Goal: Contribute content: Add original content to the website for others to see

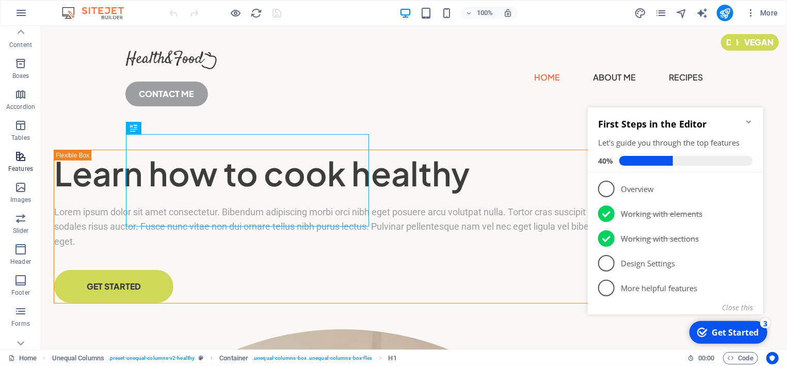
scroll to position [141, 0]
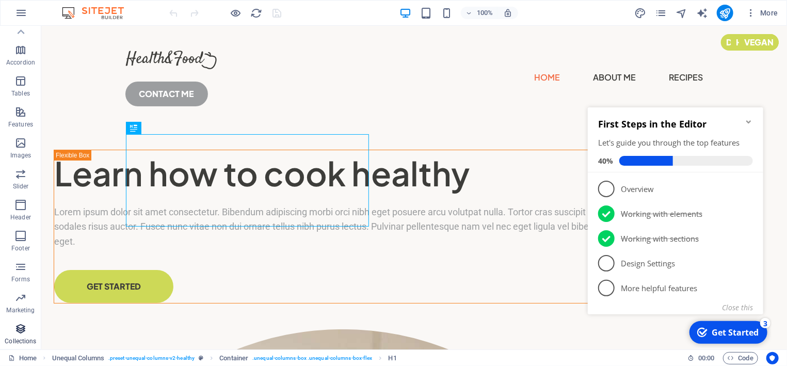
click at [23, 328] on icon "button" at bounding box center [20, 329] width 12 height 12
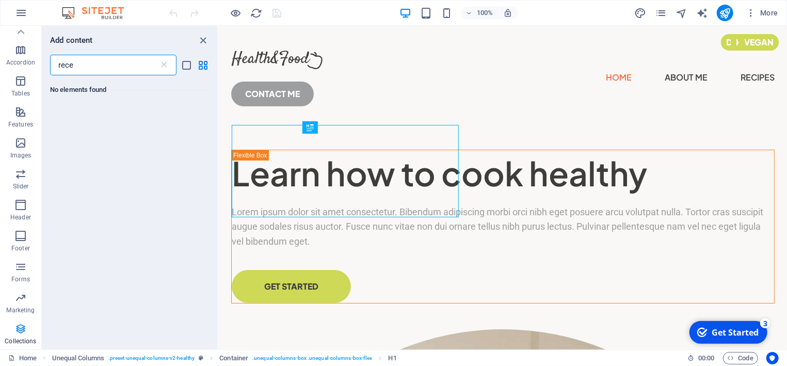
scroll to position [0, 0]
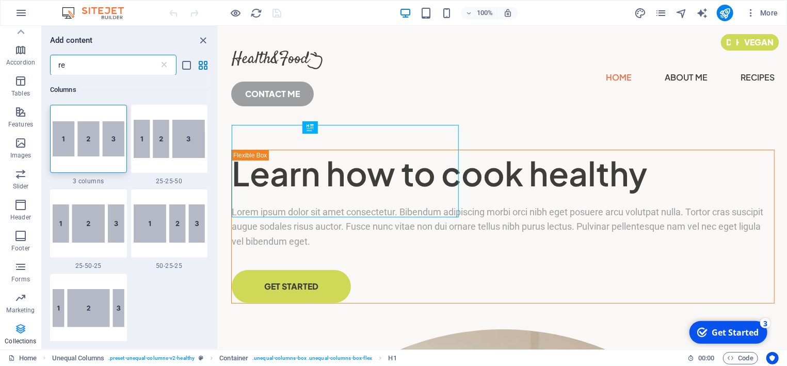
type input "r"
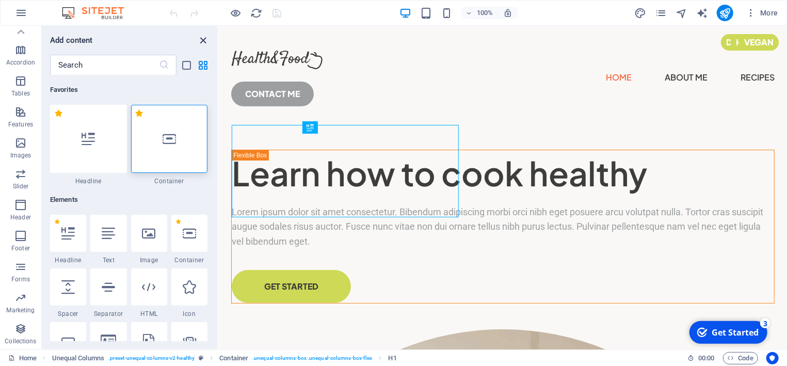
click at [205, 40] on icon "close panel" at bounding box center [204, 41] width 12 height 12
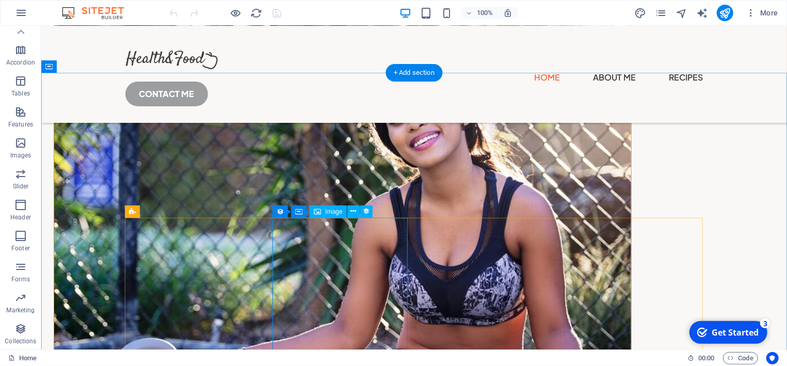
scroll to position [1549, 0]
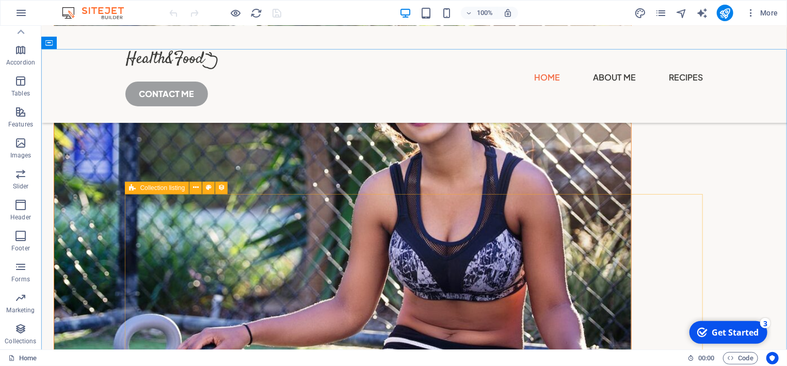
click at [133, 189] on icon at bounding box center [132, 188] width 7 height 12
select select "createdAt_DESC"
select select "columns.popular"
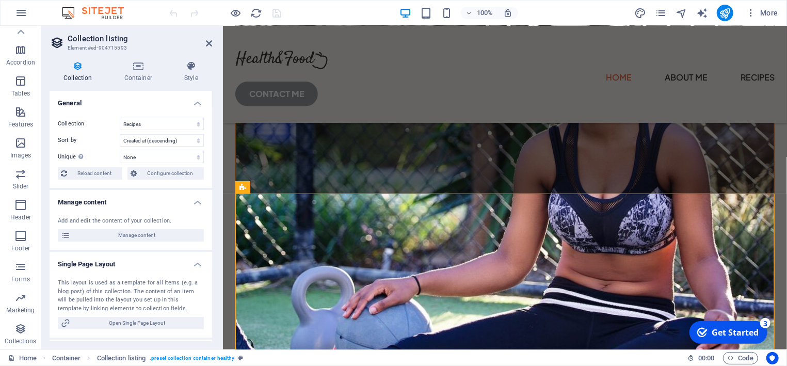
scroll to position [1528, 0]
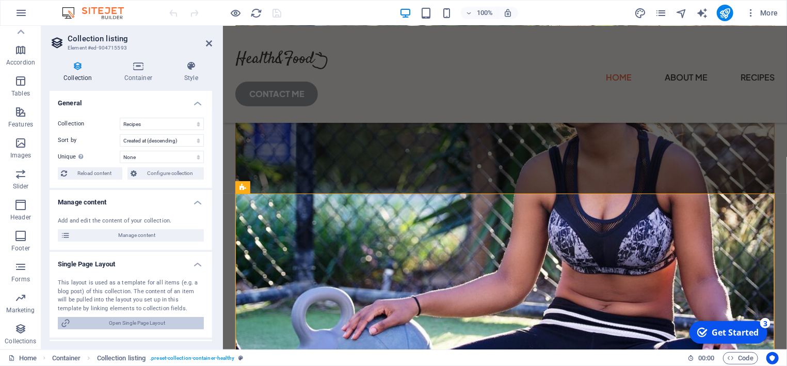
click at [147, 324] on span "Open Single Page Layout" at bounding box center [136, 323] width 127 height 12
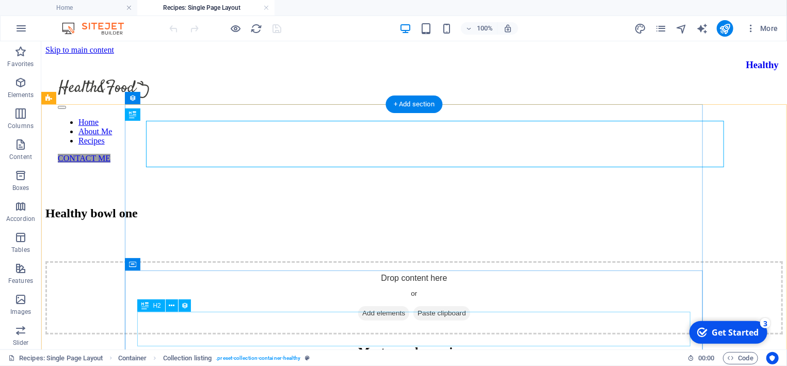
scroll to position [0, 0]
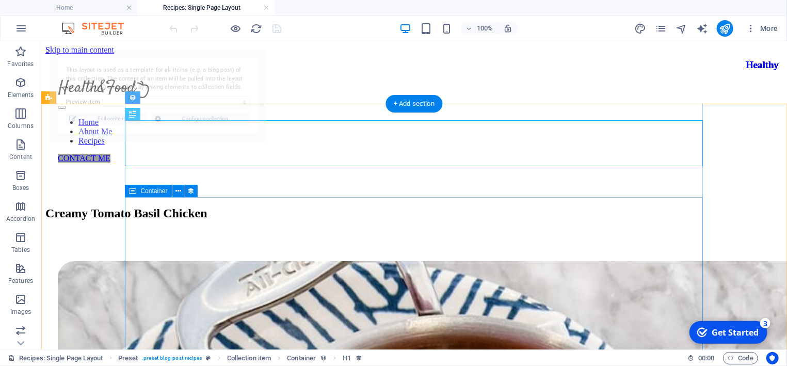
select select "68b92931c70688e51a0dc009"
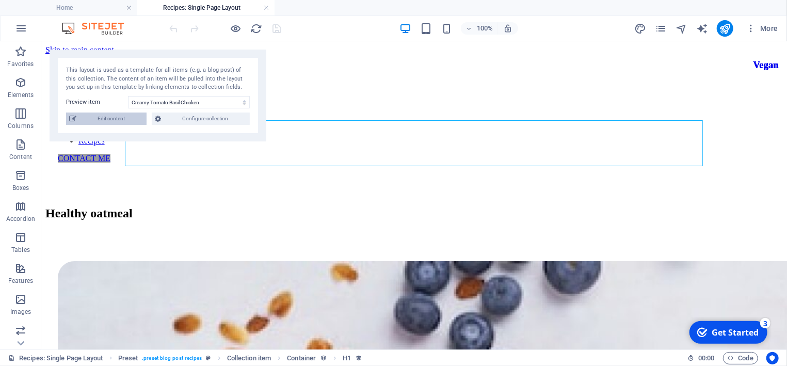
click at [107, 118] on span "Edit content" at bounding box center [111, 119] width 64 height 12
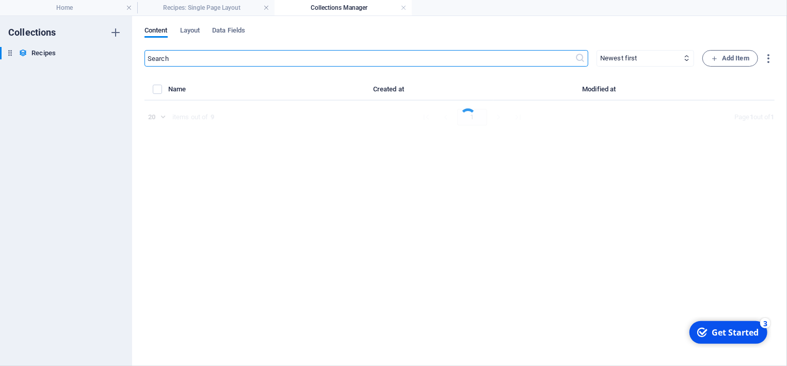
select select "Lunch"
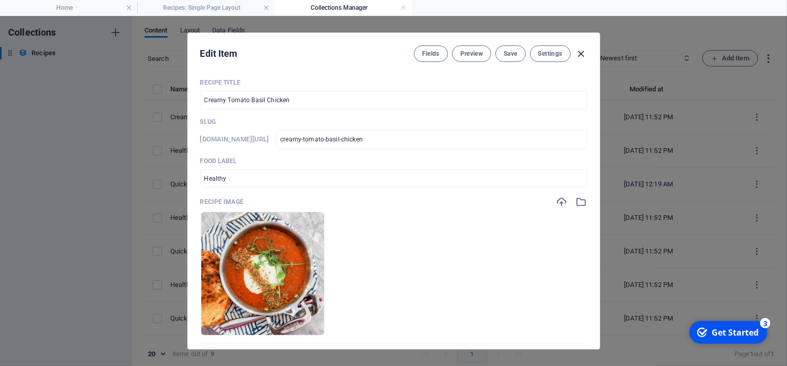
click at [582, 54] on icon "button" at bounding box center [581, 54] width 12 height 12
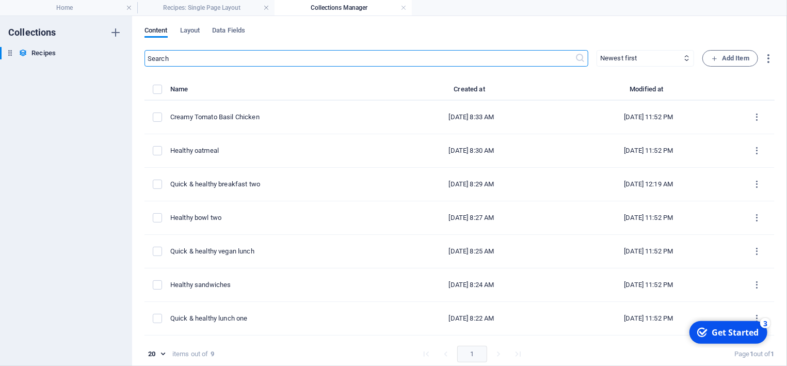
checkbox input "false"
type input "creamy-tomato-basil-chicken"
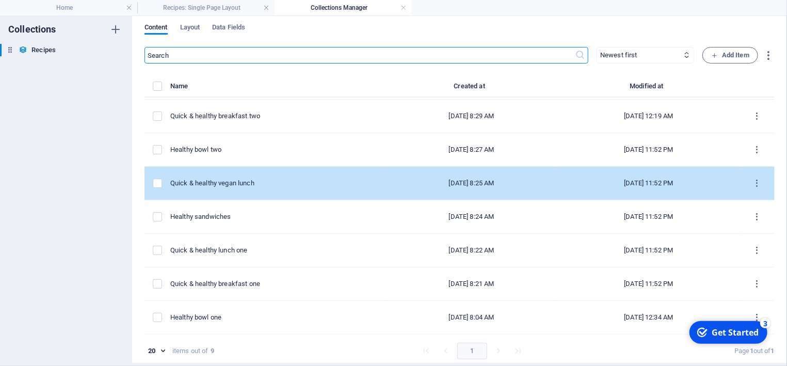
scroll to position [4, 0]
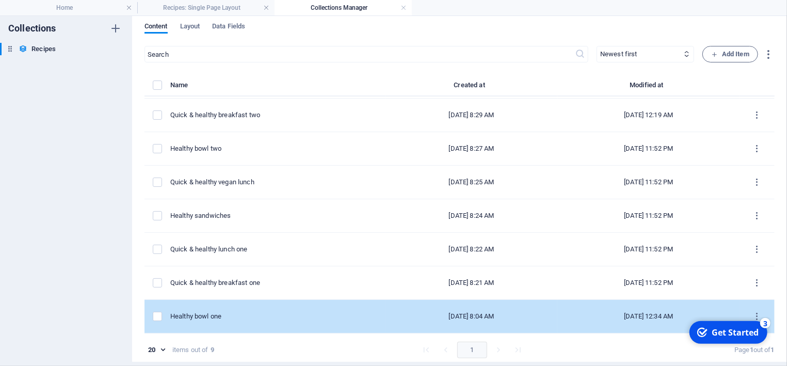
click at [574, 312] on div "Sep 4, 2025 12:34 AM" at bounding box center [649, 316] width 166 height 9
select select "Breakfast"
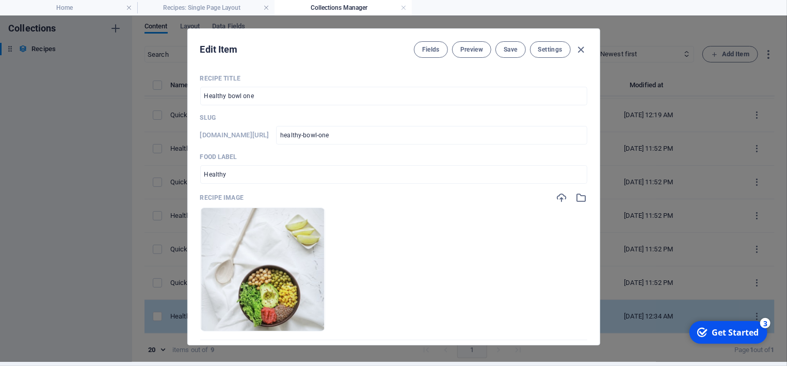
click at [574, 312] on ul "Drop files here to upload them instantly" at bounding box center [393, 269] width 387 height 124
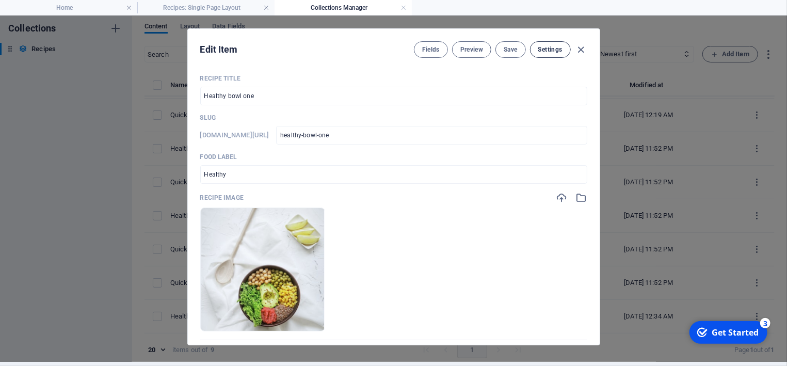
click at [558, 50] on span "Settings" at bounding box center [550, 49] width 24 height 8
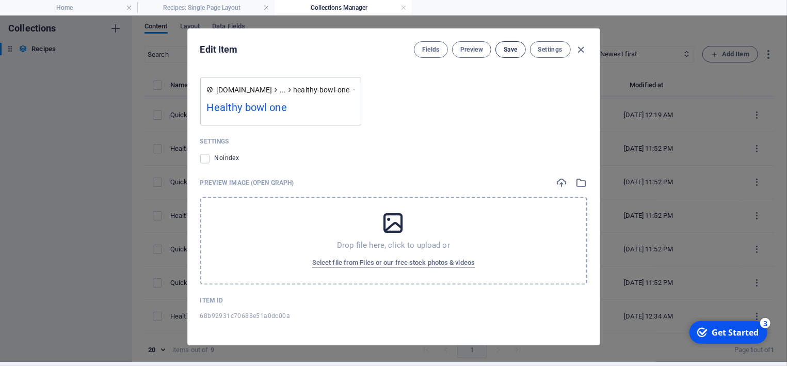
scroll to position [806, 0]
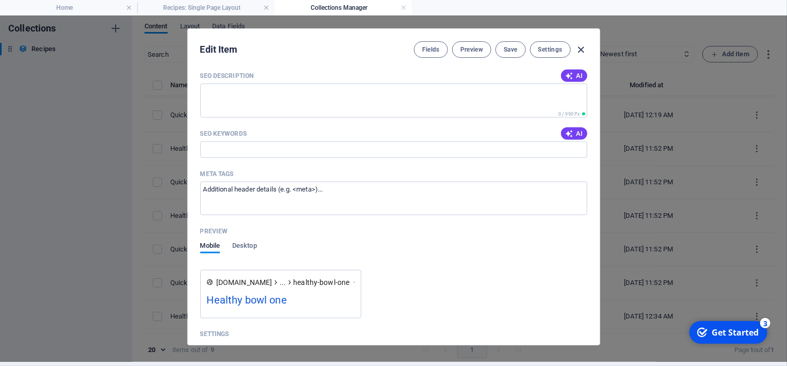
click at [580, 50] on icon "button" at bounding box center [581, 50] width 12 height 12
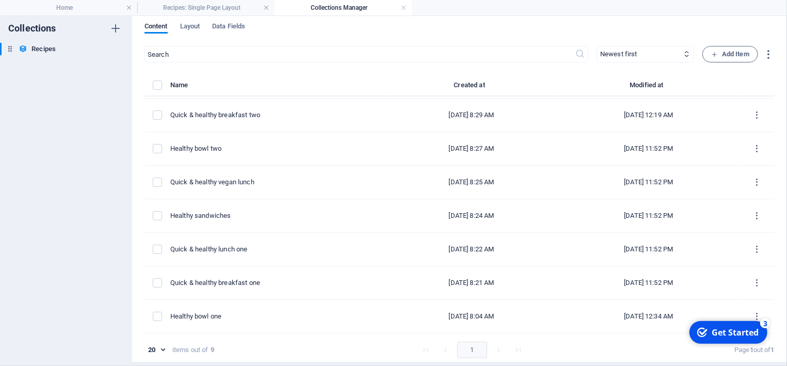
checkbox input "false"
type input "healthy-bowl-one"
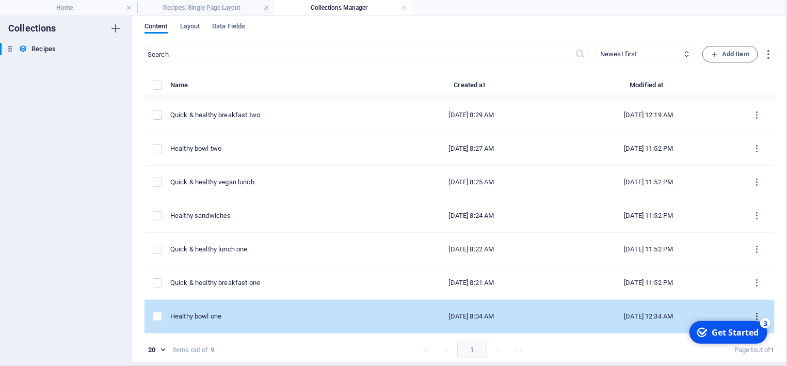
click at [756, 314] on icon "items list" at bounding box center [757, 317] width 10 height 10
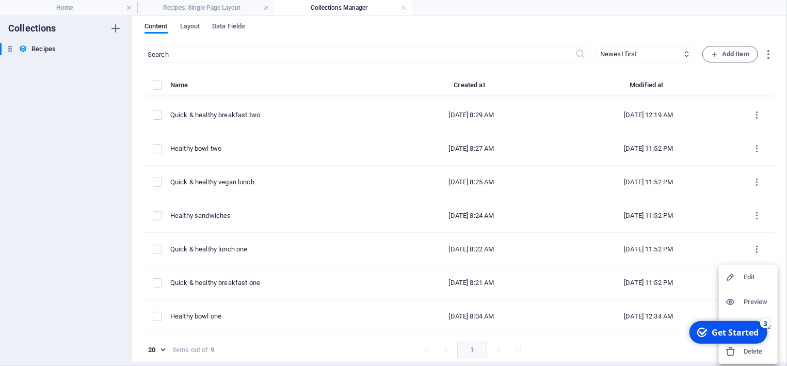
click at [750, 276] on h6 "Edit" at bounding box center [758, 277] width 28 height 12
select select "Breakfast"
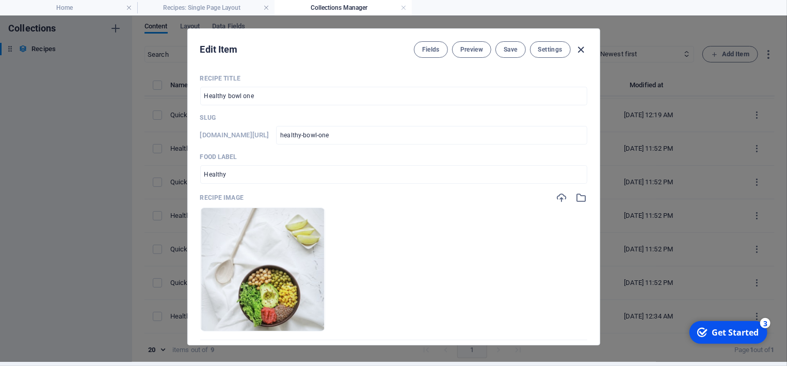
click at [583, 48] on icon "button" at bounding box center [581, 50] width 12 height 12
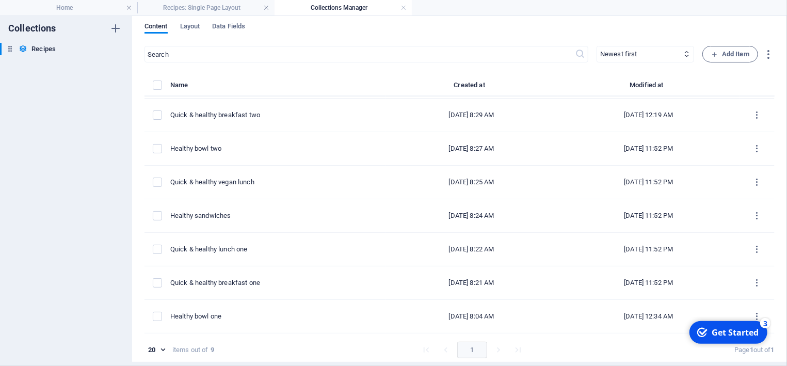
checkbox input "false"
type input "healthy-bowl-one"
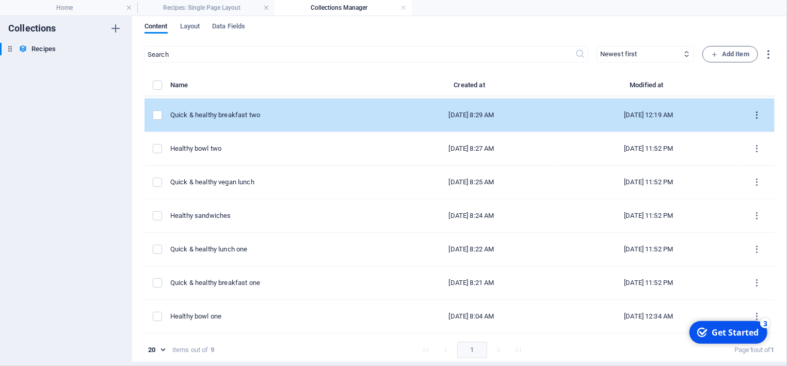
click at [757, 113] on icon "items list" at bounding box center [757, 115] width 10 height 10
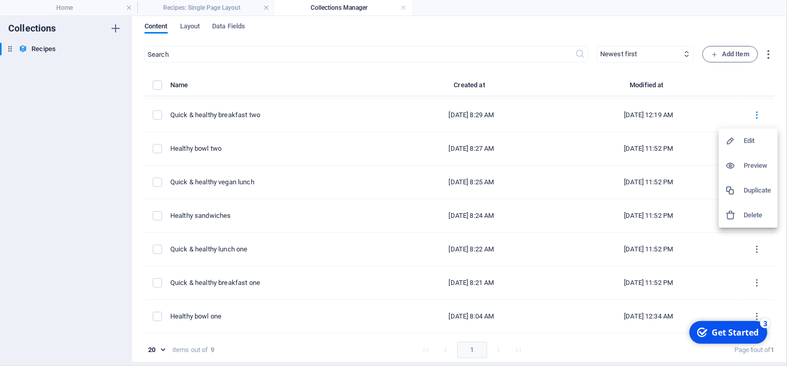
click at [156, 317] on div at bounding box center [393, 183] width 787 height 366
click at [157, 317] on label "items list" at bounding box center [157, 316] width 9 height 9
click at [0, 0] on input "items list" at bounding box center [0, 0] width 0 height 0
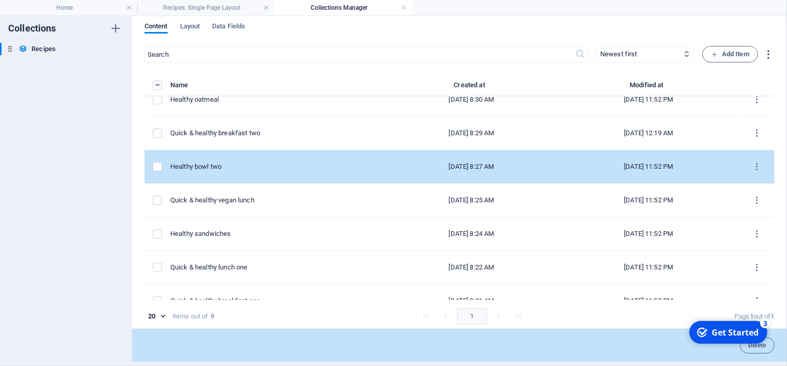
scroll to position [97, 0]
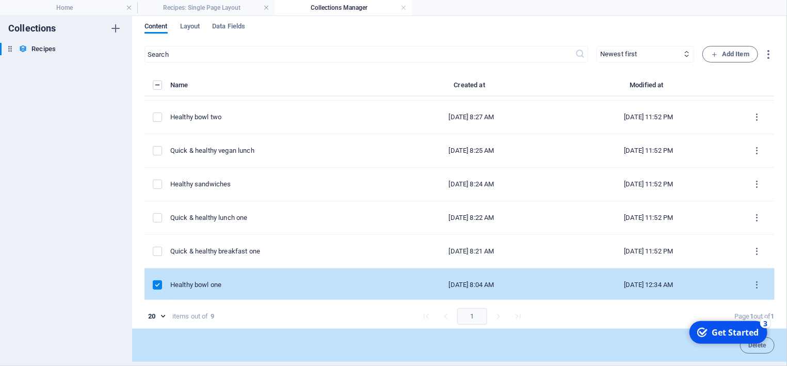
click at [159, 282] on label "items list" at bounding box center [157, 284] width 9 height 9
click at [0, 0] on input "items list" at bounding box center [0, 0] width 0 height 0
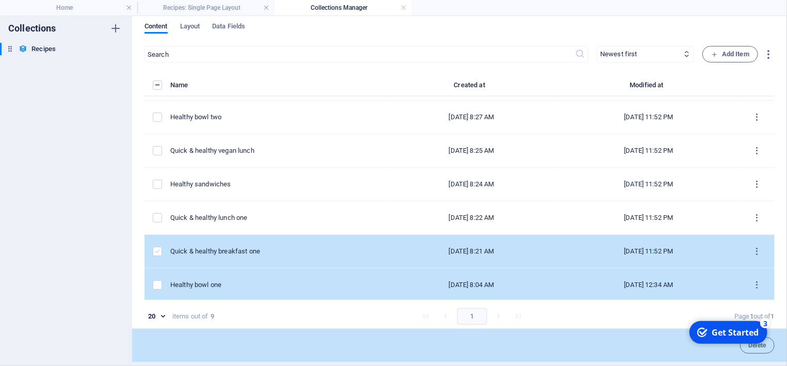
scroll to position [65, 0]
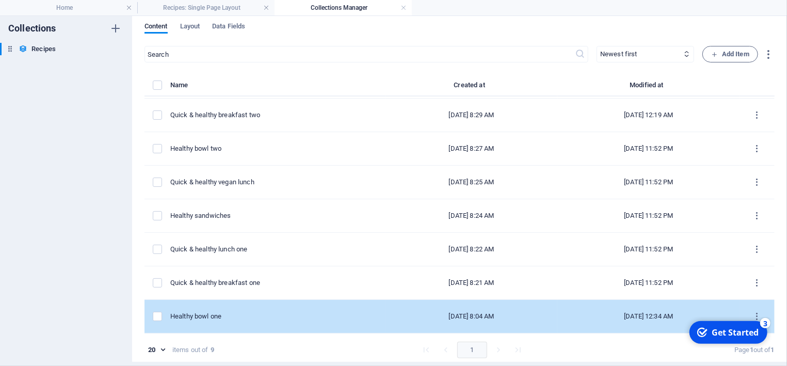
click at [188, 317] on div "Healthy bowl one" at bounding box center [273, 316] width 207 height 9
select select "Breakfast"
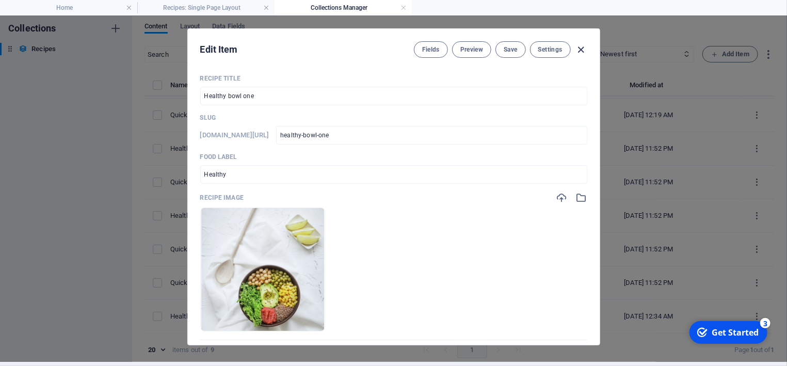
click at [579, 47] on icon "button" at bounding box center [581, 50] width 12 height 12
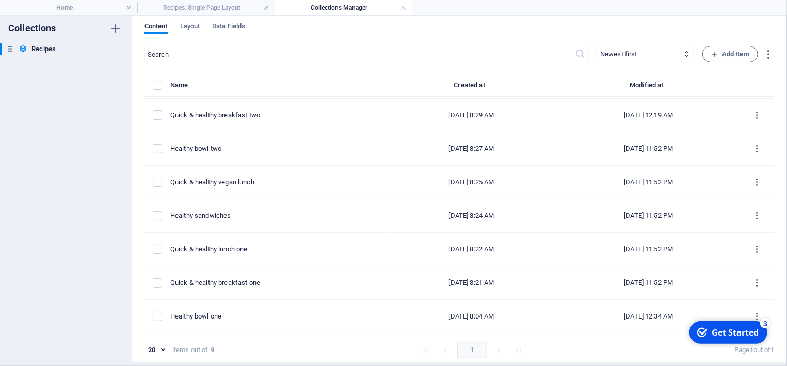
checkbox input "false"
type input "healthy-bowl-one"
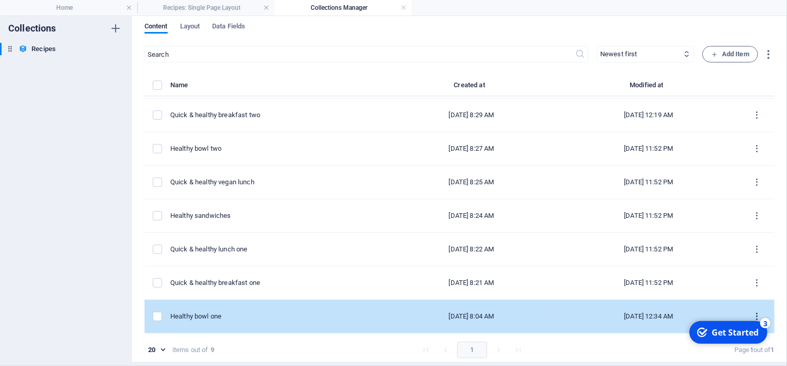
click at [757, 314] on icon "items list" at bounding box center [757, 317] width 10 height 10
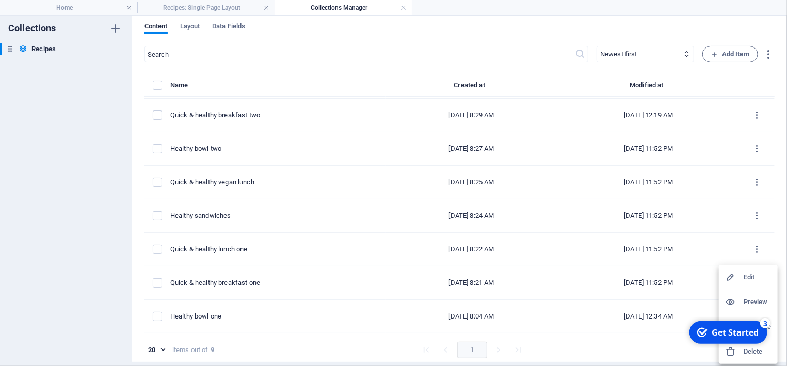
click at [746, 278] on h6 "Edit" at bounding box center [758, 277] width 28 height 12
select select "Breakfast"
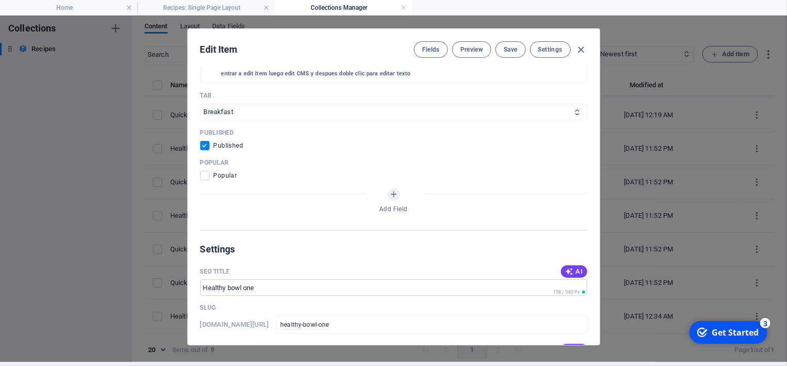
scroll to position [0, 0]
click at [579, 51] on icon "button" at bounding box center [581, 50] width 12 height 12
checkbox input "false"
type input "healthy-bowl-one"
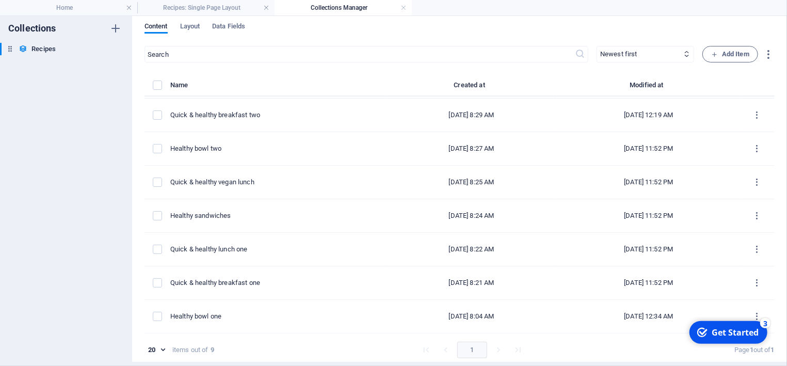
scroll to position [65, 0]
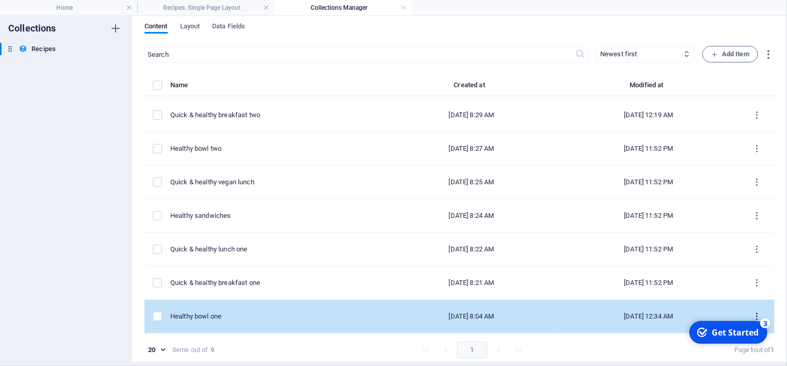
click at [760, 314] on icon "items list" at bounding box center [757, 317] width 10 height 10
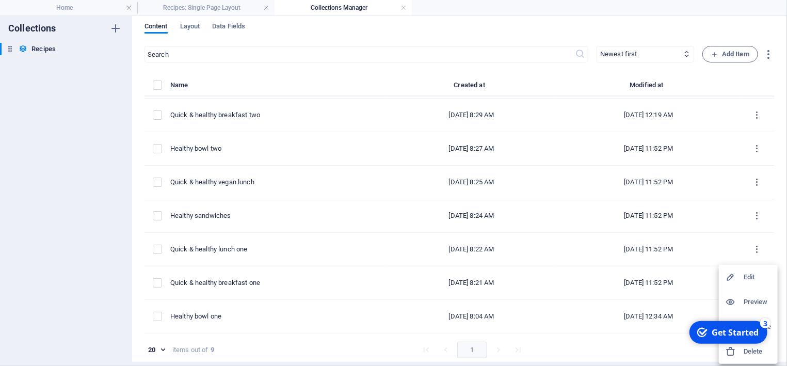
click at [752, 277] on h6 "Edit" at bounding box center [758, 277] width 28 height 12
select select "Breakfast"
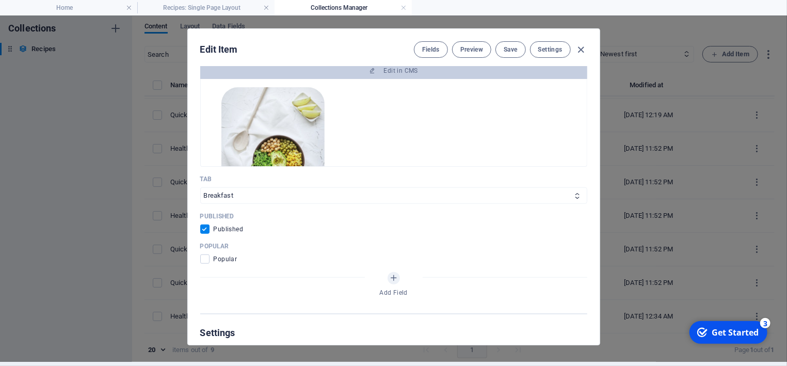
scroll to position [419, 0]
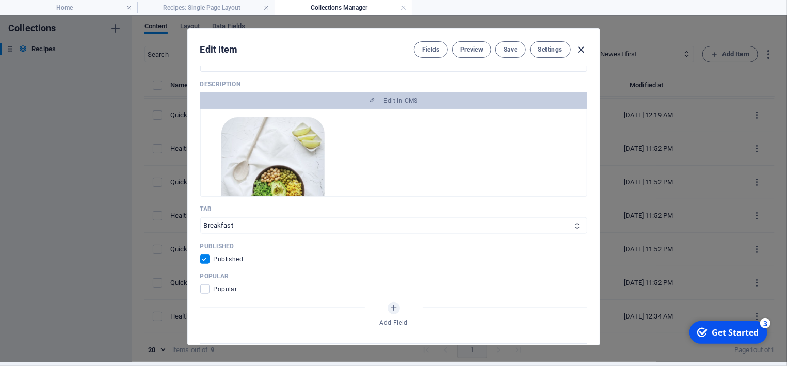
click at [582, 49] on icon "button" at bounding box center [581, 50] width 12 height 12
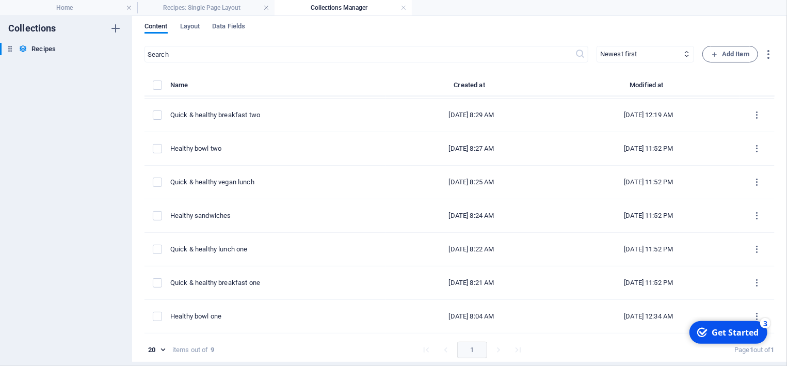
checkbox input "false"
type input "healthy-bowl-one"
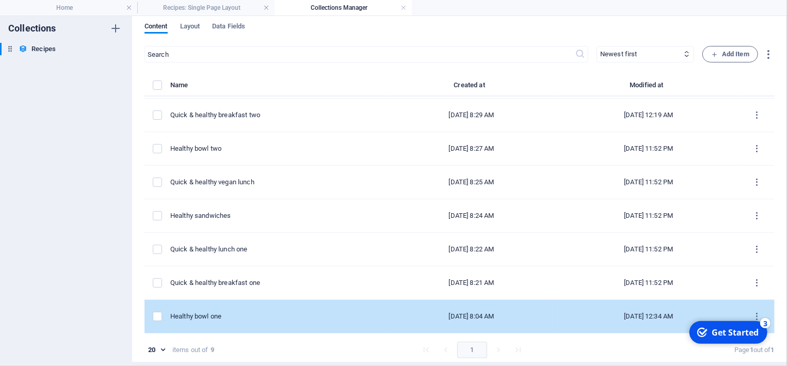
click at [204, 316] on div "Healthy bowl one" at bounding box center [273, 316] width 207 height 9
select select "Breakfast"
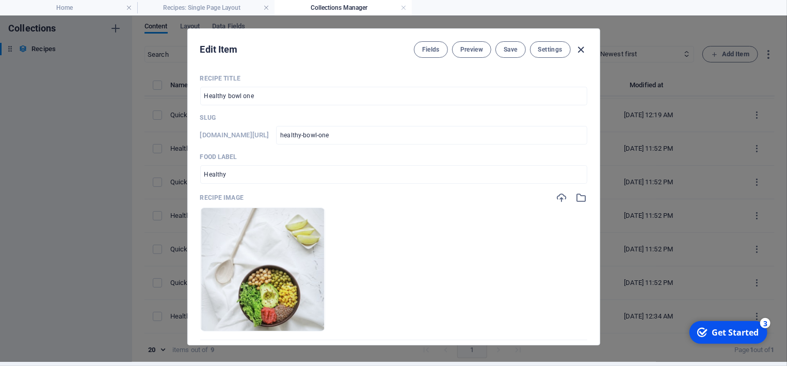
click at [582, 49] on icon "button" at bounding box center [581, 50] width 12 height 12
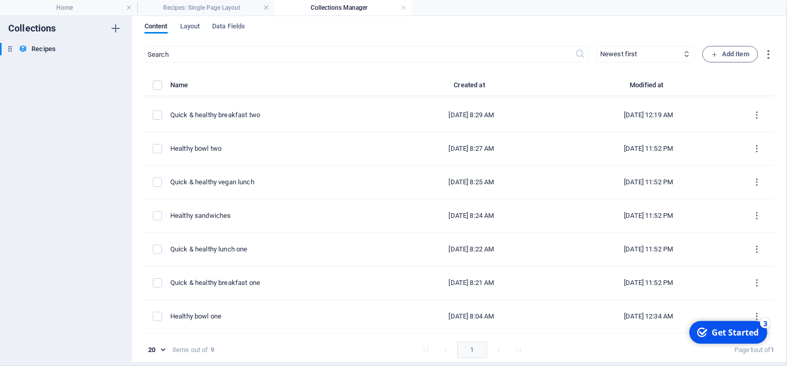
checkbox input "false"
type input "healthy-bowl-one"
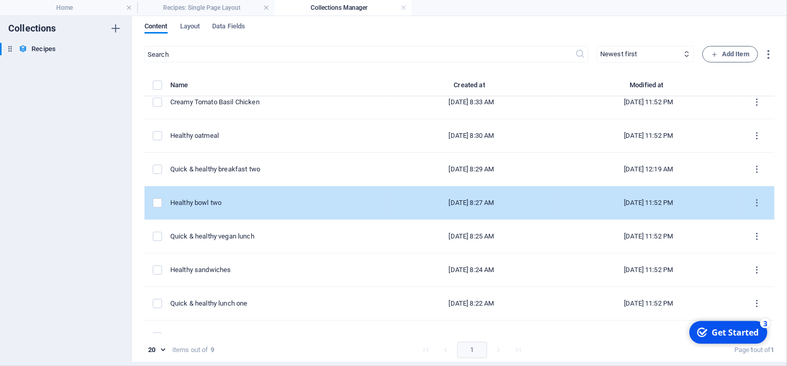
scroll to position [0, 0]
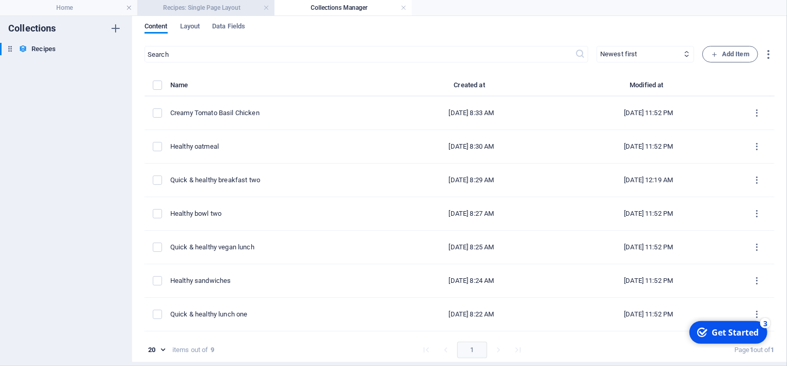
click at [221, 9] on h4 "Recipes: Single Page Layout" at bounding box center [205, 7] width 137 height 11
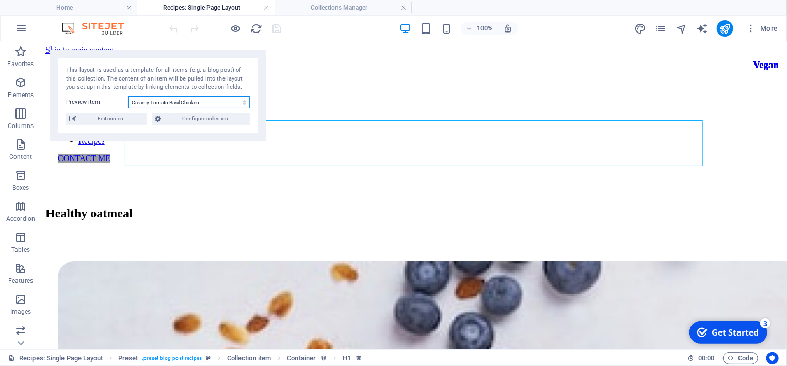
click at [128, 96] on select "Creamy Tomato Basil Chicken Healthy oatmeal Quick & healthy breakfast two Healt…" at bounding box center [189, 102] width 122 height 12
select select "68b92931c70688e51a0dc00a"
click option "Healthy bowl one" at bounding box center [0, 0] width 0 height 0
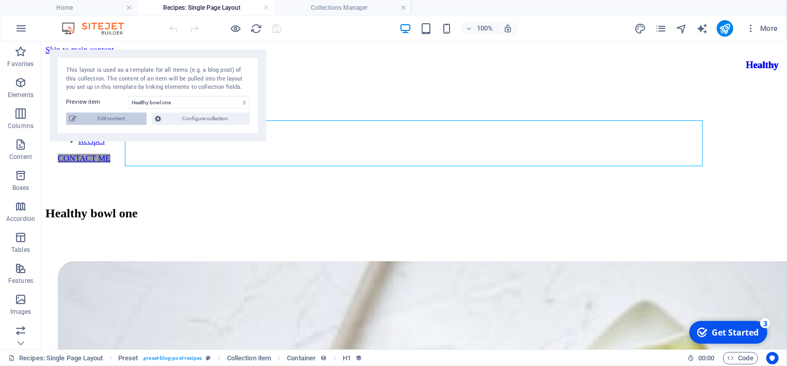
click at [105, 117] on span "Edit content" at bounding box center [111, 119] width 64 height 12
select select "Breakfast"
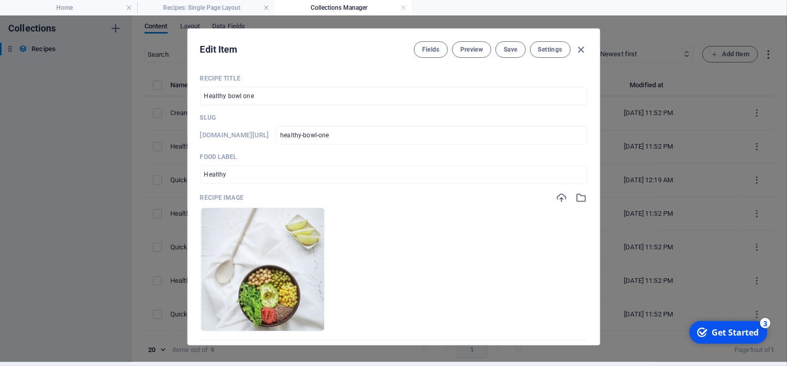
scroll to position [4, 0]
click at [584, 49] on icon "button" at bounding box center [581, 50] width 12 height 12
checkbox input "false"
type input "healthy-bowl-one"
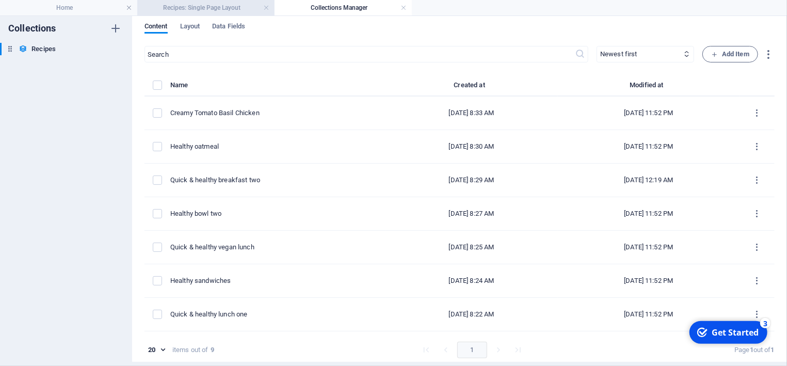
click at [227, 5] on h4 "Recipes: Single Page Layout" at bounding box center [205, 7] width 137 height 11
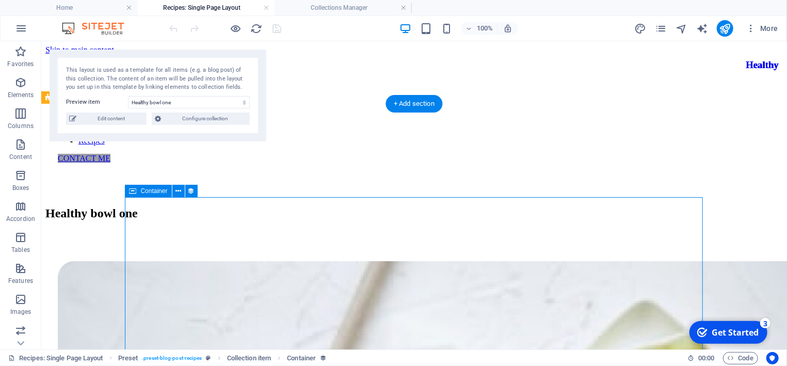
click at [153, 196] on div "Container" at bounding box center [148, 191] width 46 height 12
click at [154, 194] on span "Container" at bounding box center [153, 191] width 27 height 6
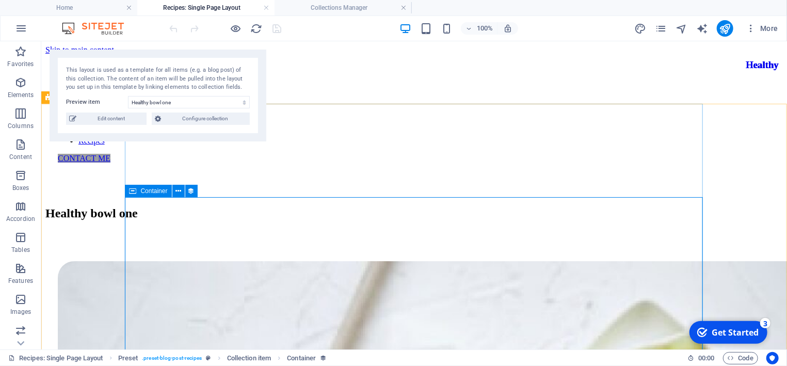
select select "description"
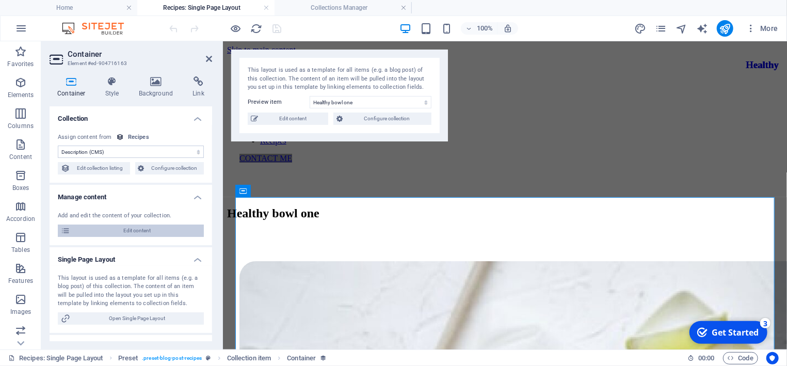
click at [131, 227] on span "Edit content" at bounding box center [136, 230] width 127 height 12
select select "Breakfast"
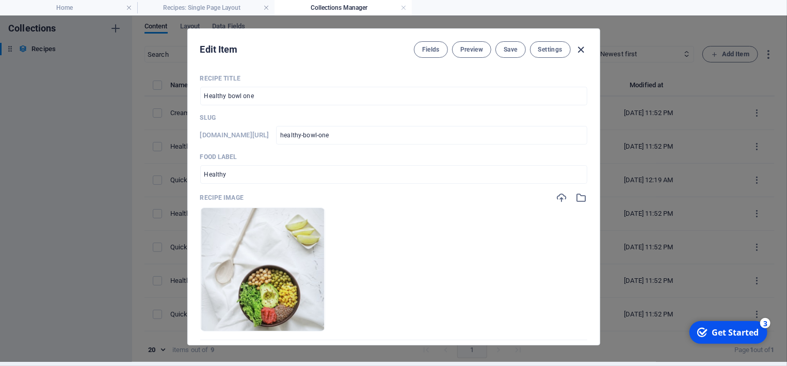
click at [585, 46] on icon "button" at bounding box center [581, 50] width 12 height 12
checkbox input "false"
type input "healthy-bowl-one"
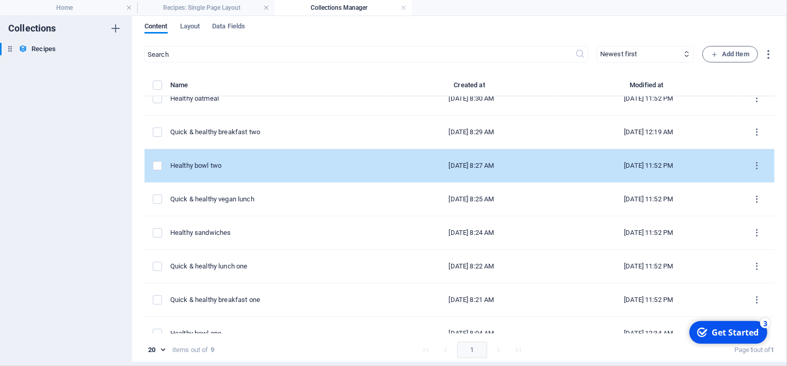
scroll to position [65, 0]
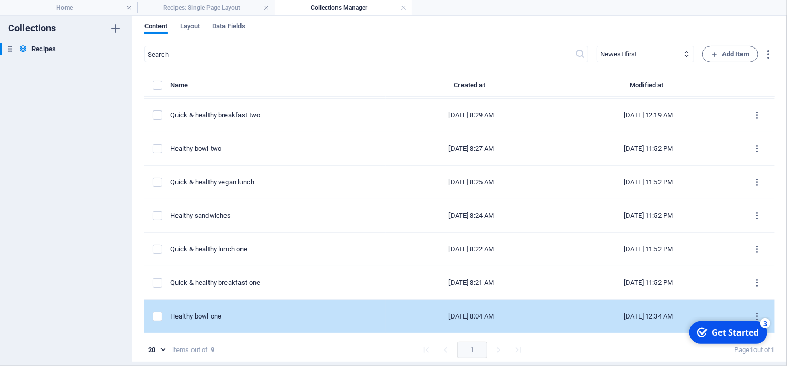
click at [207, 317] on div "Healthy bowl one" at bounding box center [273, 316] width 207 height 9
select select "Breakfast"
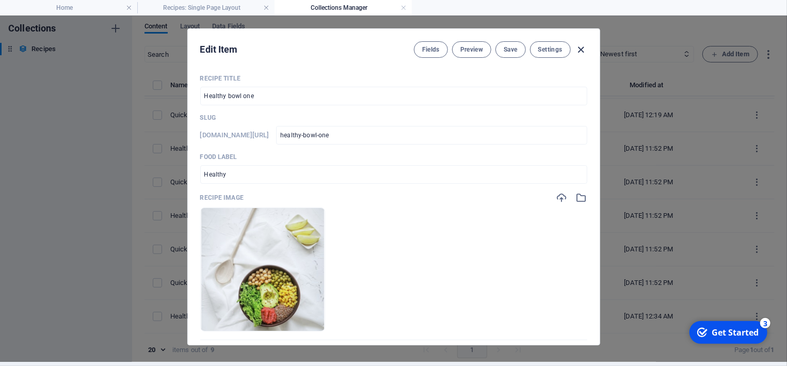
click at [583, 49] on icon "button" at bounding box center [581, 50] width 12 height 12
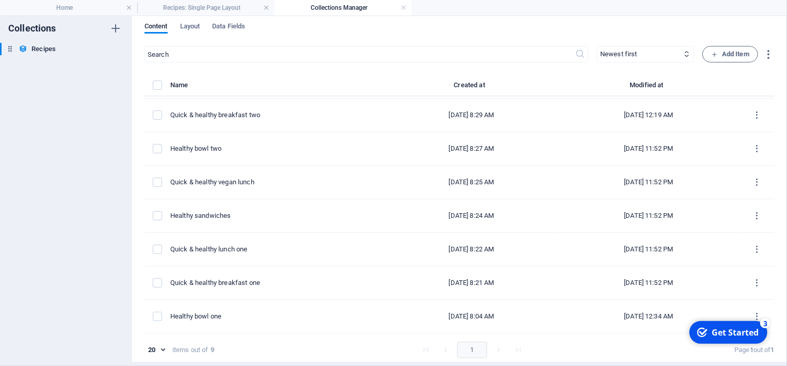
checkbox input "false"
type input "healthy-bowl-one"
click at [227, 3] on h4 "Recipes: Single Page Layout" at bounding box center [205, 7] width 137 height 11
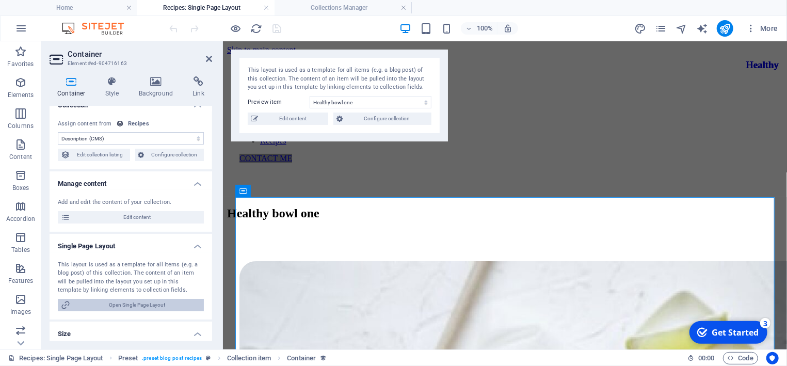
scroll to position [0, 0]
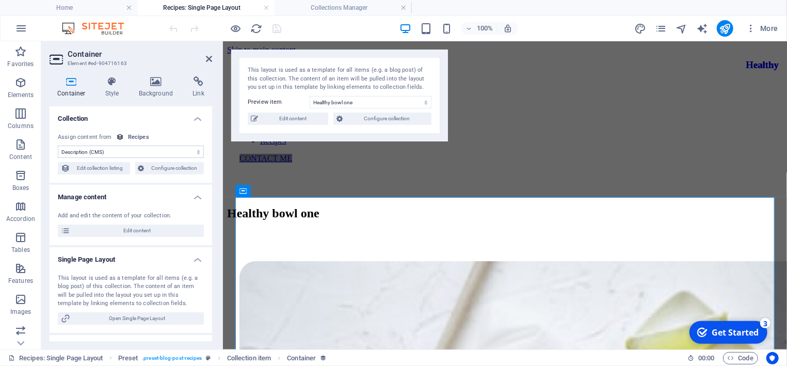
click at [58, 146] on select "No assignment, content remains static Created at (Date) Updated at (Date) Recip…" at bounding box center [131, 152] width 146 height 12
click option "Description (CMS)" at bounding box center [0, 0] width 0 height 0
click at [113, 170] on span "Edit collection listing" at bounding box center [100, 168] width 54 height 12
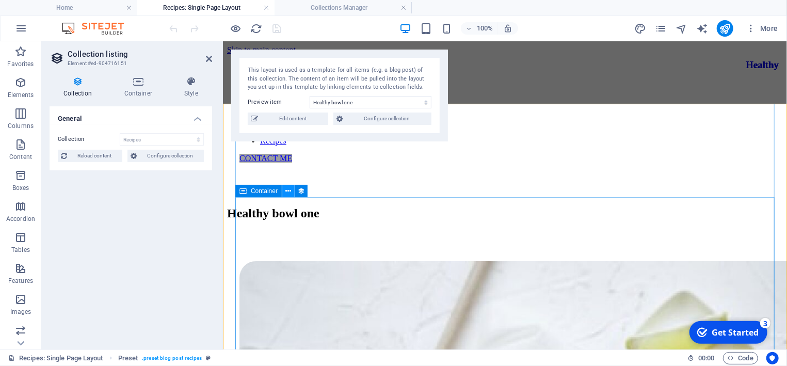
click at [290, 192] on icon at bounding box center [289, 191] width 6 height 11
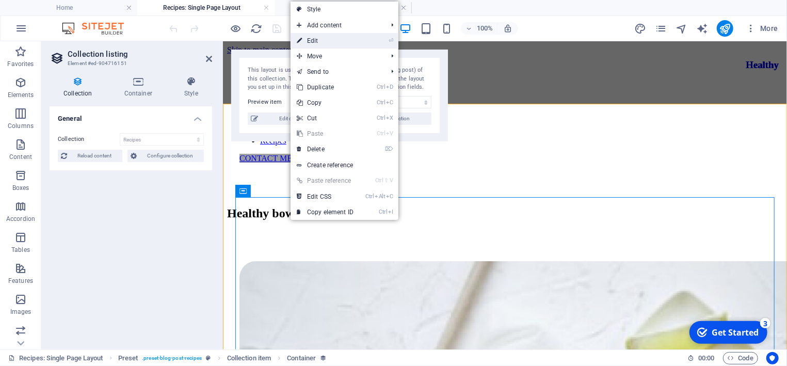
click at [331, 39] on link "⏎ Edit" at bounding box center [325, 40] width 69 height 15
select select "description"
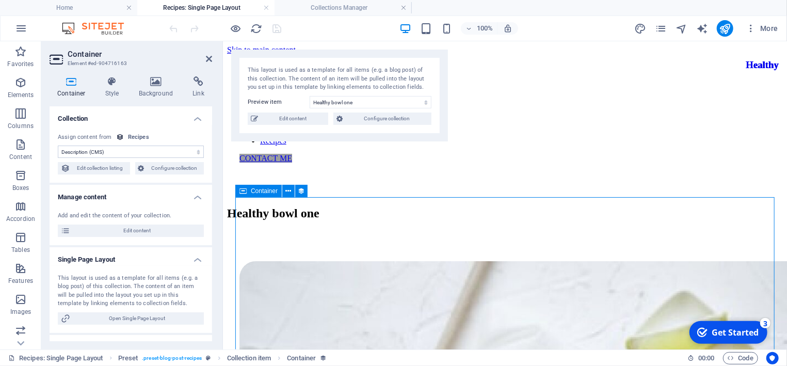
click at [286, 191] on icon at bounding box center [289, 191] width 6 height 11
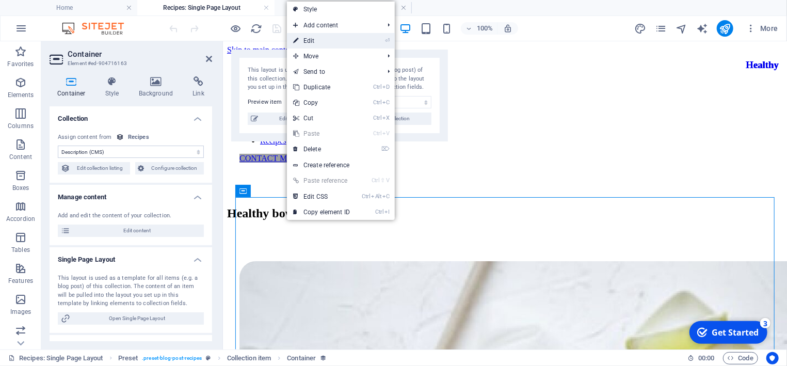
click at [317, 38] on link "⏎ Edit" at bounding box center [321, 40] width 69 height 15
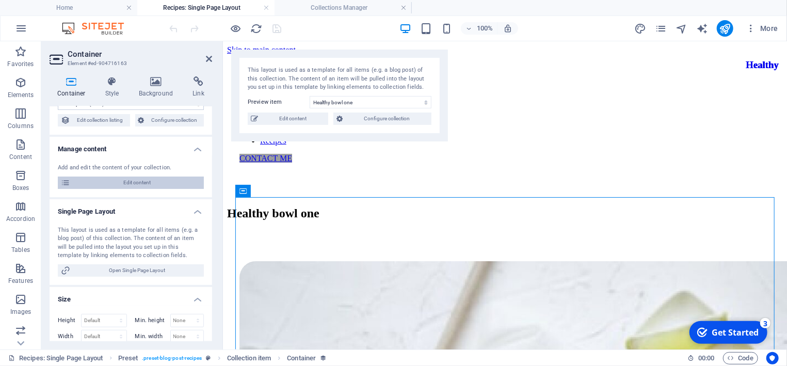
scroll to position [97, 0]
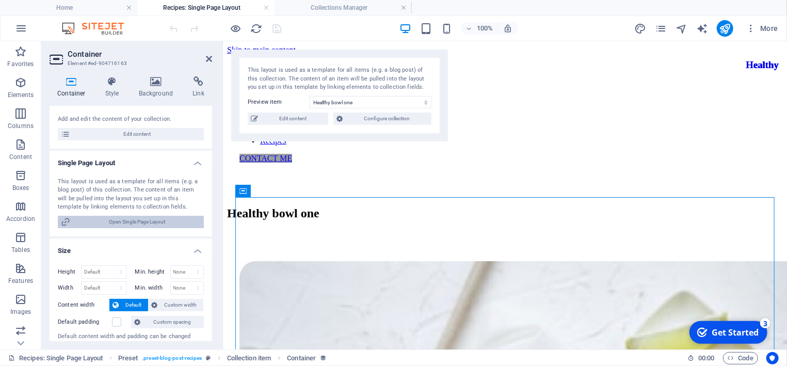
click at [170, 223] on span "Open Single Page Layout" at bounding box center [136, 222] width 127 height 12
click at [171, 219] on span "Open Single Page Layout" at bounding box center [136, 222] width 127 height 12
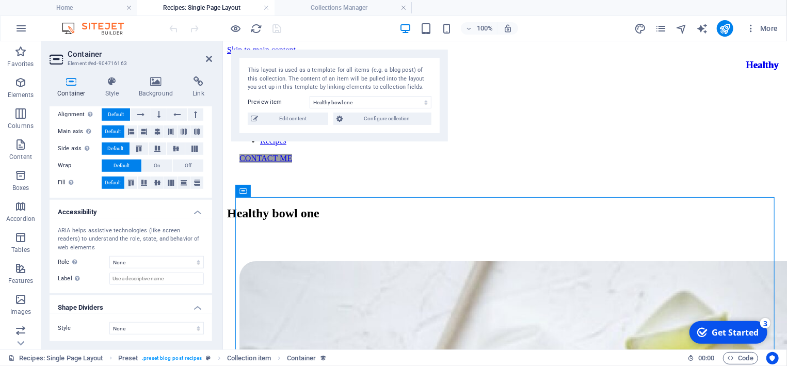
scroll to position [394, 0]
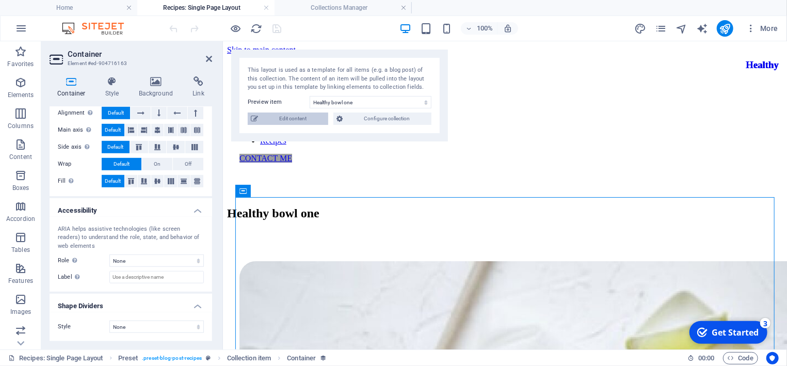
click at [292, 114] on span "Edit content" at bounding box center [293, 119] width 64 height 12
select select "Breakfast"
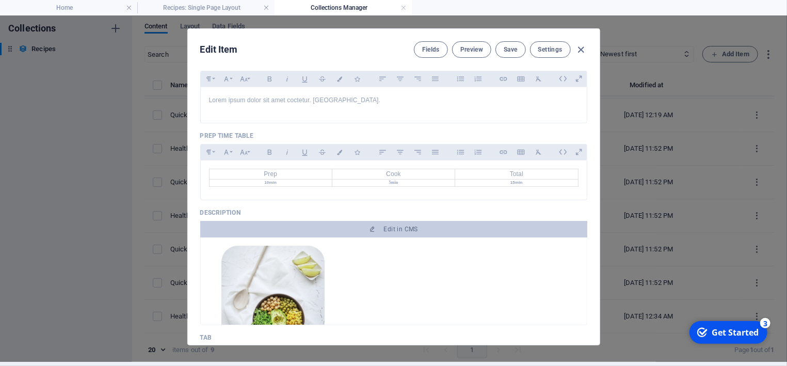
scroll to position [339, 0]
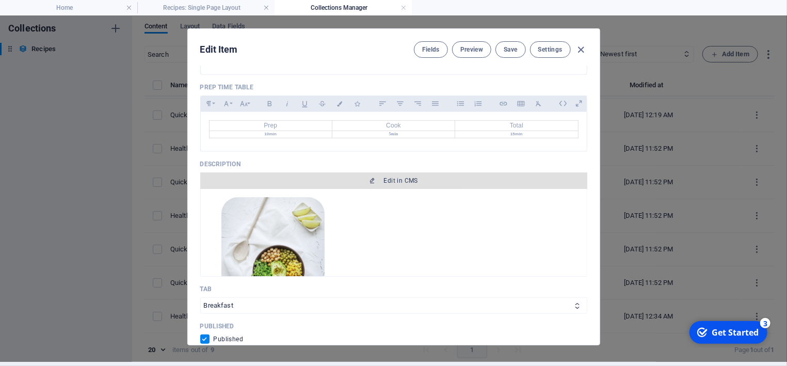
click at [416, 179] on span "Edit in CMS" at bounding box center [401, 180] width 34 height 8
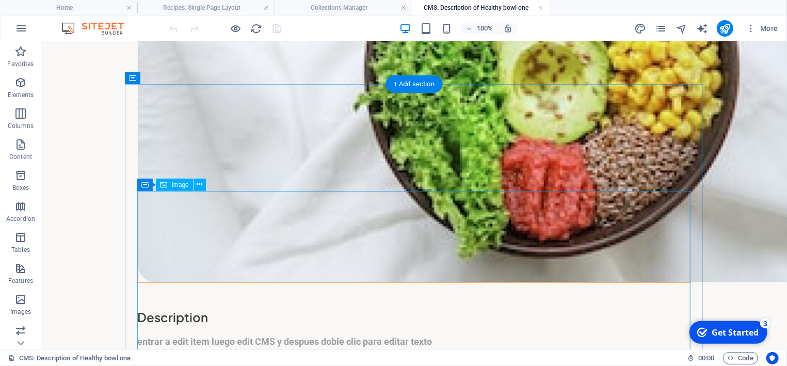
scroll to position [553, 0]
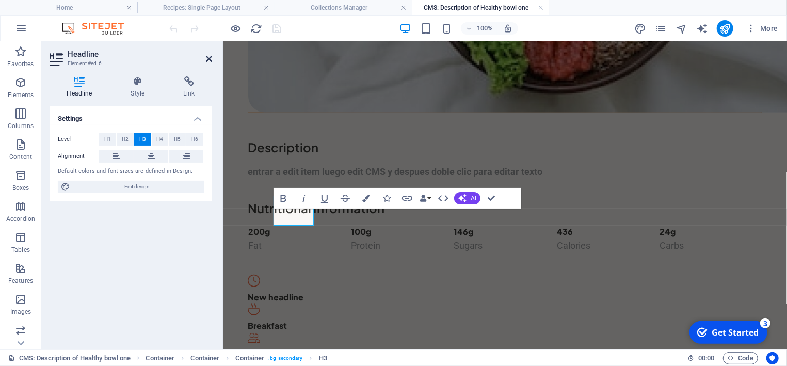
click at [210, 56] on icon at bounding box center [209, 59] width 6 height 8
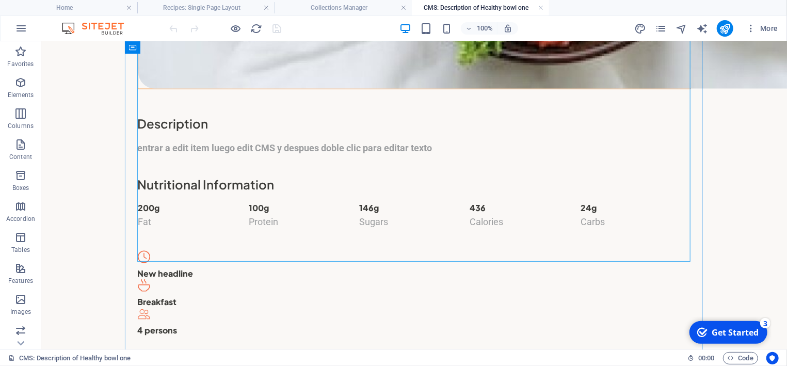
scroll to position [774, 0]
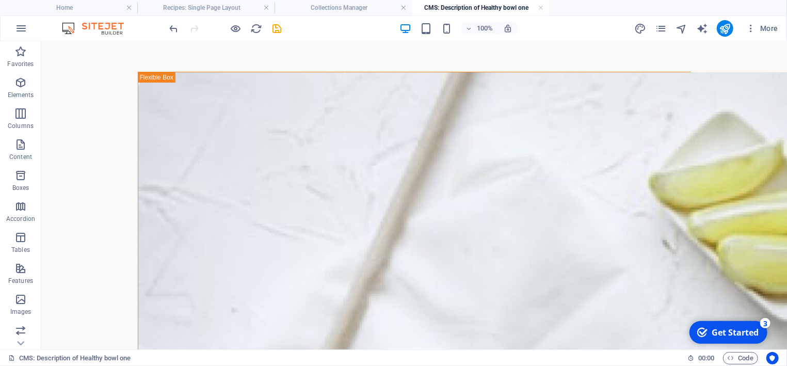
scroll to position [0, 0]
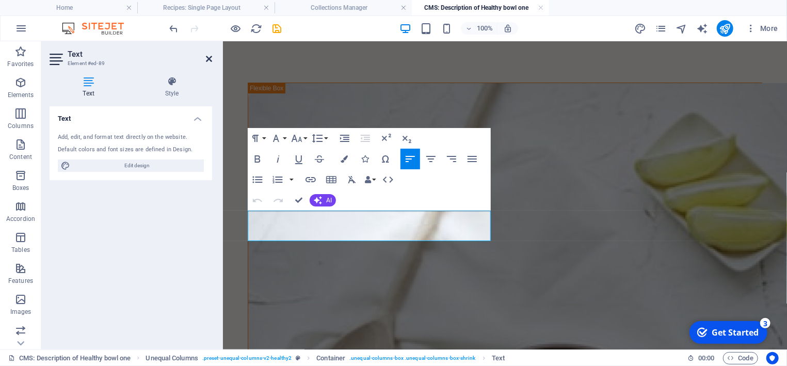
click at [207, 56] on icon at bounding box center [209, 59] width 6 height 8
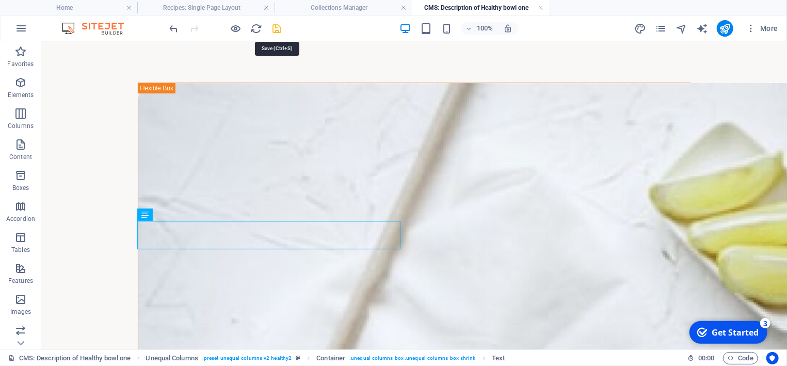
click at [274, 26] on icon "save" at bounding box center [277, 29] width 12 height 12
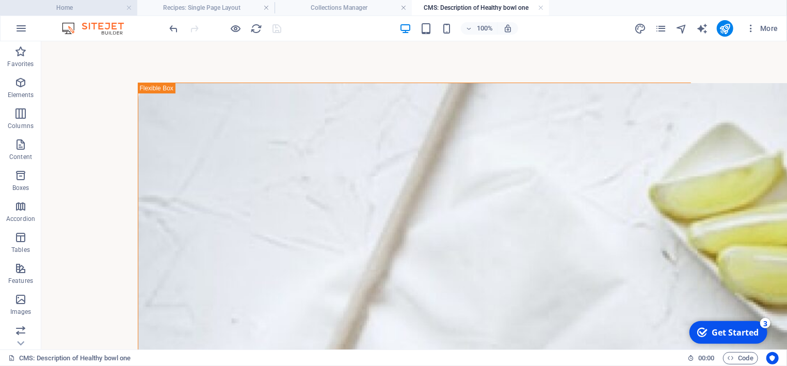
click at [73, 8] on h4 "Home" at bounding box center [68, 7] width 137 height 11
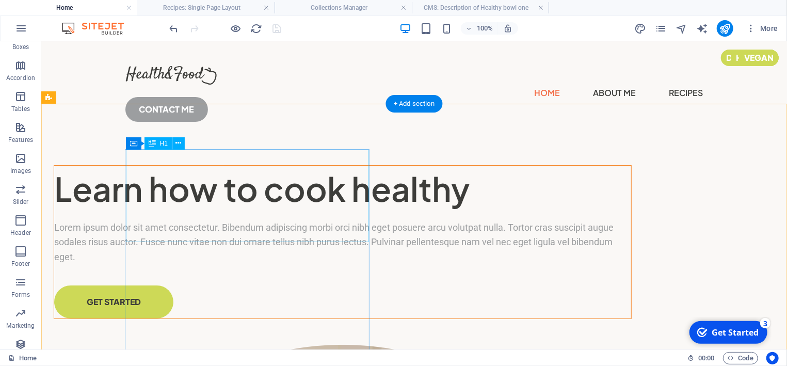
click at [179, 182] on div "Learn how to cook healthy" at bounding box center [342, 188] width 577 height 46
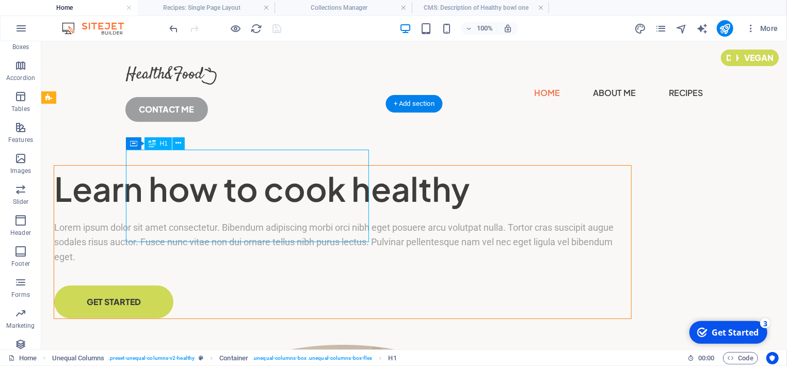
click at [179, 182] on div "Learn how to cook healthy" at bounding box center [342, 188] width 577 height 46
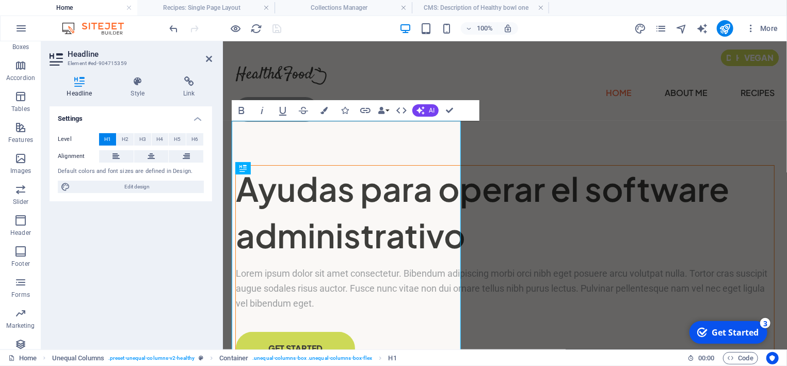
scroll to position [10, 0]
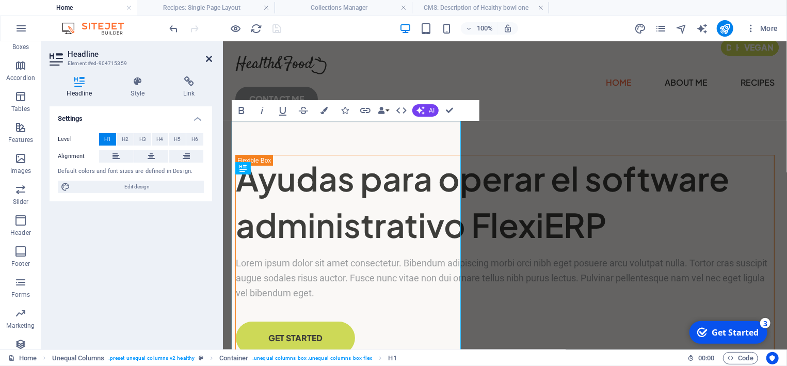
drag, startPoint x: 209, startPoint y: 57, endPoint x: 167, endPoint y: 17, distance: 58.8
click at [209, 57] on icon at bounding box center [209, 59] width 6 height 8
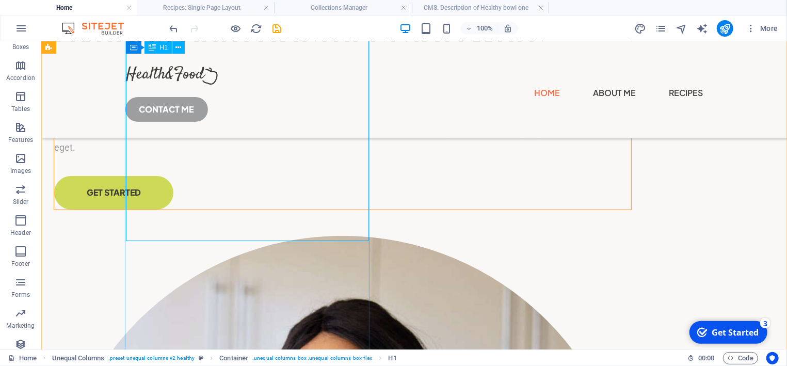
scroll to position [0, 0]
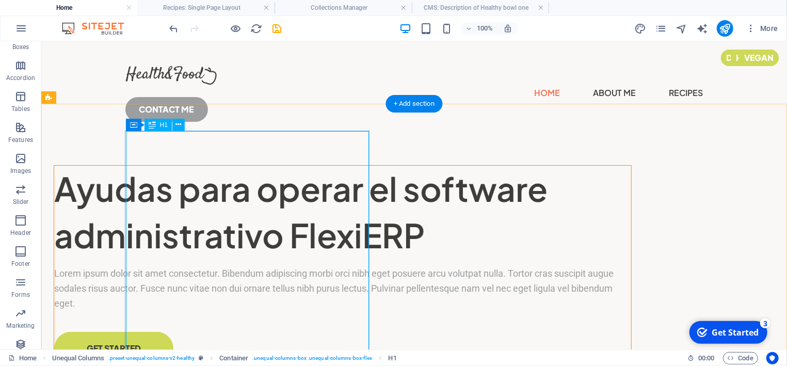
click at [217, 188] on div "Ayudas para operar el software administrativo FlexiERP" at bounding box center [342, 211] width 577 height 92
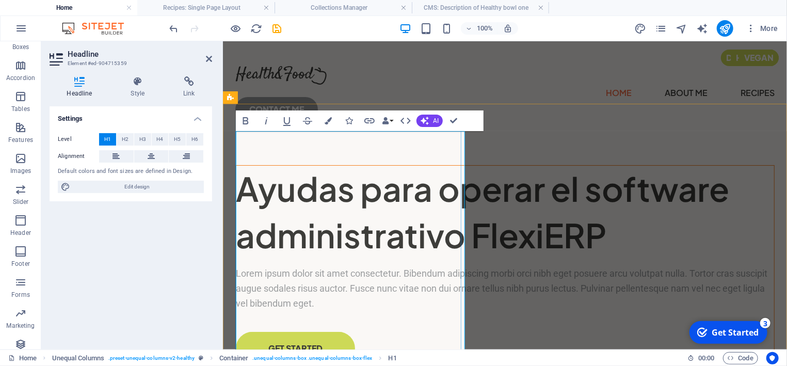
click at [270, 166] on h1 "Ayudas para operar el software administrativo FlexiERP" at bounding box center [504, 211] width 538 height 92
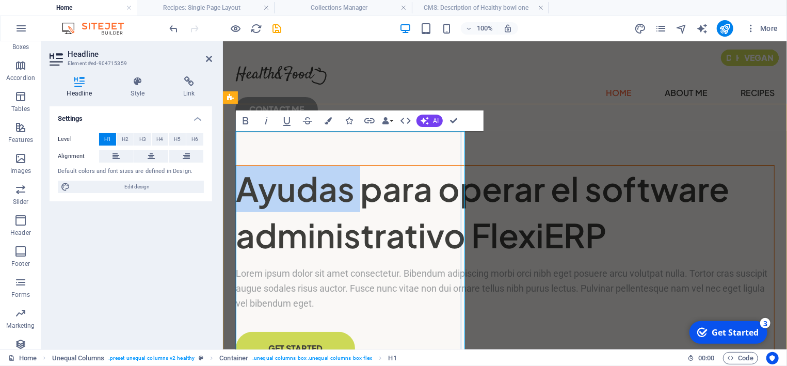
click at [270, 166] on h1 "Ayudas para operar el software administrativo FlexiERP" at bounding box center [504, 211] width 538 height 92
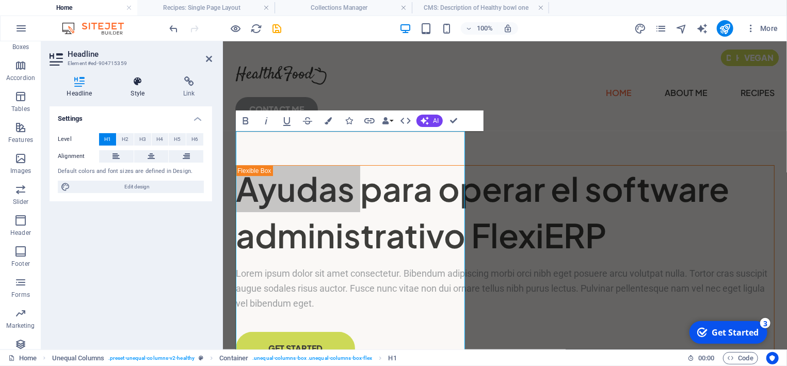
click at [142, 90] on h4 "Style" at bounding box center [140, 87] width 53 height 22
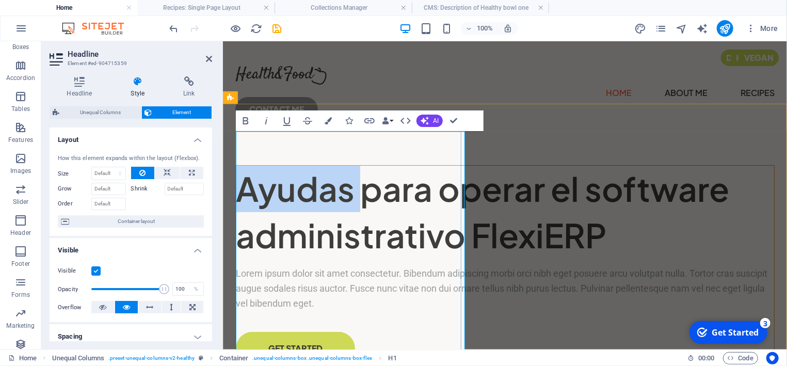
click at [389, 194] on h1 "Ayudas para operar el software administrativo FlexiERP" at bounding box center [504, 211] width 538 height 92
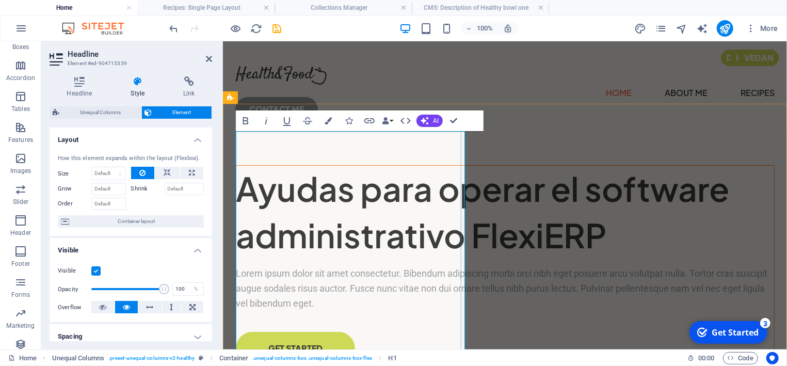
click at [242, 165] on h1 "Ayudas para operar el software administrativo FlexiERP" at bounding box center [504, 211] width 538 height 92
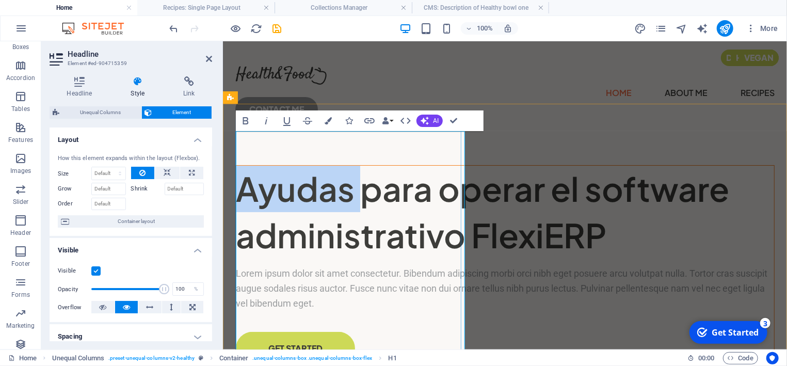
click at [242, 165] on h1 "Ayudas para operar el software administrativo FlexiERP" at bounding box center [504, 211] width 538 height 92
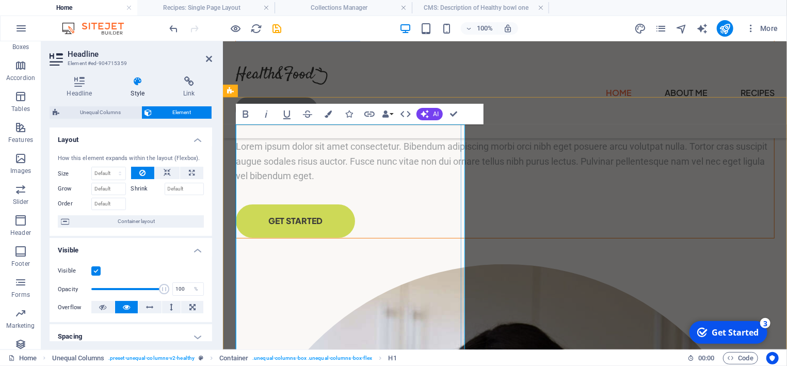
scroll to position [110, 0]
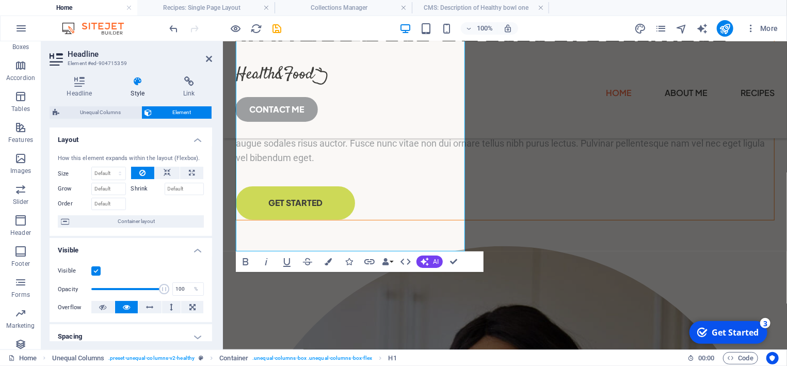
click at [205, 56] on h2 "Headline" at bounding box center [140, 54] width 145 height 9
click at [206, 53] on h2 "Headline" at bounding box center [140, 54] width 145 height 9
click at [210, 58] on icon at bounding box center [209, 59] width 6 height 8
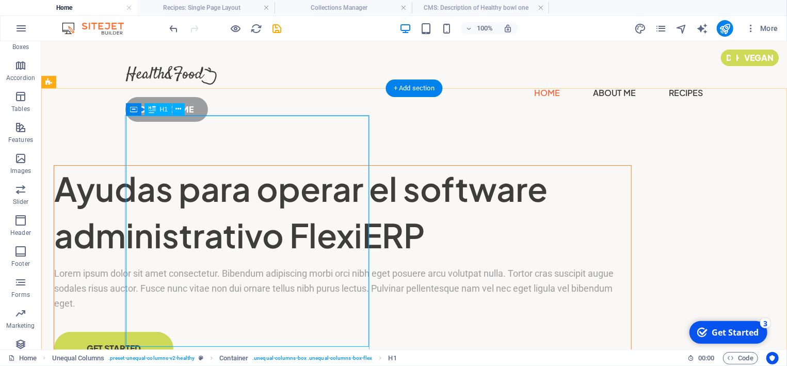
scroll to position [55, 0]
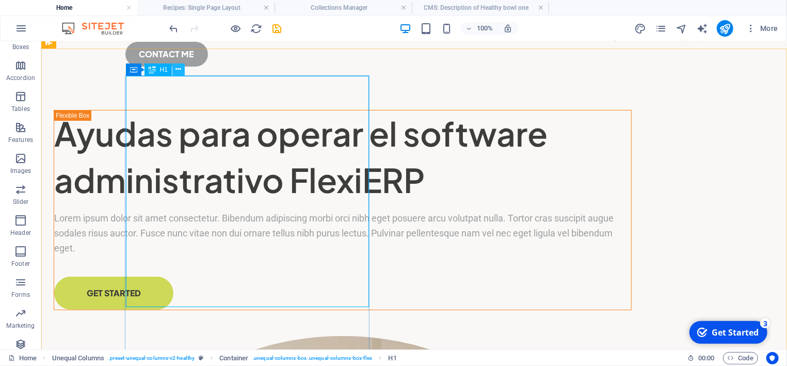
click at [179, 73] on icon at bounding box center [178, 69] width 6 height 11
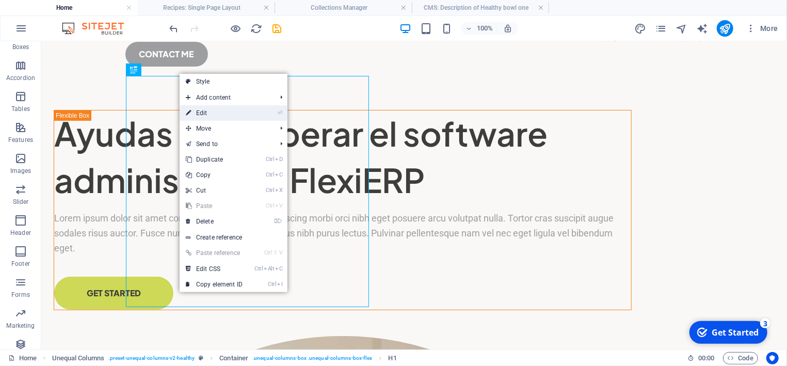
click at [205, 113] on link "⏎ Edit" at bounding box center [214, 112] width 69 height 15
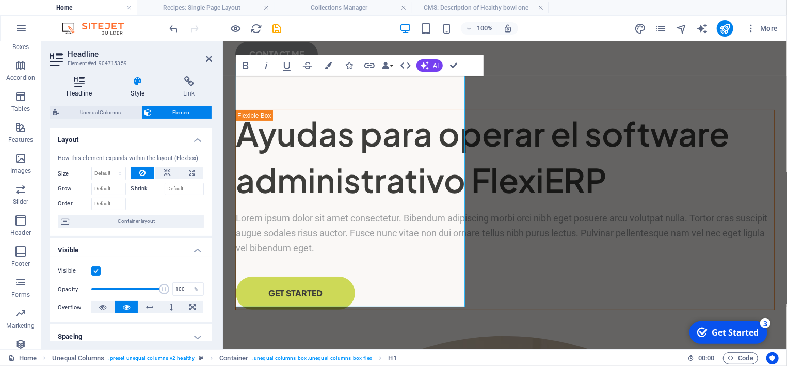
click at [81, 84] on icon at bounding box center [80, 81] width 60 height 10
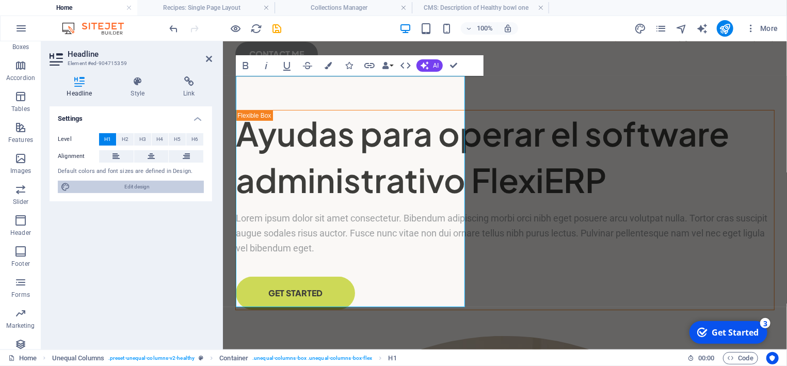
click at [154, 187] on span "Edit design" at bounding box center [136, 187] width 127 height 12
select select "px"
select select "400"
select select "px"
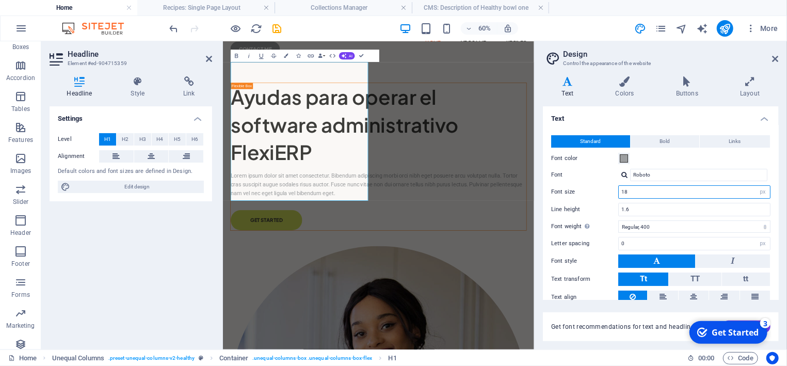
drag, startPoint x: 644, startPoint y: 192, endPoint x: 621, endPoint y: 191, distance: 22.7
click at [621, 191] on input "18" at bounding box center [694, 192] width 151 height 12
type input "12"
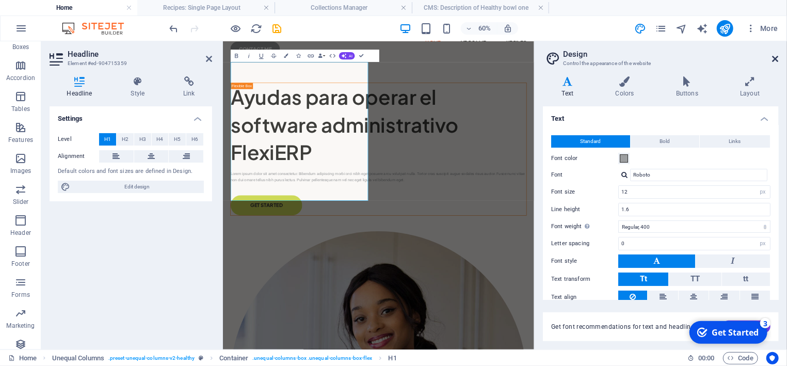
drag, startPoint x: 777, startPoint y: 57, endPoint x: 554, endPoint y: 17, distance: 226.6
click at [777, 57] on icon at bounding box center [776, 59] width 6 height 8
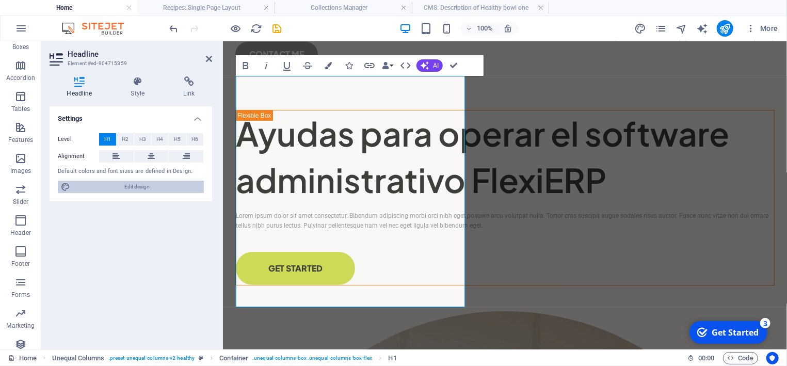
click at [160, 189] on span "Edit design" at bounding box center [136, 187] width 127 height 12
select select "px"
select select "400"
select select "px"
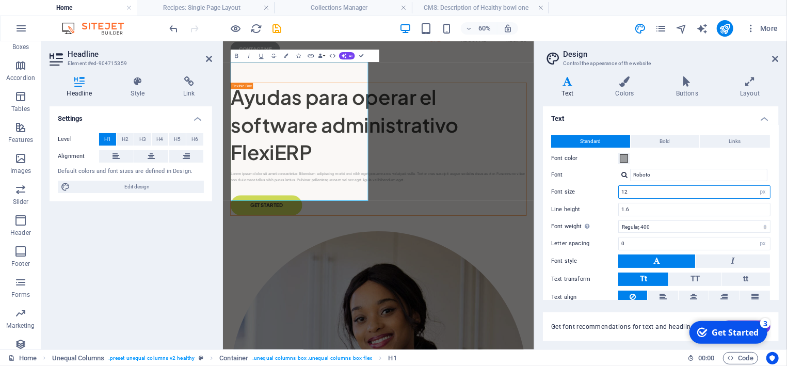
drag, startPoint x: 657, startPoint y: 191, endPoint x: 612, endPoint y: 187, distance: 45.6
click at [619, 187] on input "12" at bounding box center [694, 192] width 151 height 12
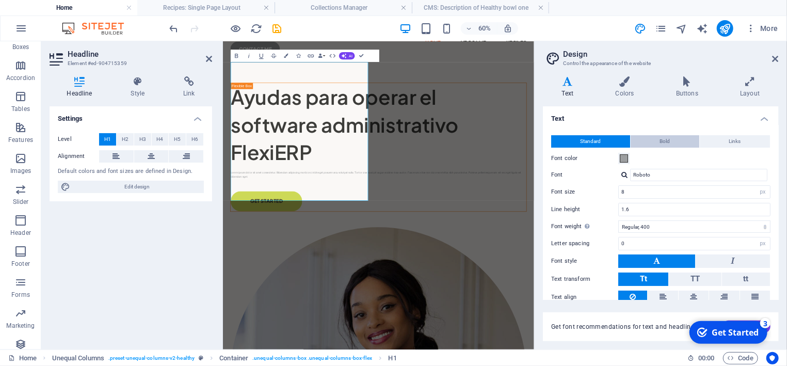
click at [677, 142] on button "Bold" at bounding box center [665, 141] width 69 height 12
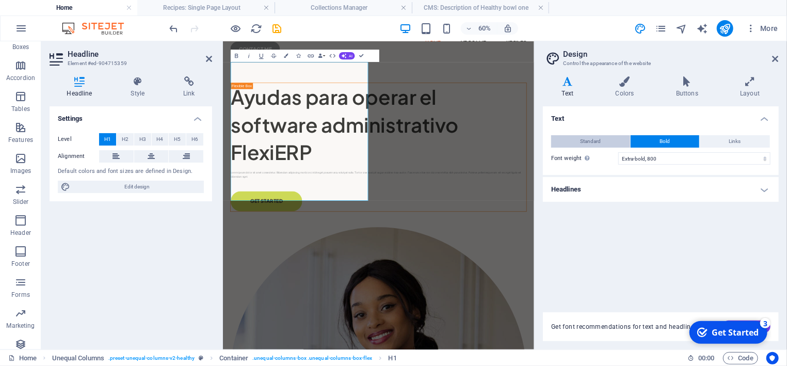
click at [589, 140] on span "Standard" at bounding box center [591, 141] width 21 height 12
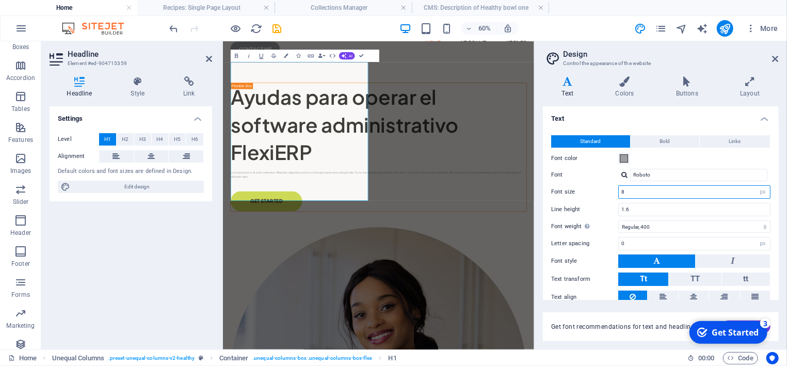
drag, startPoint x: 637, startPoint y: 192, endPoint x: 617, endPoint y: 190, distance: 20.7
click at [619, 190] on input "8" at bounding box center [694, 192] width 151 height 12
type input "18"
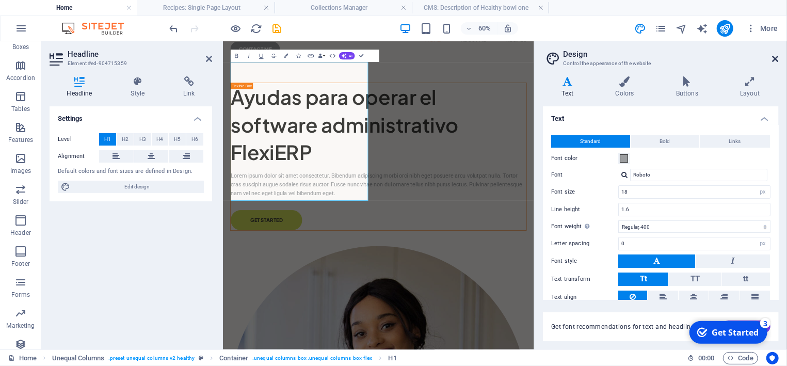
click at [779, 56] on icon at bounding box center [776, 59] width 6 height 8
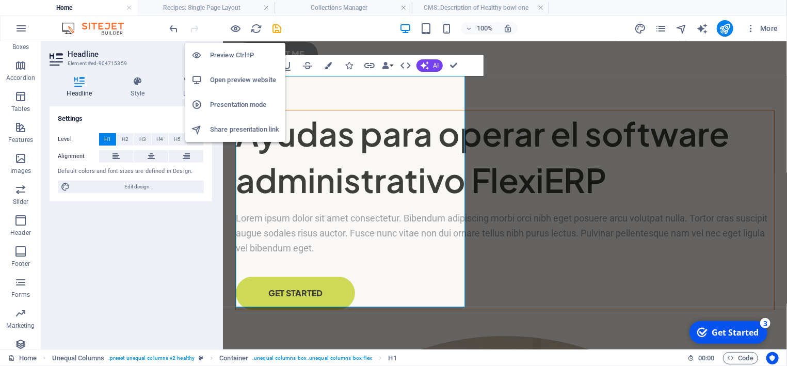
click at [228, 53] on h6 "Preview Ctrl+P" at bounding box center [244, 55] width 69 height 12
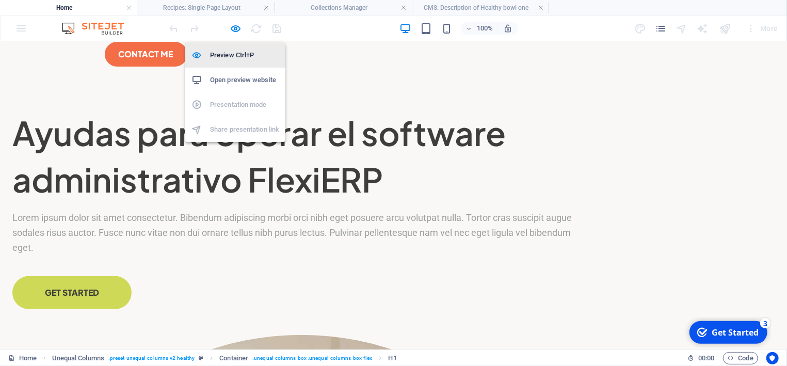
click at [228, 53] on h6 "Preview Ctrl+P" at bounding box center [244, 55] width 69 height 12
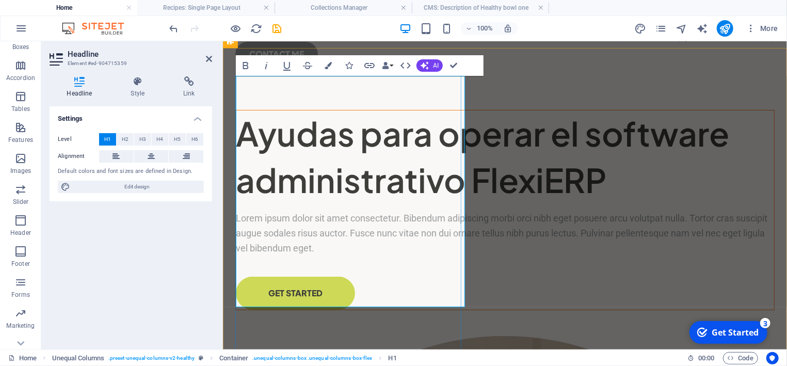
click at [378, 154] on h1 "Ayudas para operar el software administrativo FlexiERP" at bounding box center [504, 156] width 538 height 92
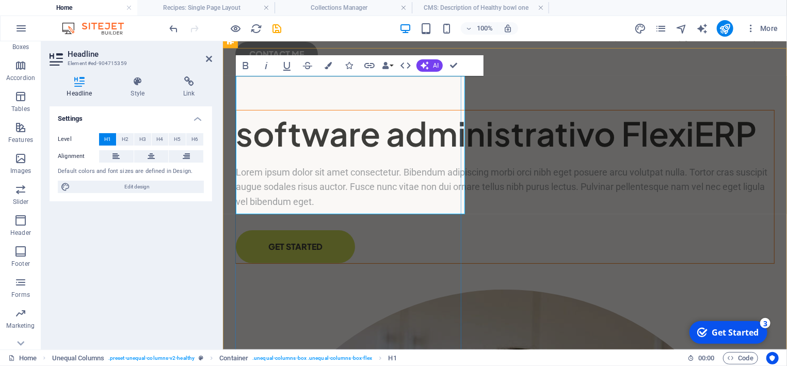
click at [257, 110] on h1 "software administrativo FlexiERP" at bounding box center [504, 133] width 538 height 46
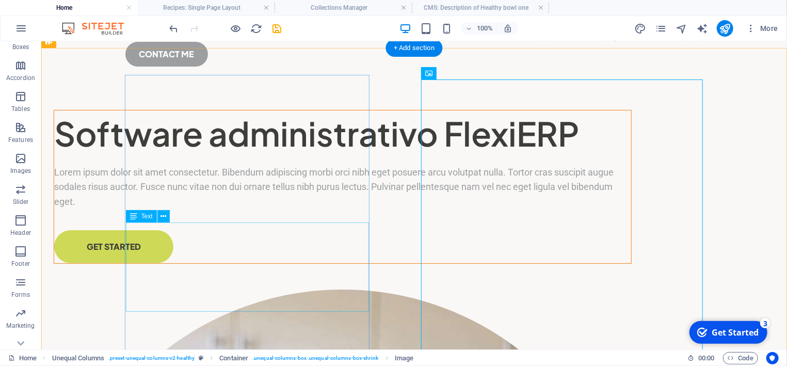
click at [230, 209] on div "Lorem ipsum dolor sit amet consectetur. Bibendum adipiscing morbi orci nibh ege…" at bounding box center [342, 187] width 577 height 44
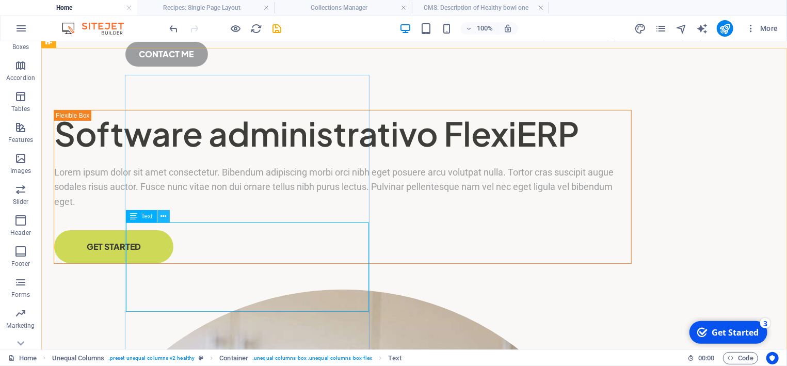
click at [164, 217] on icon at bounding box center [163, 216] width 6 height 11
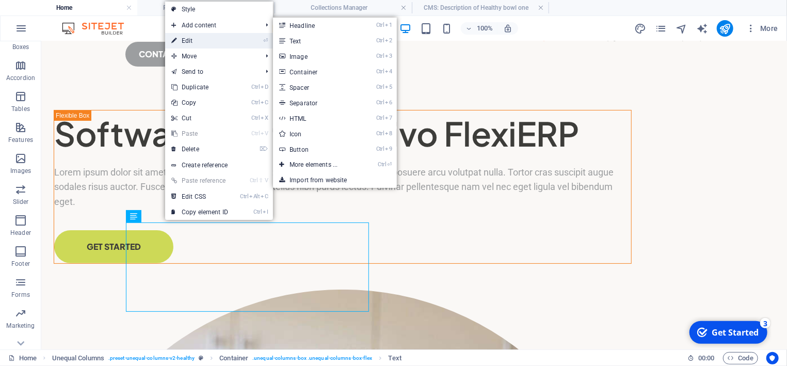
click at [187, 39] on link "⏎ Edit" at bounding box center [199, 40] width 69 height 15
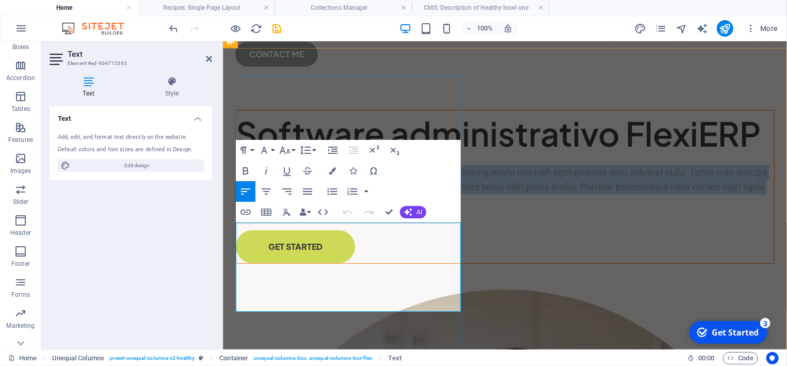
drag, startPoint x: 319, startPoint y: 304, endPoint x: 236, endPoint y: 230, distance: 111.8
click at [236, 209] on p "Lorem ipsum dolor sit amet consectetur. Bibendum adipiscing morbi orci nibh ege…" at bounding box center [504, 187] width 538 height 44
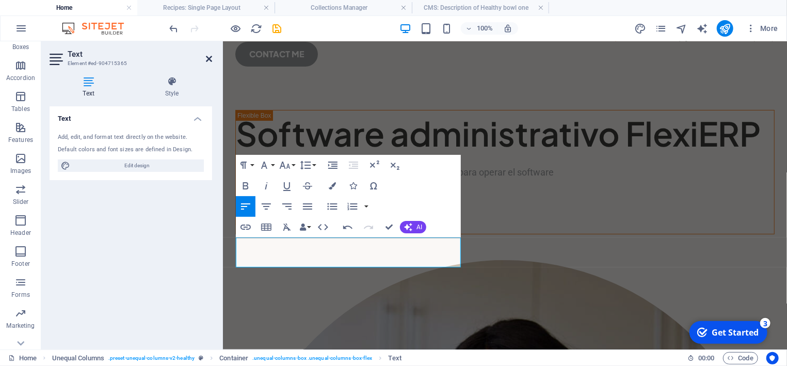
click at [208, 60] on icon at bounding box center [209, 59] width 6 height 8
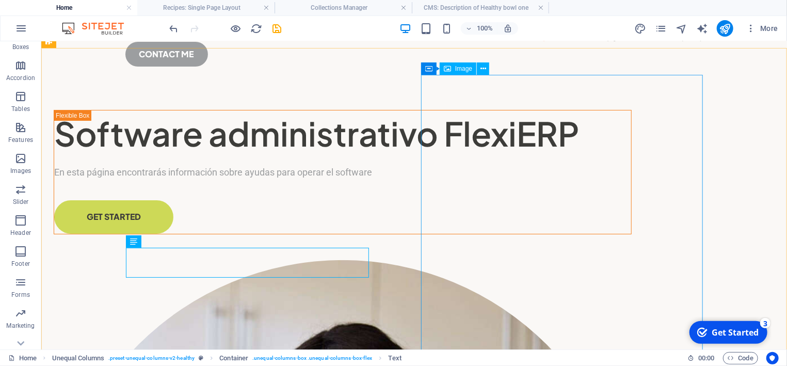
click at [465, 69] on span "Image" at bounding box center [463, 69] width 17 height 6
select select "%"
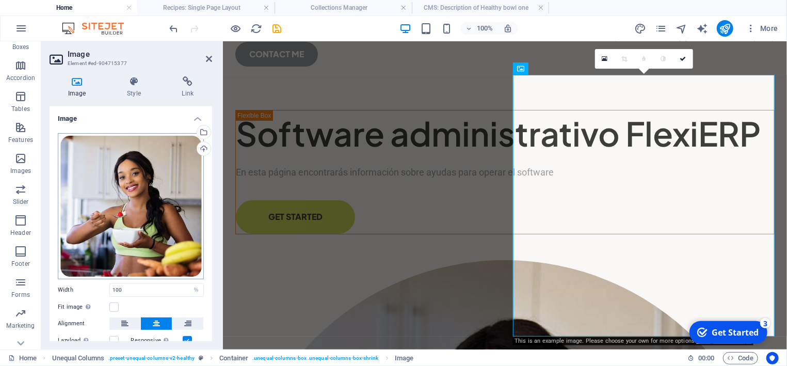
scroll to position [48, 0]
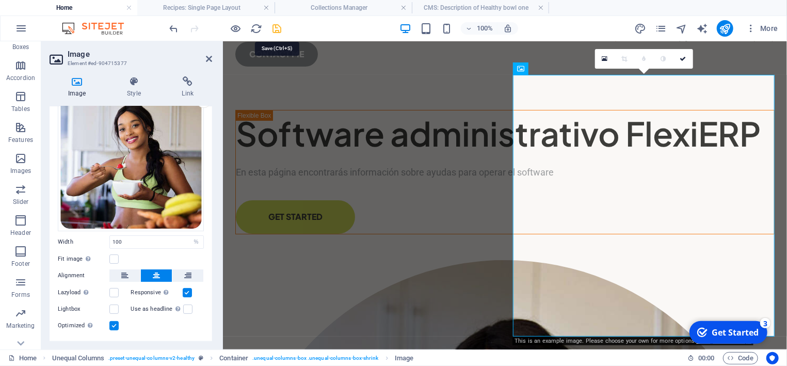
click at [279, 25] on icon "save" at bounding box center [277, 29] width 12 height 12
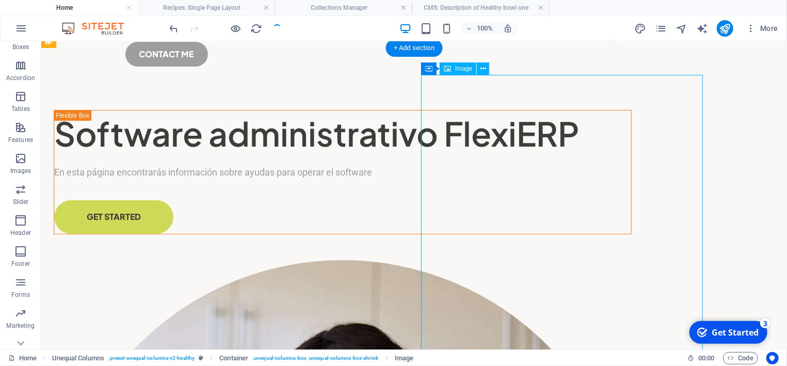
select select "%"
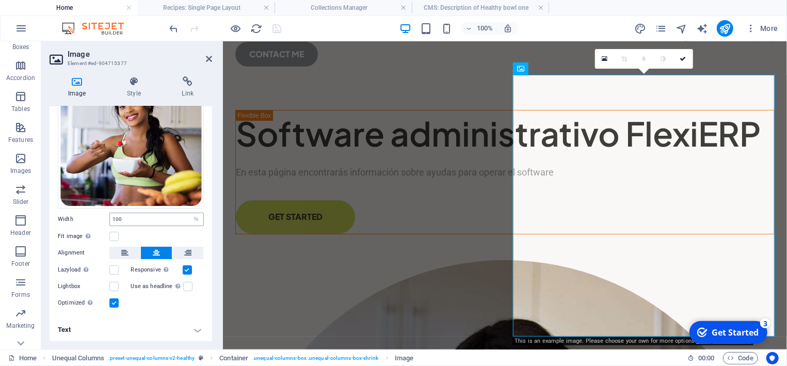
scroll to position [71, 0]
click at [196, 330] on h4 "Text" at bounding box center [131, 329] width 163 height 25
click at [577, 70] on icon at bounding box center [575, 68] width 6 height 11
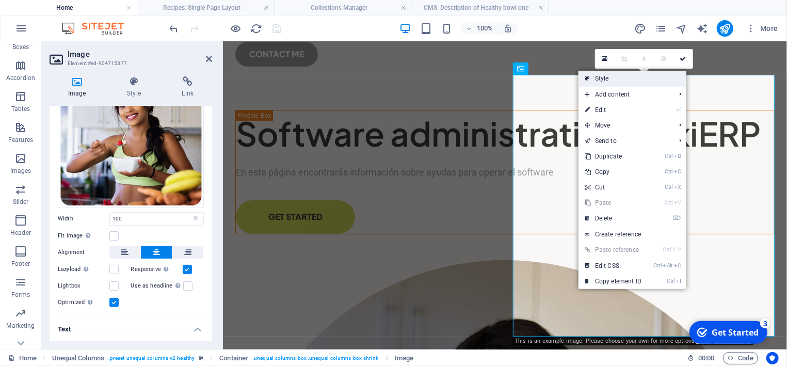
click at [604, 77] on link "Style" at bounding box center [633, 78] width 108 height 15
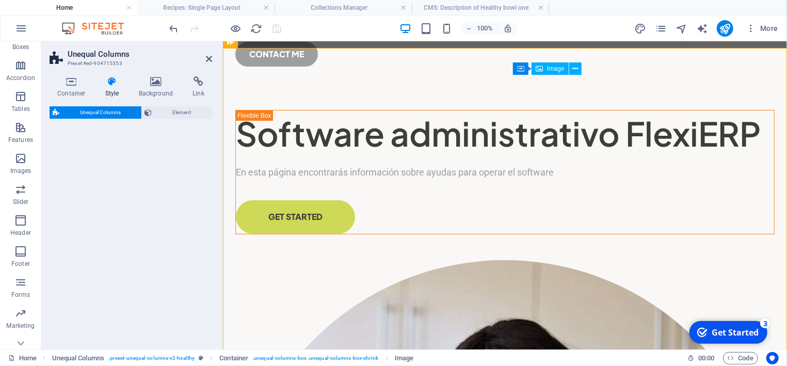
select select "%"
select select "px"
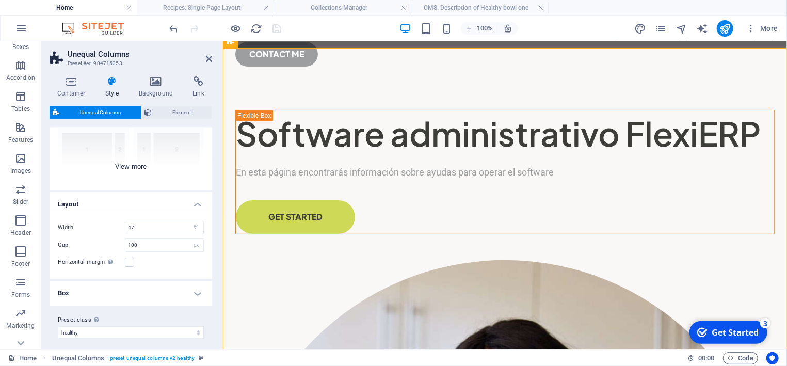
scroll to position [116, 0]
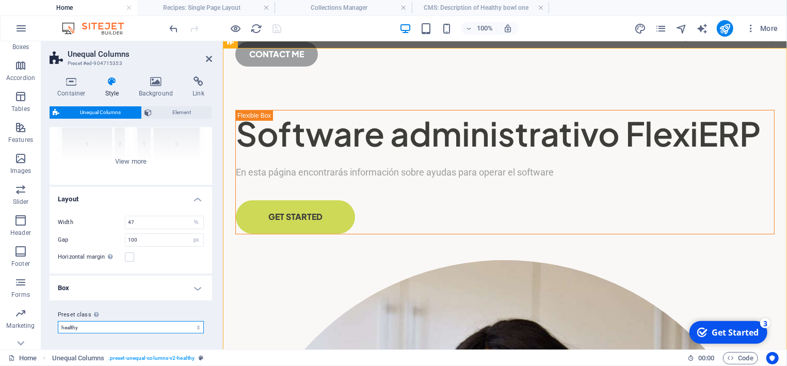
click at [58, 321] on select "healthy healthy2 Add preset class" at bounding box center [131, 327] width 146 height 12
click option "healthy" at bounding box center [0, 0] width 0 height 0
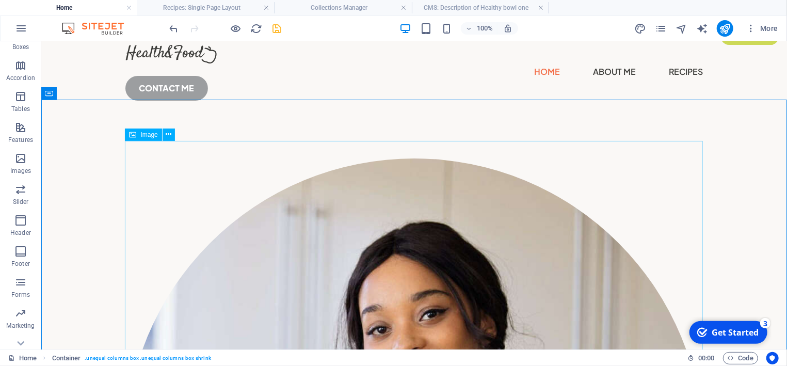
scroll to position [0, 0]
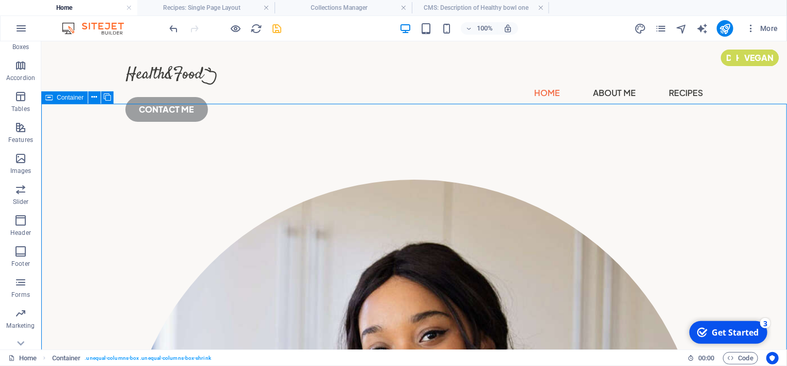
click at [56, 97] on div "Container" at bounding box center [64, 97] width 46 height 12
click at [100, 98] on button at bounding box center [94, 97] width 12 height 12
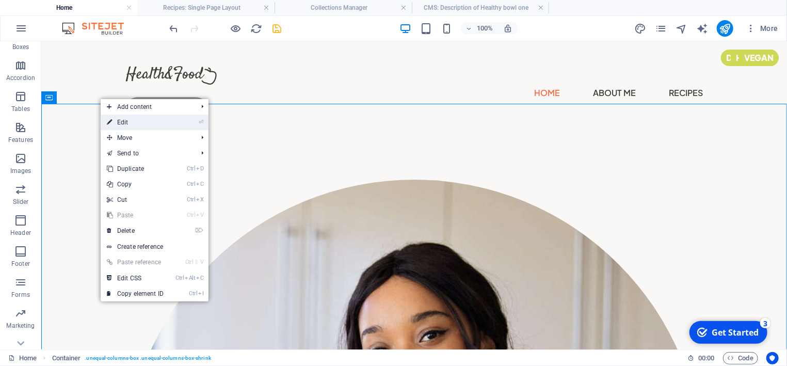
click at [123, 118] on link "⏎ Edit" at bounding box center [135, 122] width 69 height 15
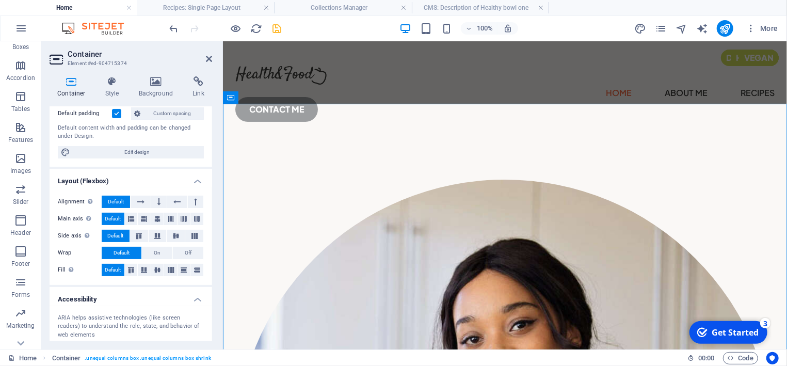
scroll to position [68, 0]
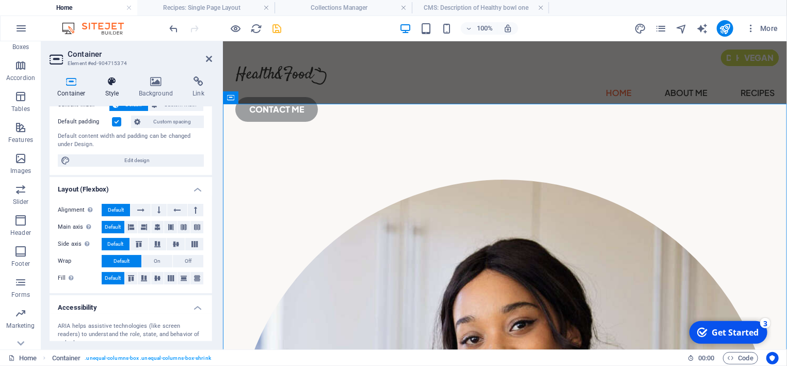
click at [113, 83] on icon at bounding box center [112, 81] width 29 height 10
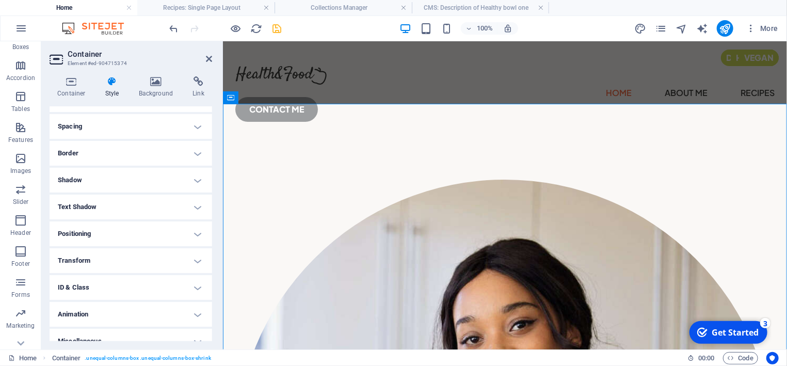
scroll to position [90, 0]
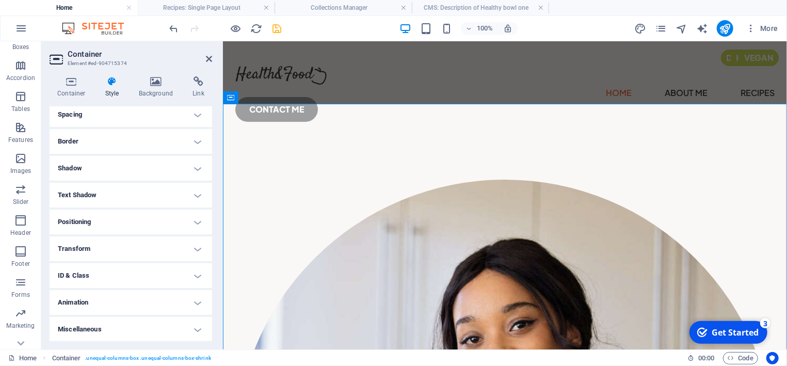
click at [141, 303] on h4 "Animation" at bounding box center [131, 302] width 163 height 25
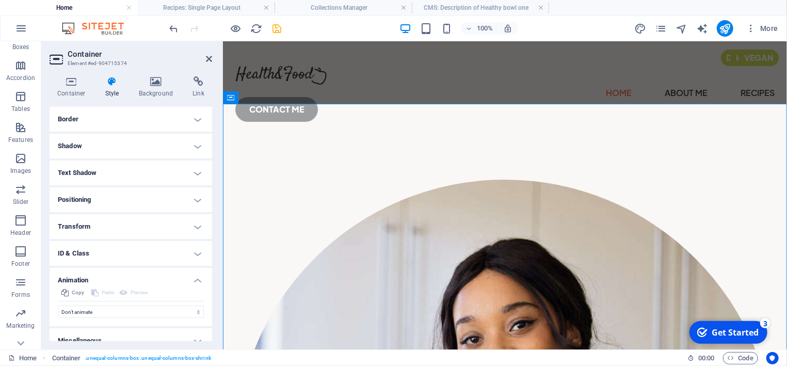
scroll to position [124, 0]
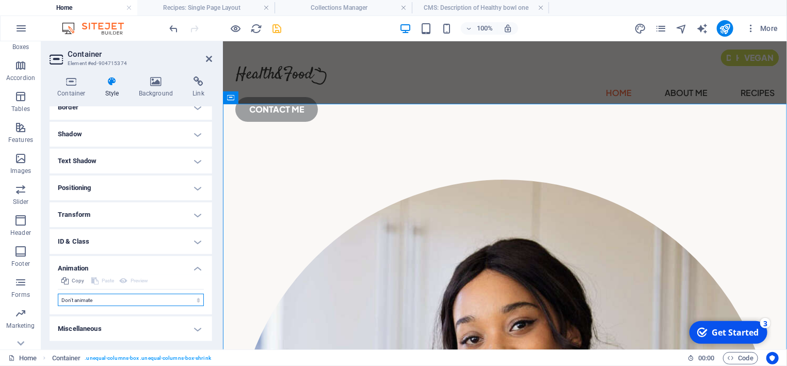
click at [58, 294] on select "Don't animate Show / Hide Slide up/down Zoom in/out Slide left to right Slide r…" at bounding box center [131, 300] width 146 height 12
select select "shrink"
click option "Zoom in/out" at bounding box center [0, 0] width 0 height 0
select select "scroll"
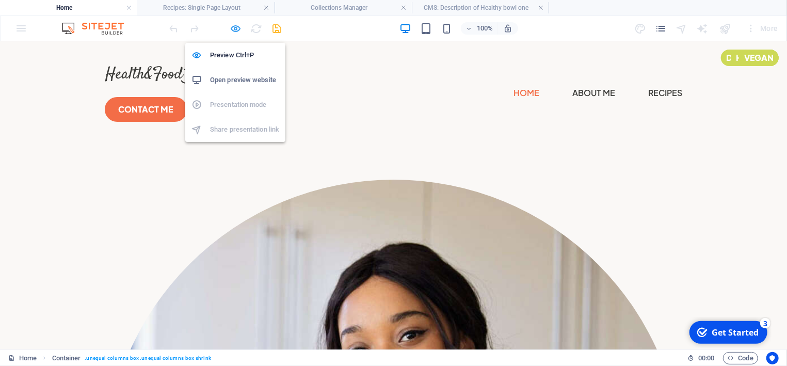
select select "shrink"
select select "s"
select select "scroll"
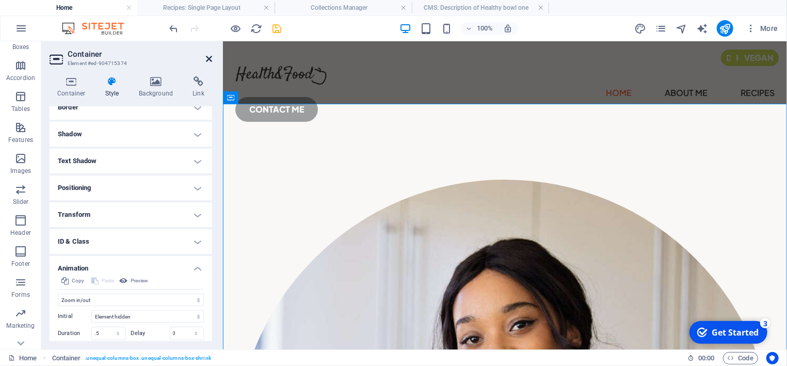
click at [212, 58] on icon at bounding box center [209, 59] width 6 height 8
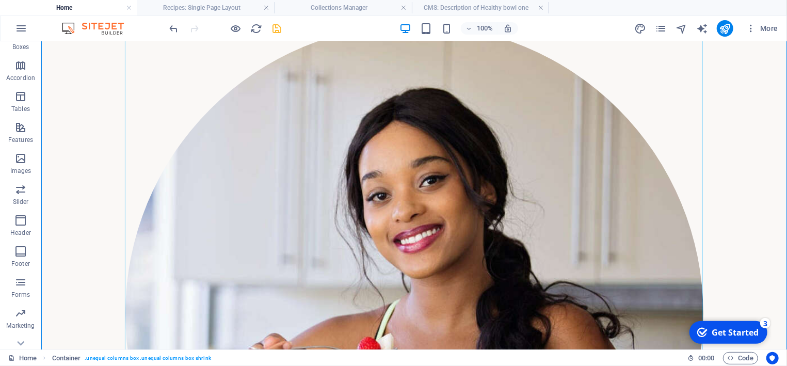
scroll to position [0, 0]
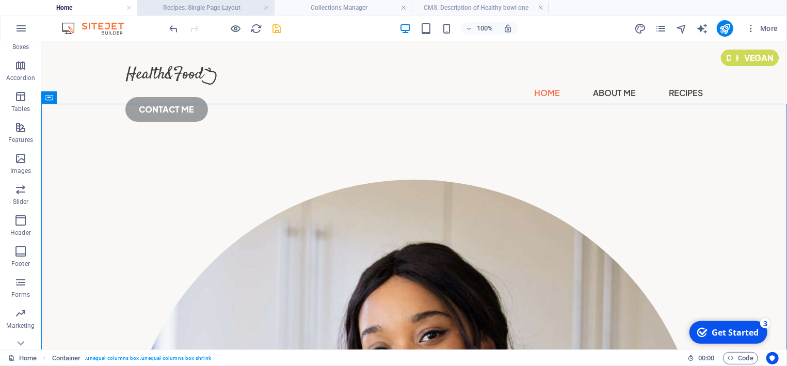
click at [190, 8] on h4 "Recipes: Single Page Layout" at bounding box center [205, 7] width 137 height 11
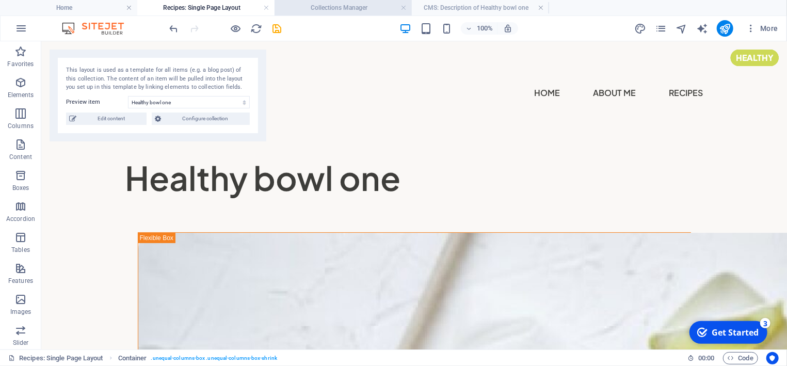
click at [326, 4] on h4 "Collections Manager" at bounding box center [343, 7] width 137 height 11
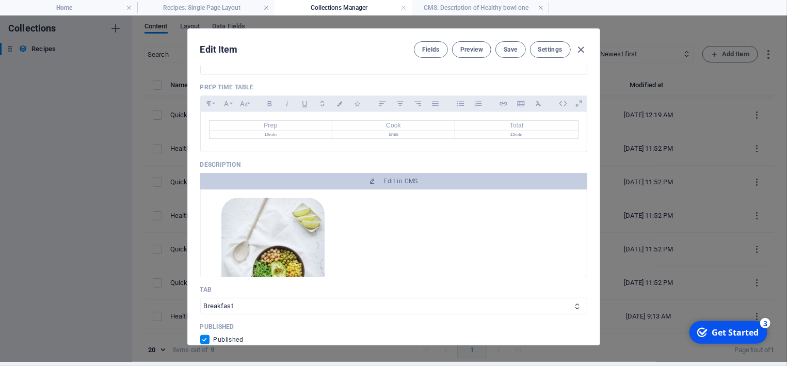
scroll to position [4, 0]
click at [459, 2] on h4 "CMS: Description of Healthy bowl one" at bounding box center [480, 7] width 137 height 11
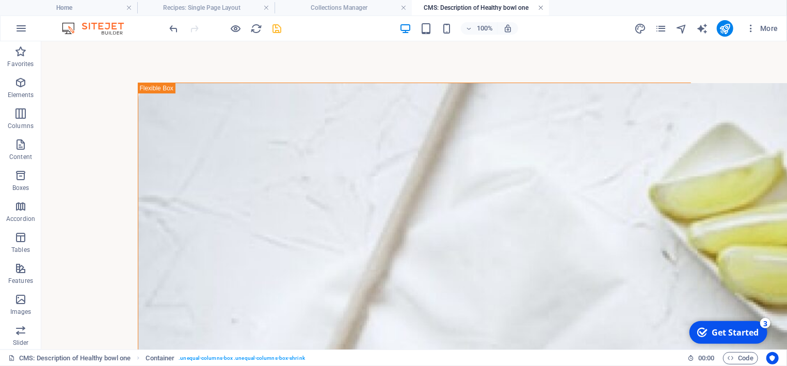
click at [542, 9] on link at bounding box center [541, 8] width 6 height 10
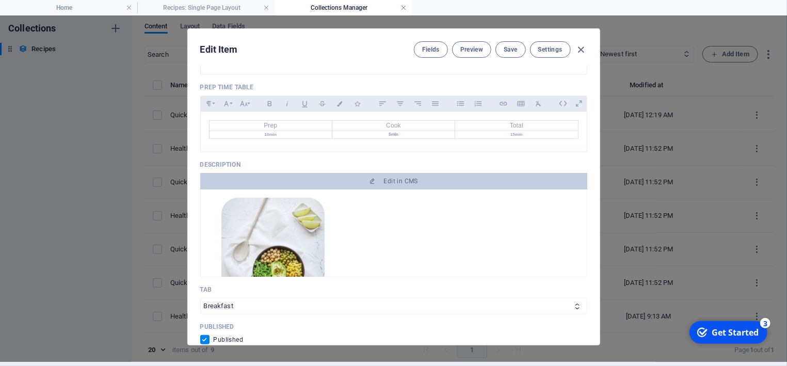
click at [403, 6] on link at bounding box center [403, 8] width 6 height 10
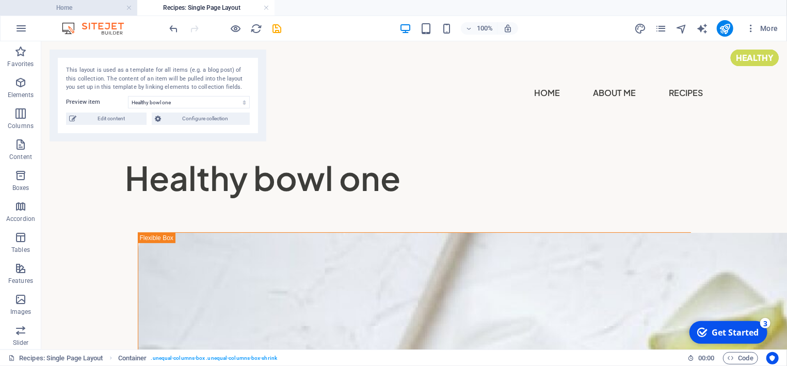
click at [105, 9] on h4 "Home" at bounding box center [68, 7] width 137 height 11
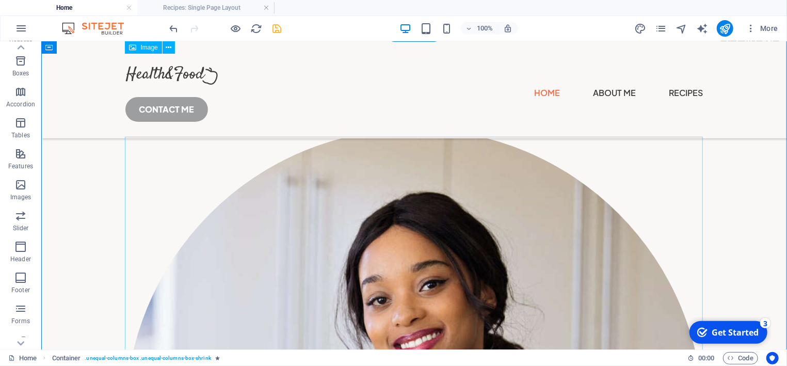
scroll to position [0, 0]
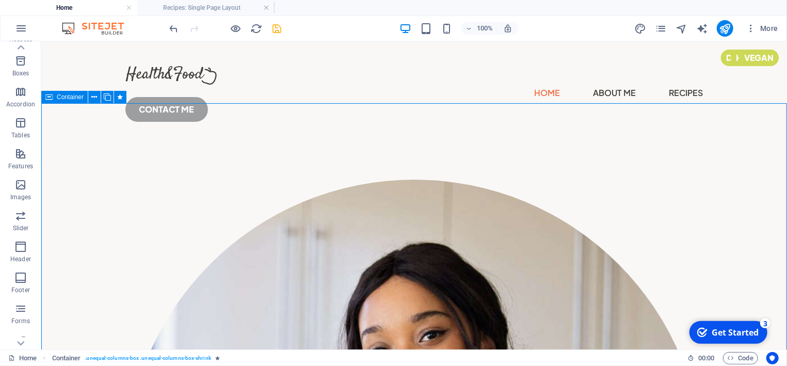
click at [52, 95] on icon at bounding box center [48, 97] width 7 height 12
select select "shrink"
select select "s"
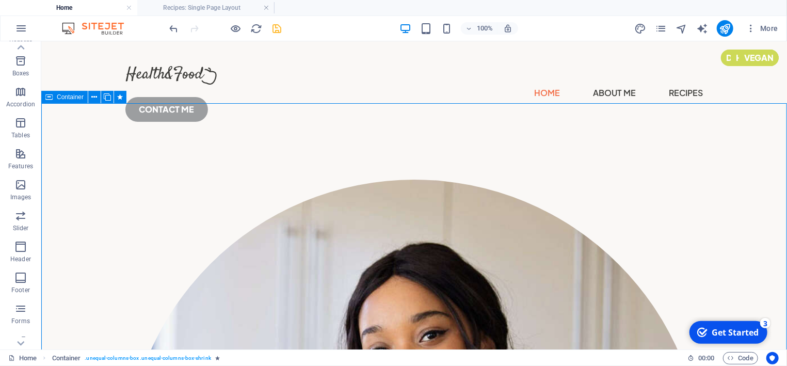
select select "scroll"
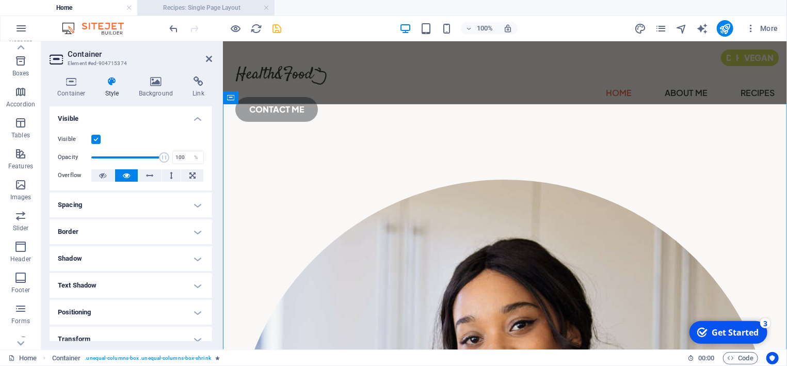
click at [209, 7] on h4 "Recipes: Single Page Layout" at bounding box center [205, 7] width 137 height 11
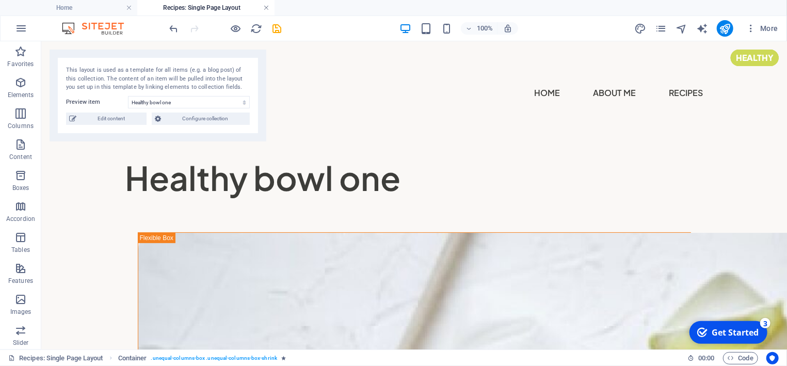
click at [267, 8] on link at bounding box center [266, 8] width 6 height 10
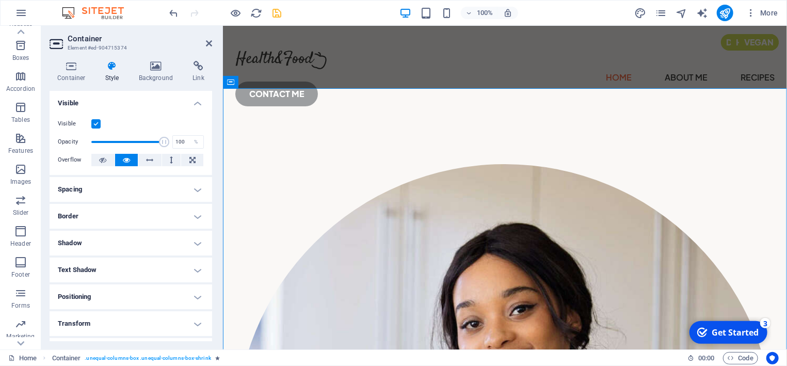
scroll to position [115, 0]
click at [206, 44] on icon at bounding box center [209, 43] width 6 height 8
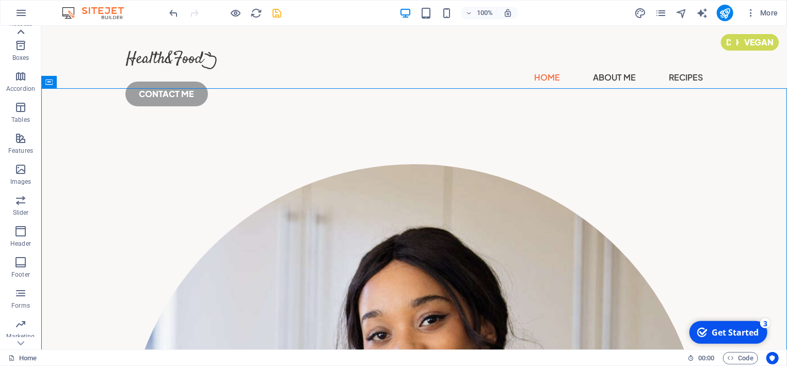
click at [22, 33] on icon at bounding box center [21, 31] width 7 height 5
click at [22, 31] on icon "button" at bounding box center [20, 36] width 12 height 12
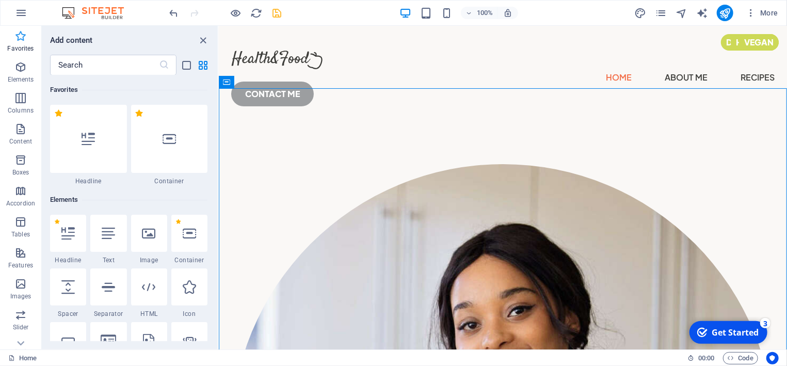
click at [19, 36] on icon "button" at bounding box center [20, 36] width 12 height 12
click at [201, 37] on icon "close panel" at bounding box center [204, 41] width 12 height 12
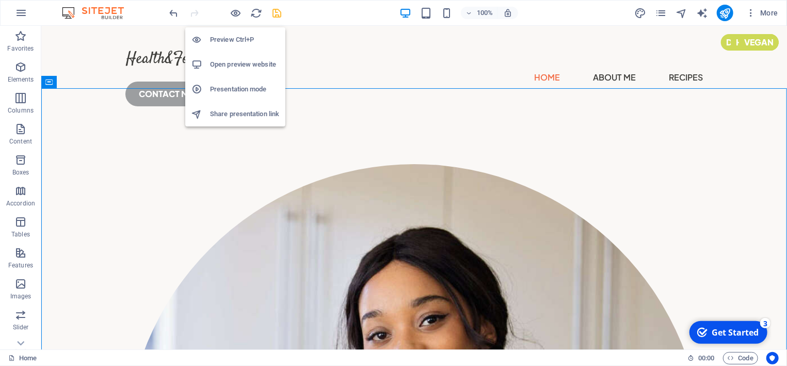
click at [222, 40] on h6 "Preview Ctrl+P" at bounding box center [244, 40] width 69 height 12
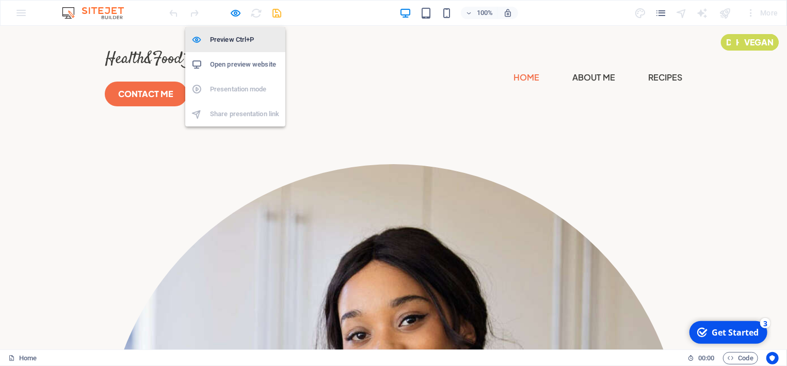
click at [222, 40] on h6 "Preview Ctrl+P" at bounding box center [244, 40] width 69 height 12
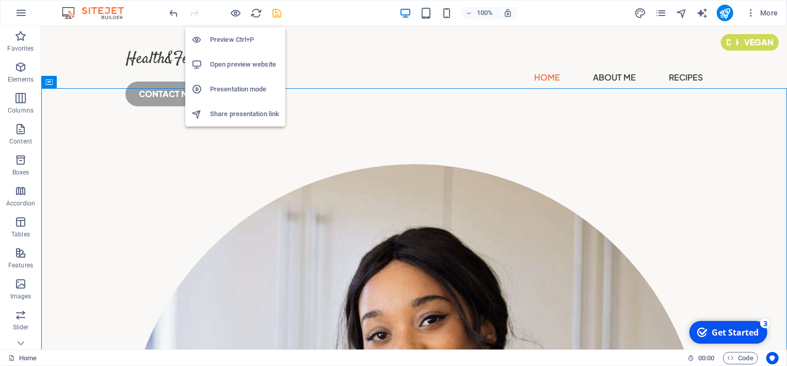
click at [252, 39] on h6 "Preview Ctrl+P" at bounding box center [244, 40] width 69 height 12
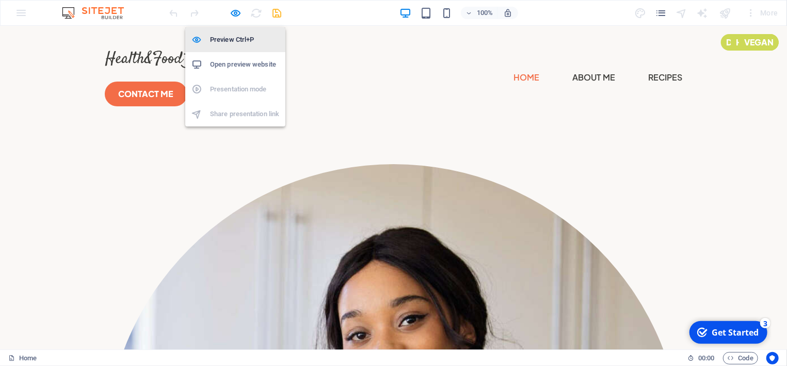
click at [252, 39] on h6 "Preview Ctrl+P" at bounding box center [244, 40] width 69 height 12
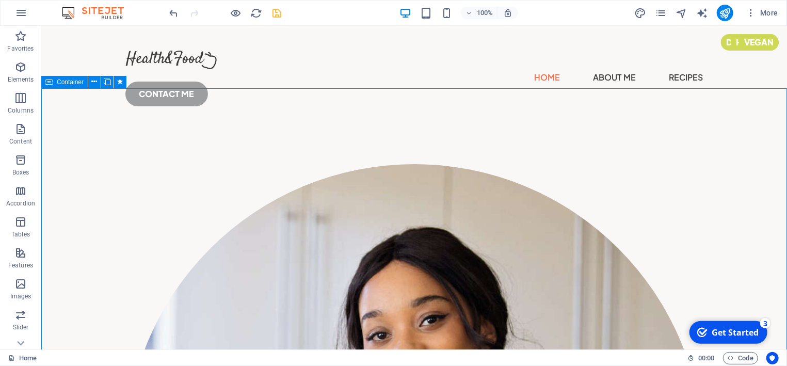
click at [50, 82] on icon at bounding box center [48, 82] width 7 height 12
select select "shrink"
select select "s"
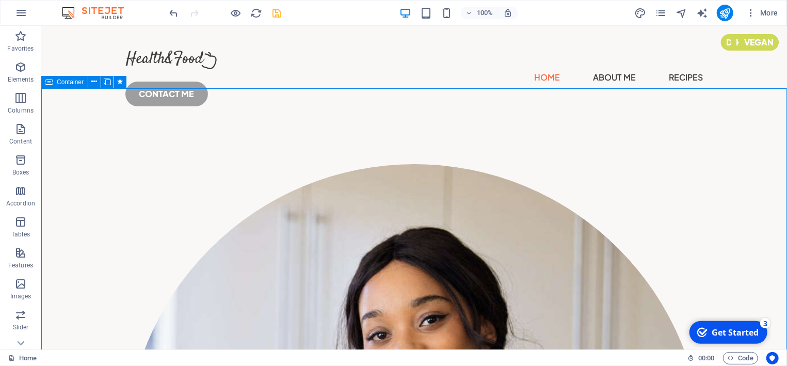
select select "scroll"
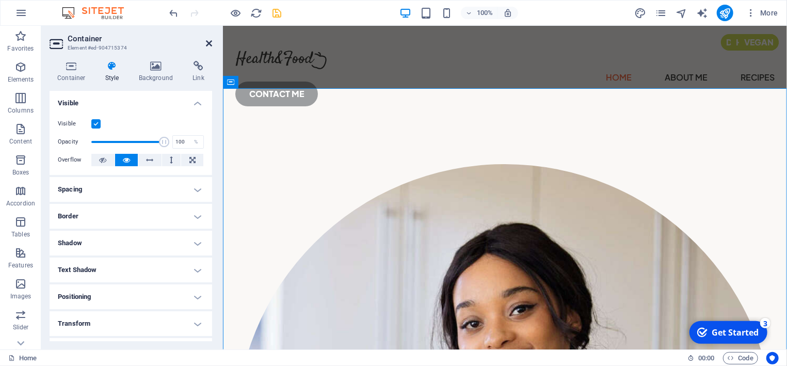
click at [207, 45] on icon at bounding box center [209, 43] width 6 height 8
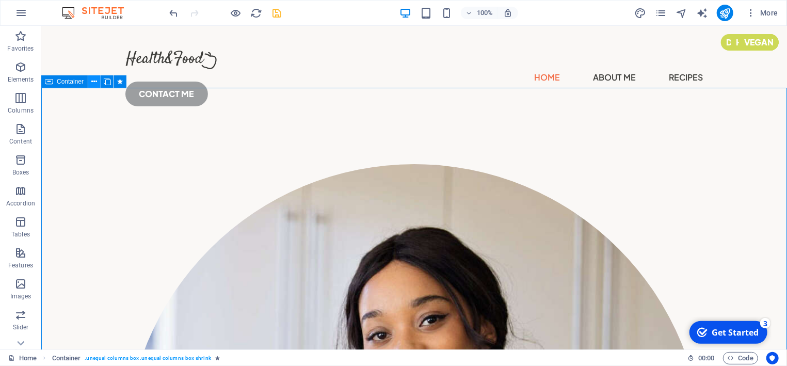
click at [95, 83] on icon at bounding box center [95, 81] width 6 height 11
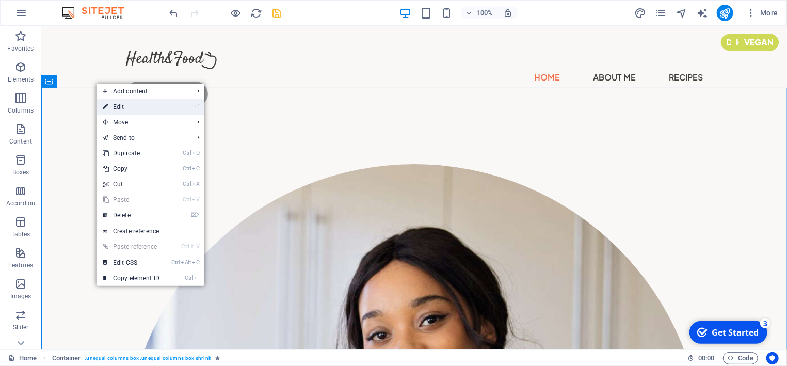
click at [130, 108] on link "⏎ Edit" at bounding box center [131, 106] width 69 height 15
select select "shrink"
select select "s"
select select "scroll"
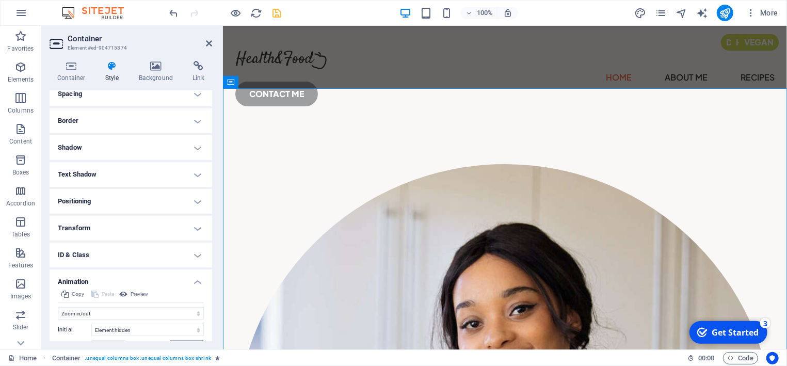
scroll to position [181, 0]
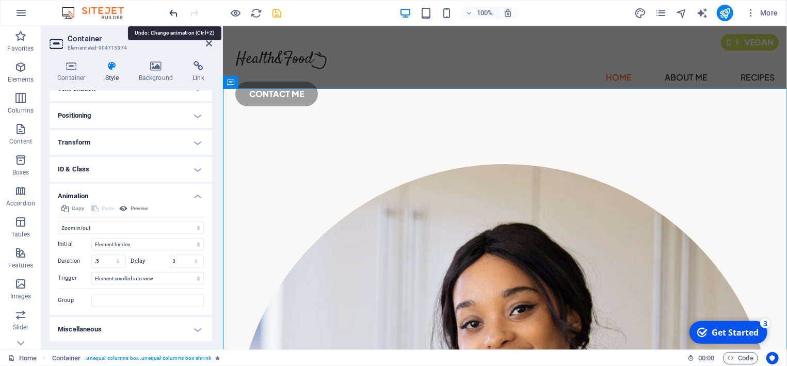
select select "none"
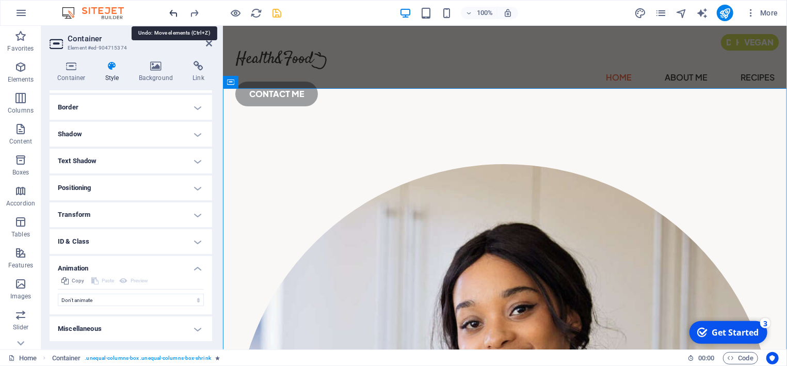
scroll to position [109, 0]
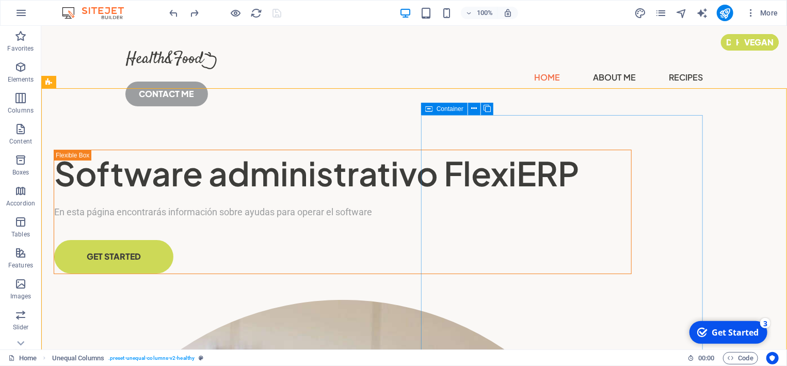
click at [427, 107] on icon at bounding box center [428, 109] width 7 height 12
click at [473, 109] on icon at bounding box center [474, 108] width 6 height 11
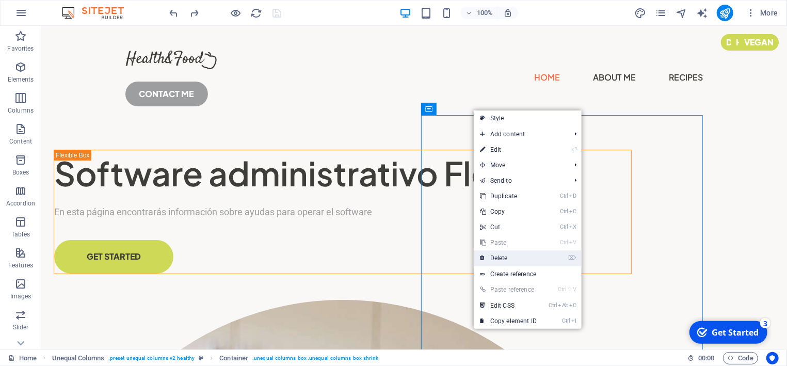
click at [505, 253] on link "⌦ Delete" at bounding box center [508, 257] width 69 height 15
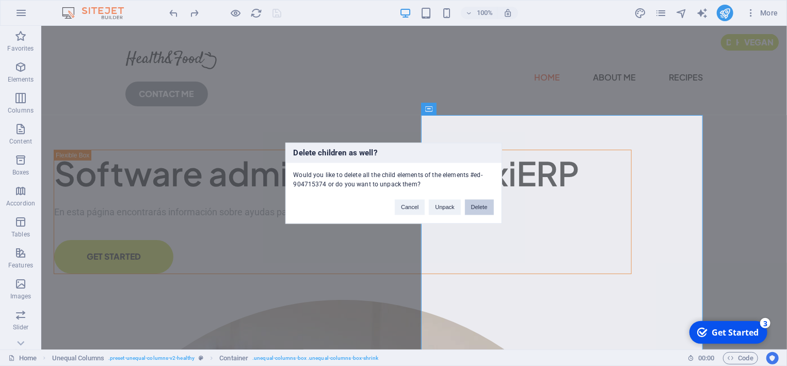
click at [480, 206] on button "Delete" at bounding box center [479, 206] width 29 height 15
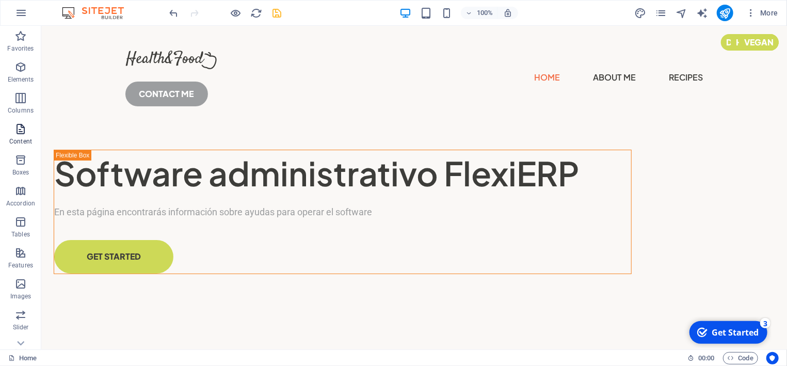
click at [22, 130] on icon "button" at bounding box center [20, 129] width 12 height 12
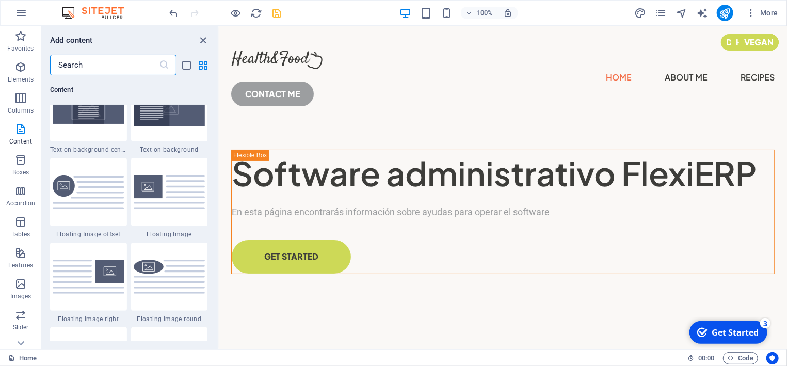
scroll to position [2192, 0]
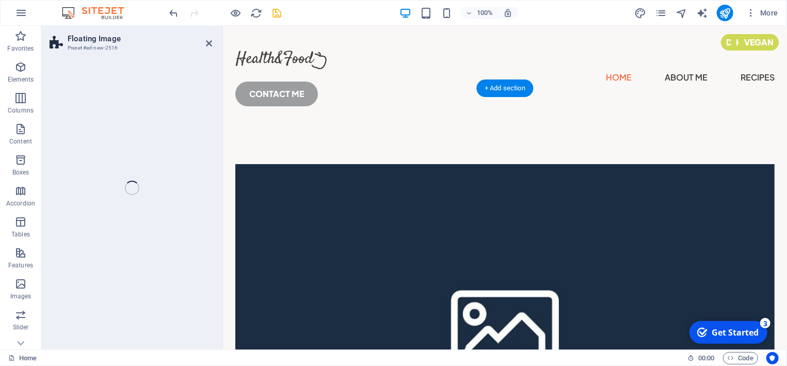
select select "%"
select select "rem"
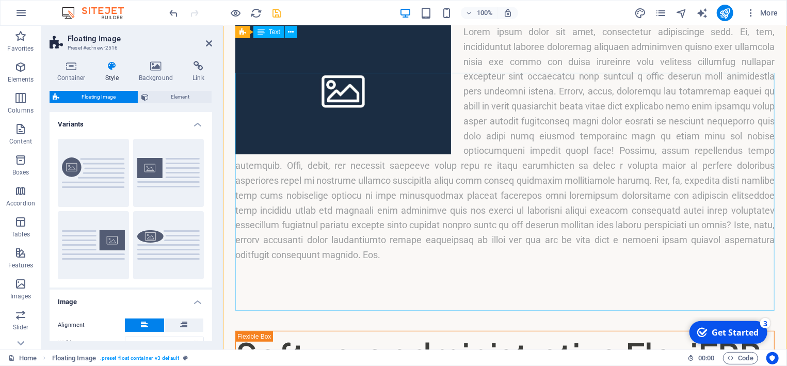
scroll to position [55, 0]
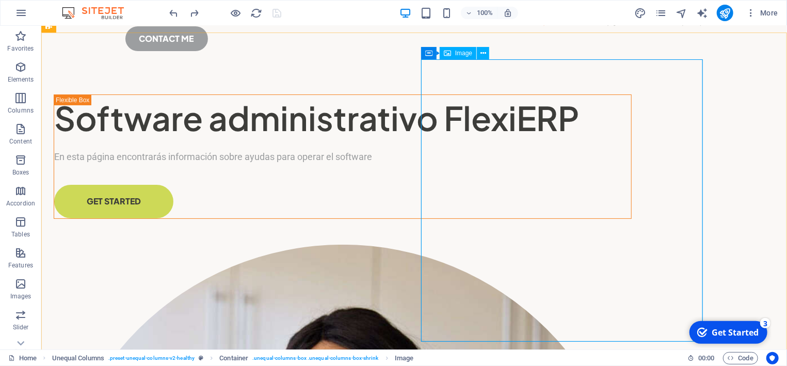
click at [464, 55] on span "Image" at bounding box center [463, 53] width 17 height 6
click at [470, 54] on span "Image" at bounding box center [463, 53] width 17 height 6
click at [464, 53] on span "Image" at bounding box center [463, 53] width 17 height 6
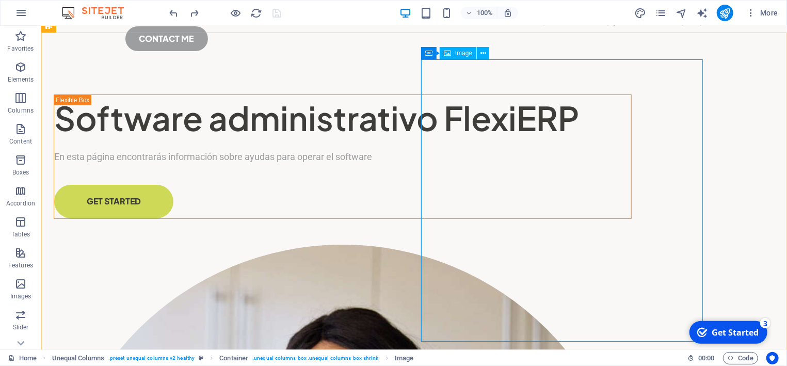
click at [463, 53] on span "Image" at bounding box center [463, 53] width 17 height 6
select select "%"
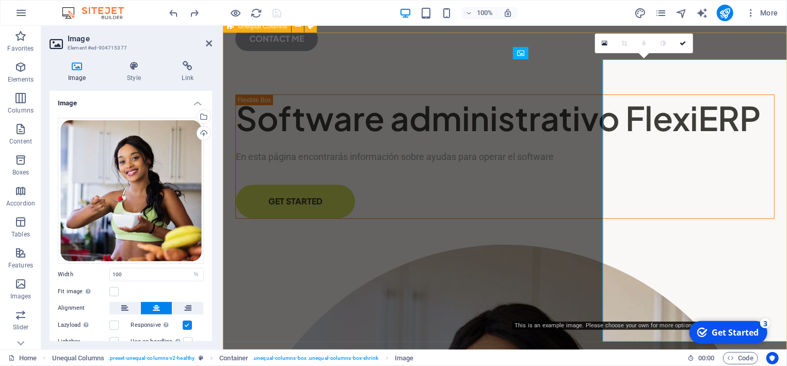
scroll to position [68, 0]
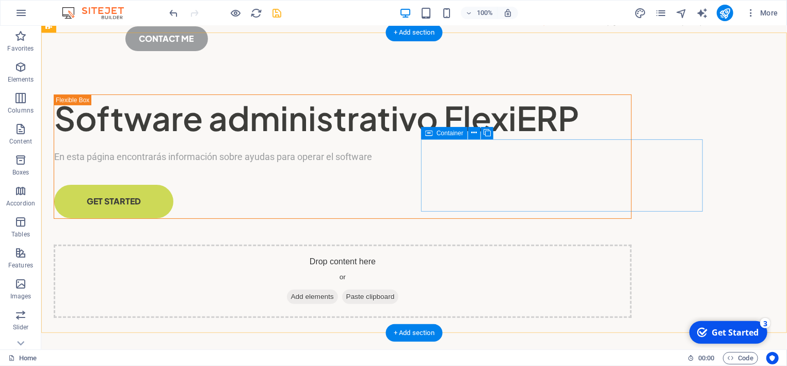
click at [338, 289] on span "Add elements" at bounding box center [311, 296] width 51 height 14
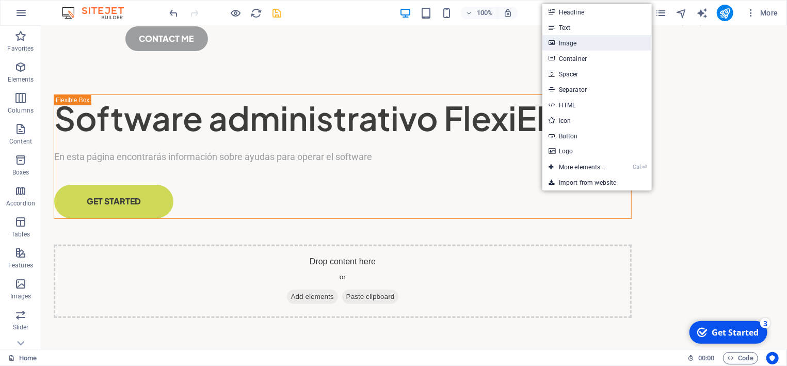
click at [582, 41] on link "Image" at bounding box center [596, 42] width 109 height 15
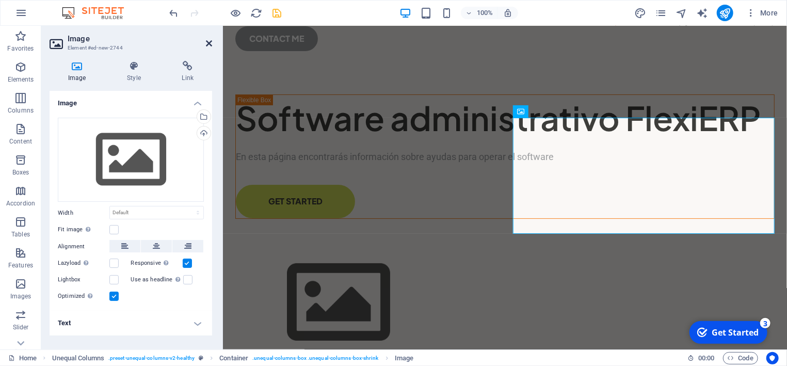
click at [211, 44] on icon at bounding box center [209, 43] width 6 height 8
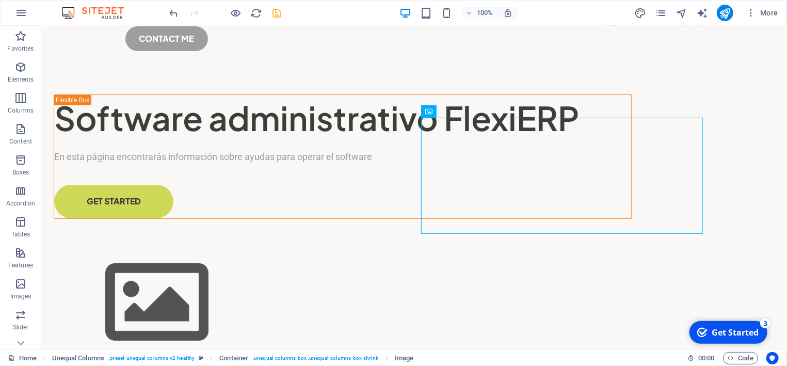
click at [176, 20] on div at bounding box center [226, 13] width 116 height 17
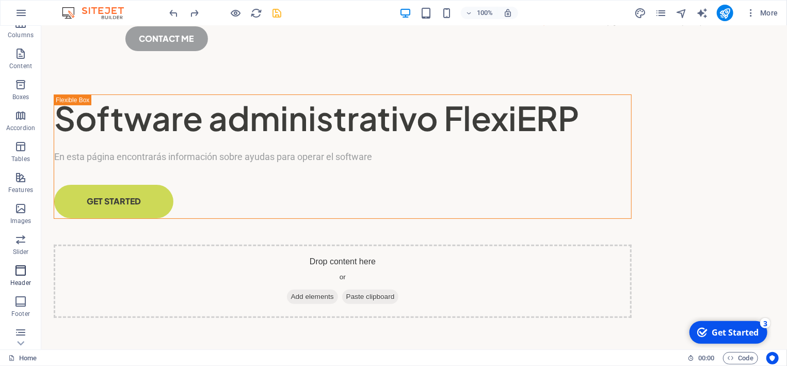
scroll to position [141, 0]
click at [24, 148] on icon "button" at bounding box center [20, 143] width 12 height 12
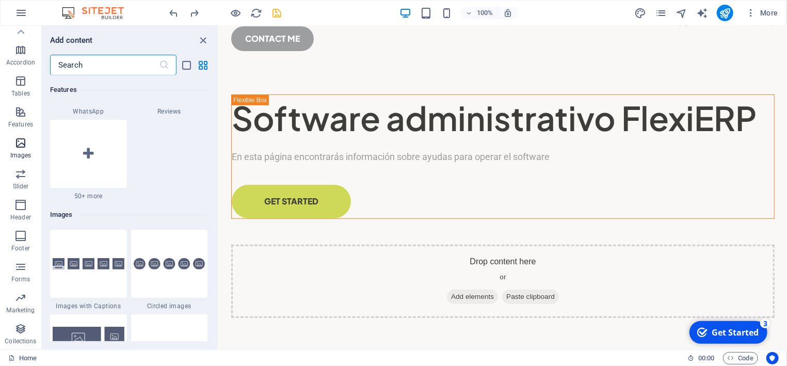
scroll to position [5233, 0]
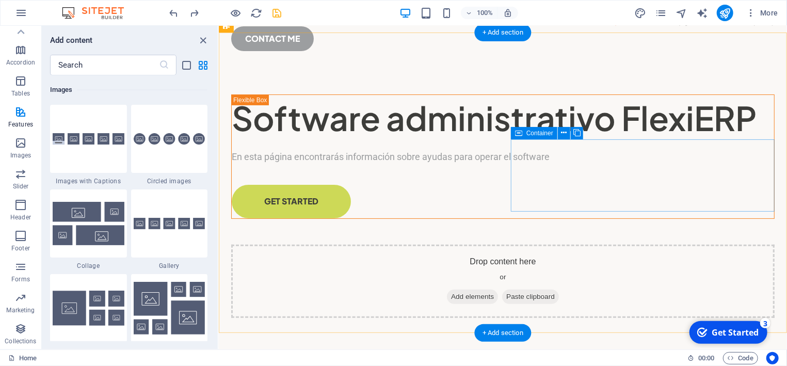
click at [497, 289] on span "Add elements" at bounding box center [471, 296] width 51 height 14
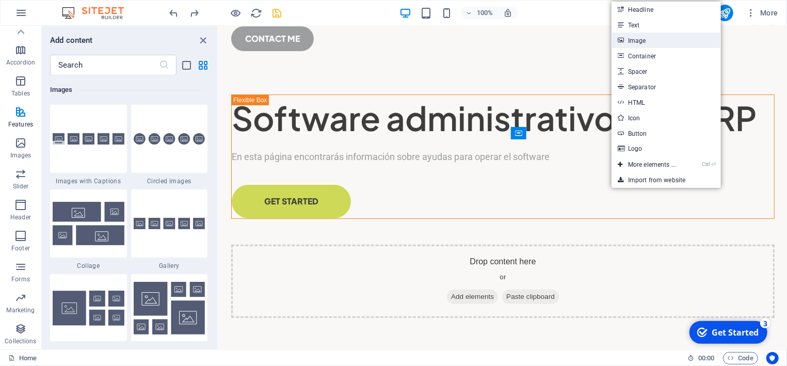
click at [644, 42] on link "Image" at bounding box center [666, 40] width 109 height 15
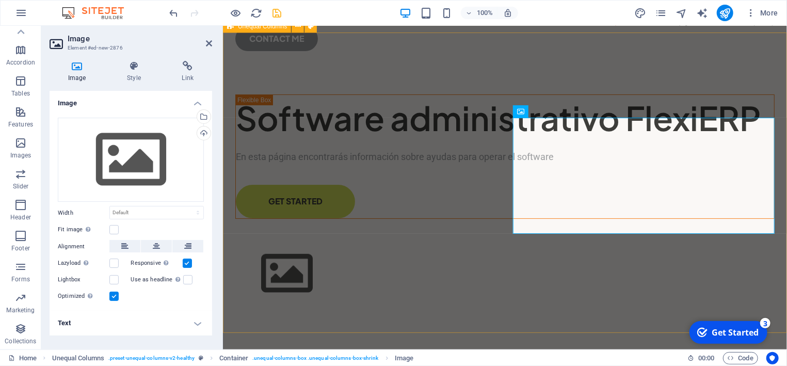
scroll to position [141, 0]
click at [575, 114] on icon at bounding box center [575, 111] width 6 height 11
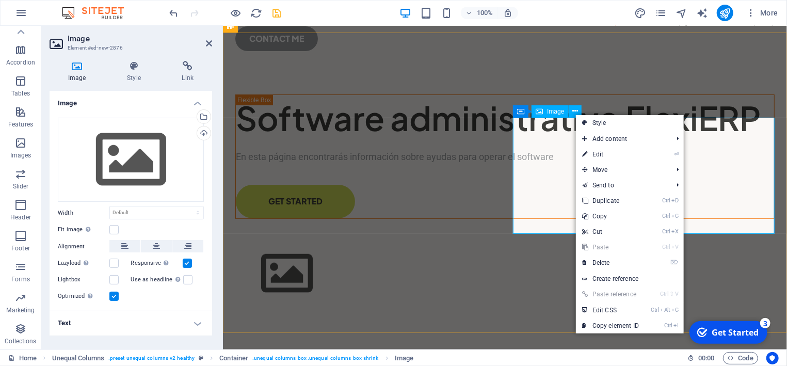
click at [543, 244] on figure at bounding box center [504, 273] width 539 height 58
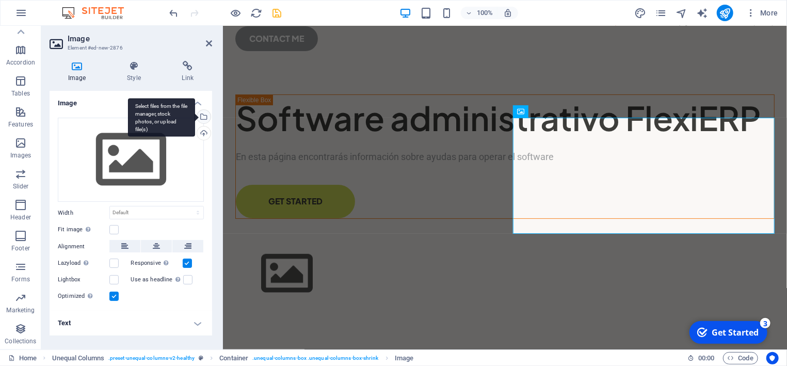
click at [204, 115] on div "Select files from the file manager, stock photos, or upload file(s)" at bounding box center [202, 117] width 15 height 15
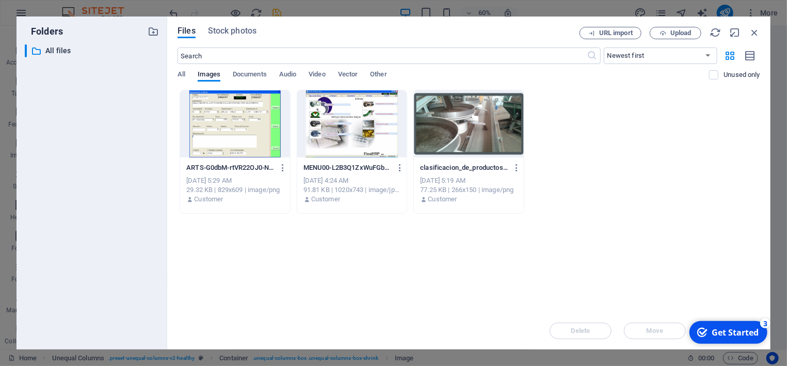
click at [325, 123] on div at bounding box center [352, 123] width 110 height 67
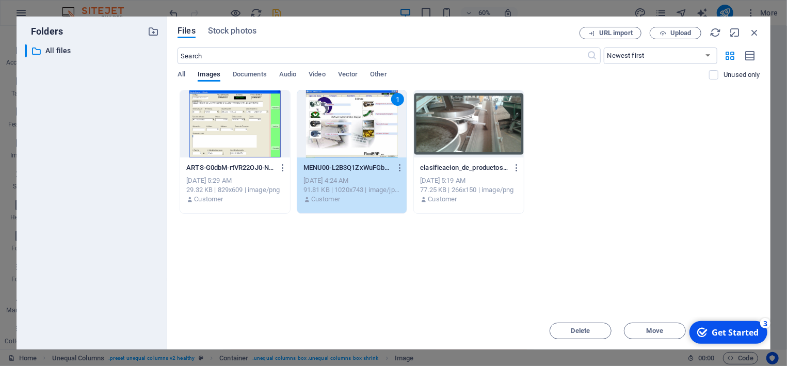
click at [335, 123] on div "1" at bounding box center [352, 123] width 110 height 67
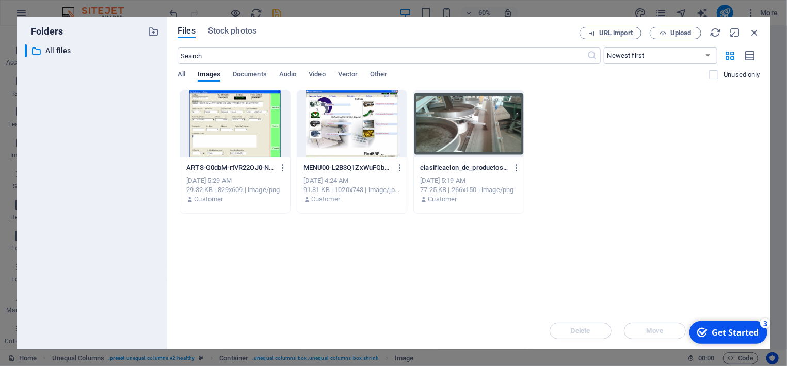
click at [335, 123] on div at bounding box center [352, 123] width 110 height 67
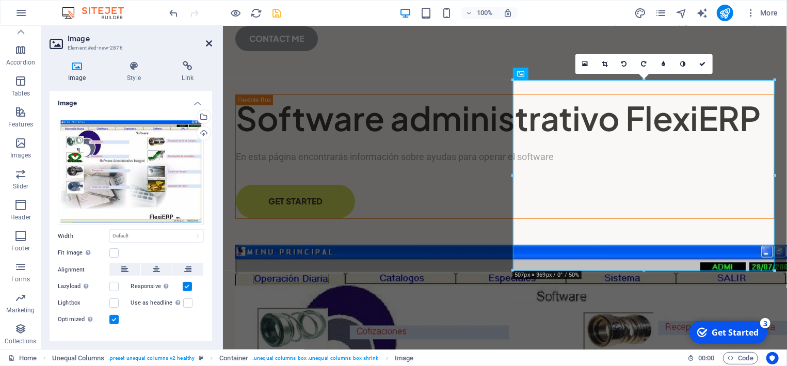
click at [208, 41] on icon at bounding box center [209, 43] width 6 height 8
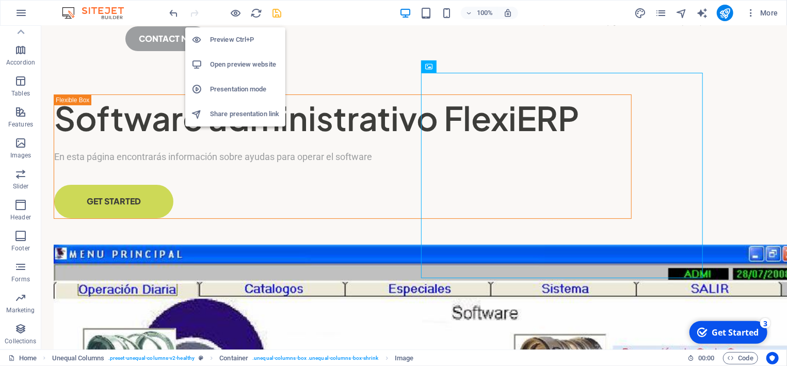
click at [231, 39] on h6 "Preview Ctrl+P" at bounding box center [244, 40] width 69 height 12
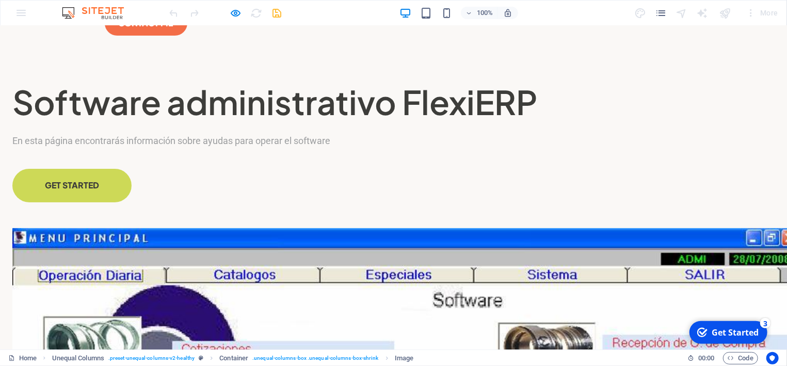
scroll to position [0, 0]
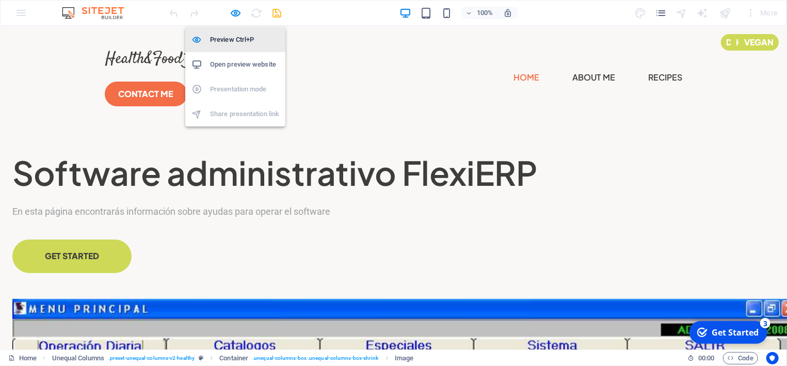
click at [231, 39] on h6 "Preview Ctrl+P" at bounding box center [244, 40] width 69 height 12
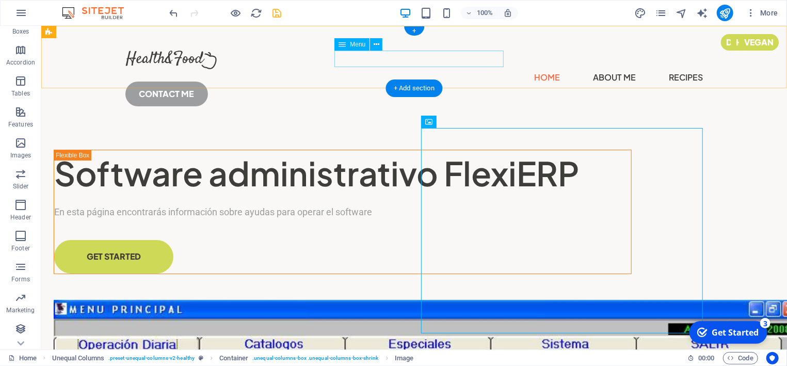
click at [342, 69] on nav "Home About Me Recipes" at bounding box center [414, 77] width 578 height 17
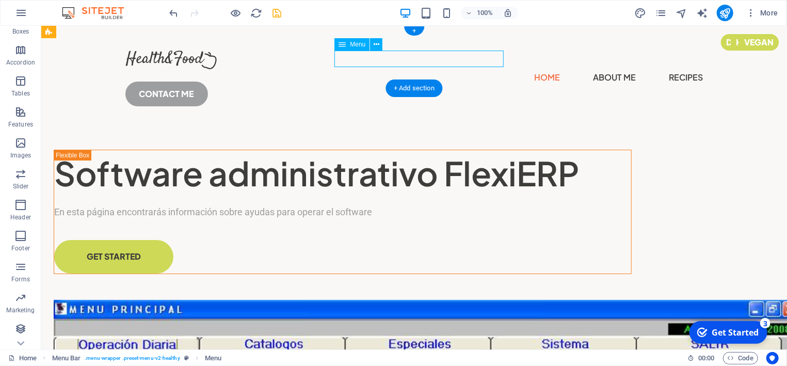
click at [343, 69] on nav "Home About Me Recipes" at bounding box center [414, 77] width 578 height 17
click at [354, 46] on span "Menu" at bounding box center [357, 44] width 15 height 6
click at [355, 45] on span "Menu" at bounding box center [357, 44] width 15 height 6
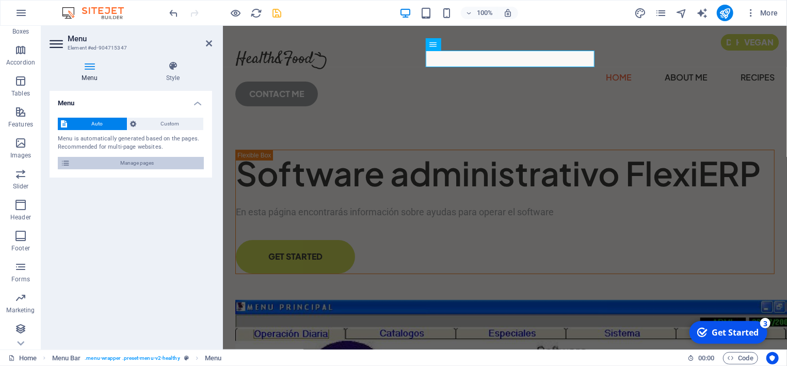
click at [124, 163] on span "Manage pages" at bounding box center [136, 163] width 127 height 12
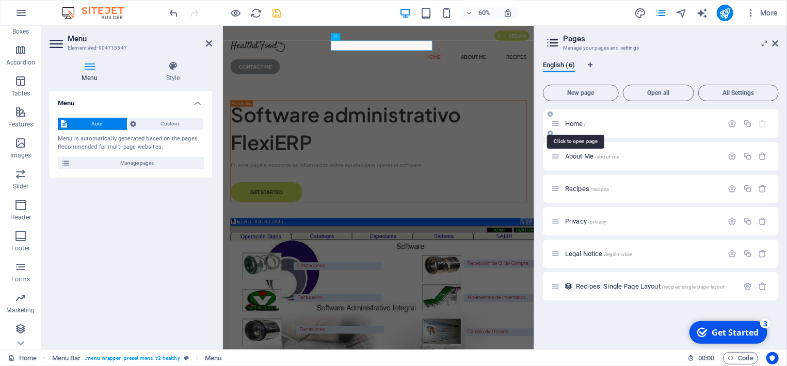
click at [579, 123] on span "Home /" at bounding box center [575, 124] width 21 height 8
click at [575, 124] on span "Home /" at bounding box center [575, 124] width 21 height 8
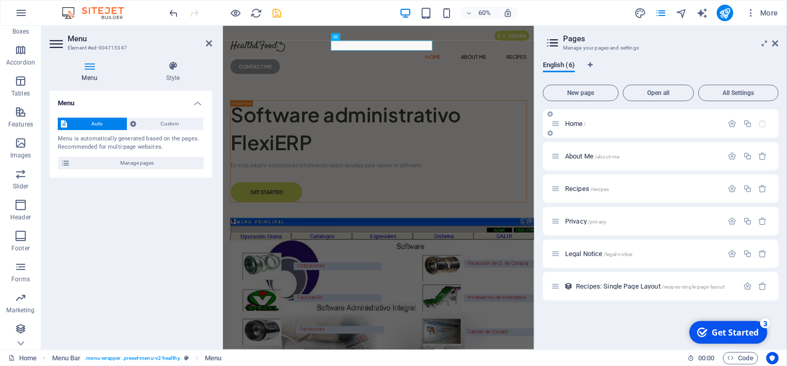
click at [563, 123] on div "Home /" at bounding box center [642, 123] width 161 height 7
click at [562, 123] on div "Home /" at bounding box center [637, 124] width 172 height 12
click at [572, 191] on span "Recipes /recipes" at bounding box center [587, 189] width 44 height 8
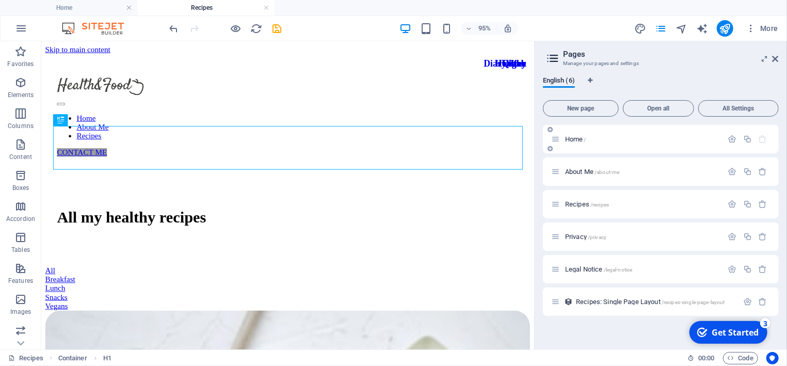
click at [573, 136] on span "Home /" at bounding box center [575, 139] width 21 height 8
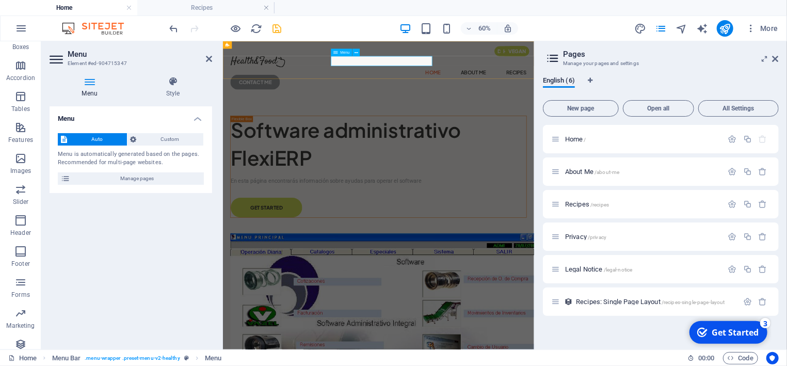
click at [455, 84] on nav "Home About Me Recipes" at bounding box center [482, 92] width 494 height 17
click at [179, 136] on span "Custom" at bounding box center [170, 139] width 61 height 12
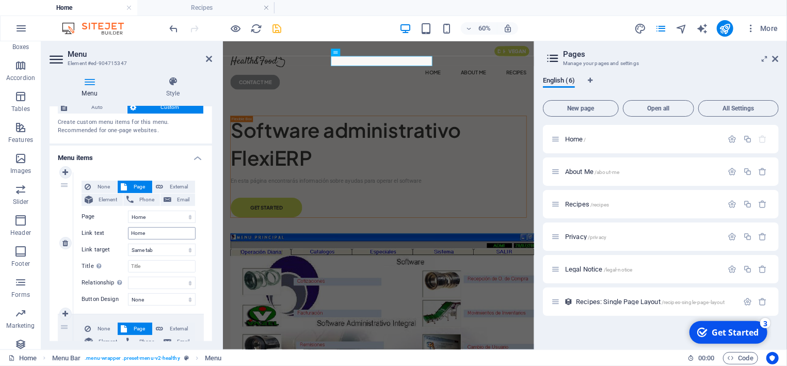
scroll to position [48, 0]
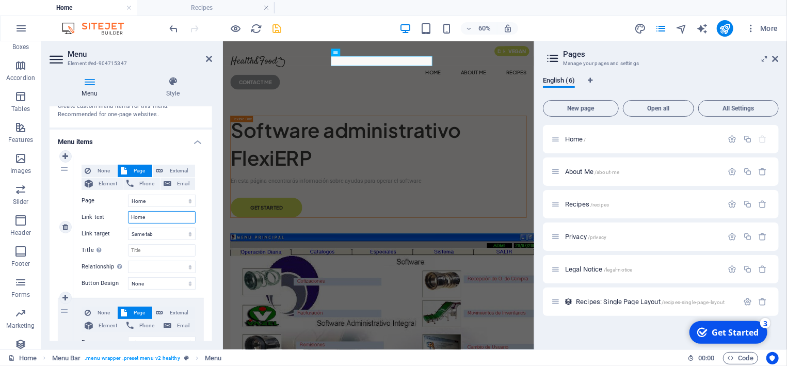
drag, startPoint x: 159, startPoint y: 218, endPoint x: 123, endPoint y: 212, distance: 36.7
click at [128, 212] on input "Home" at bounding box center [162, 217] width 68 height 12
type input "I"
select select
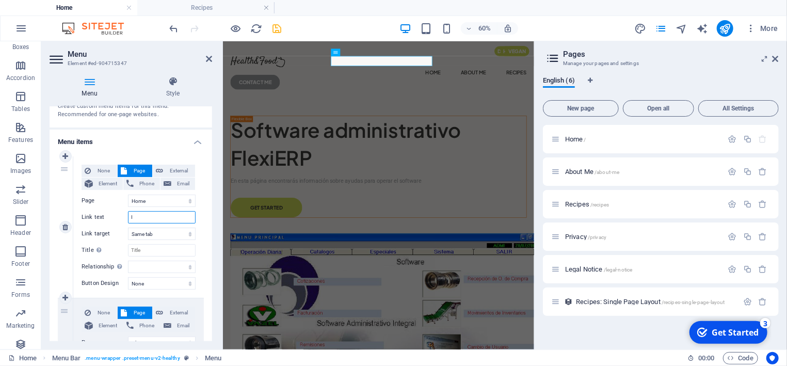
select select
type input "Inicio"
select select
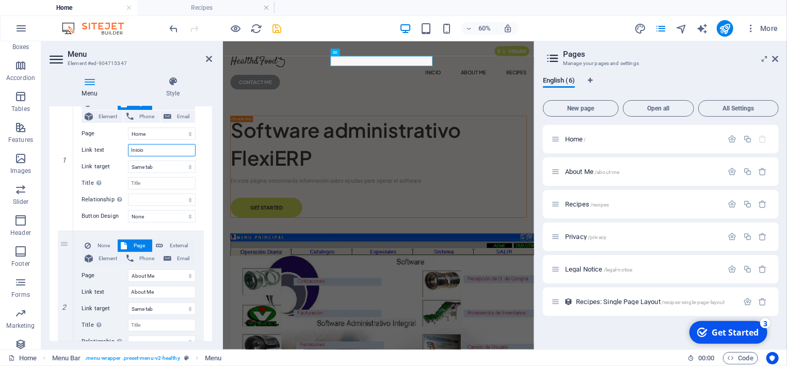
scroll to position [145, 0]
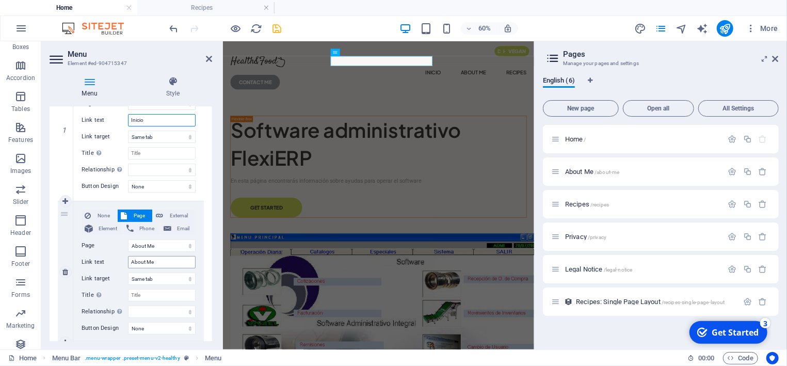
type input "Inicio"
drag, startPoint x: 159, startPoint y: 261, endPoint x: 129, endPoint y: 260, distance: 29.9
click at [129, 260] on input "About Me" at bounding box center [162, 262] width 68 height 12
type input "S"
select select
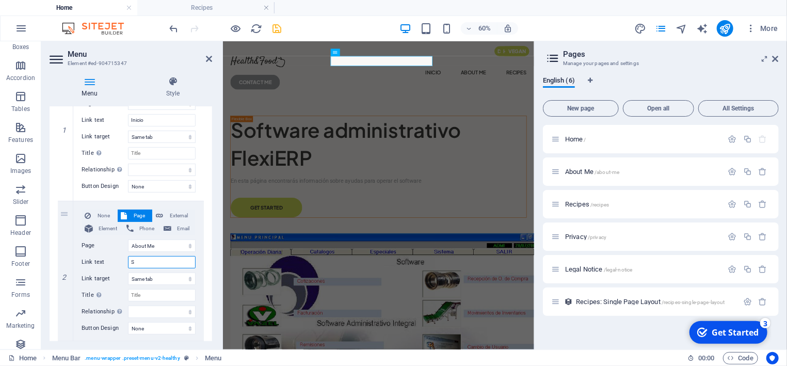
select select
type input "Sobre"
select select
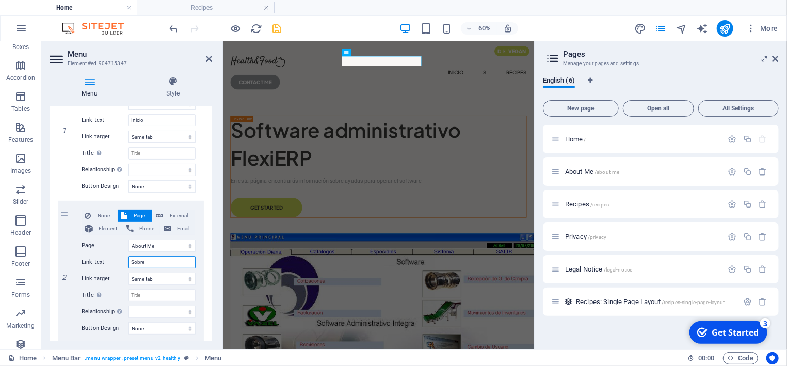
select select
type input "Sobre n"
select select
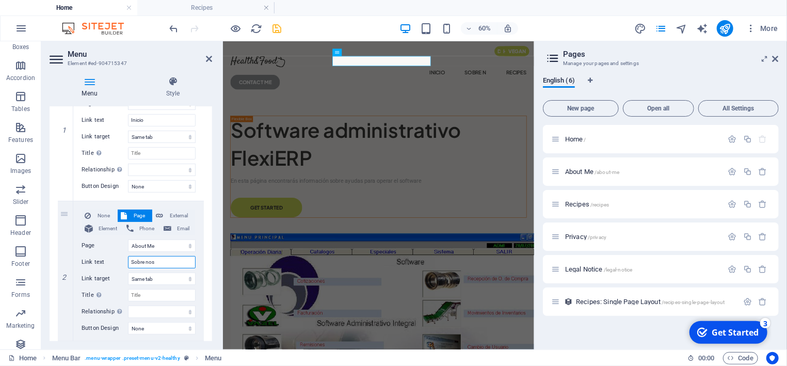
type input "Sobre noso"
select select
type input "Sobre nosotros"
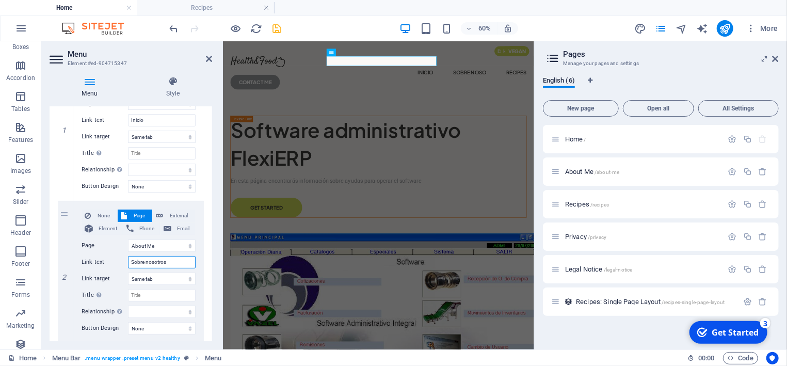
select select
type input "Sobre nosotro"
select select
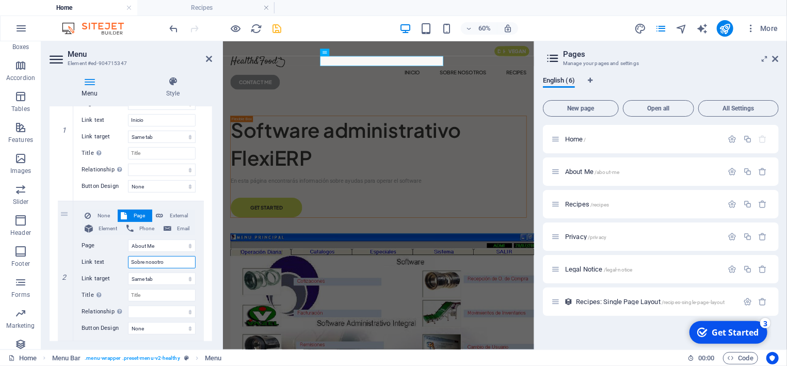
select select
type input "Sobre nosotros"
select select
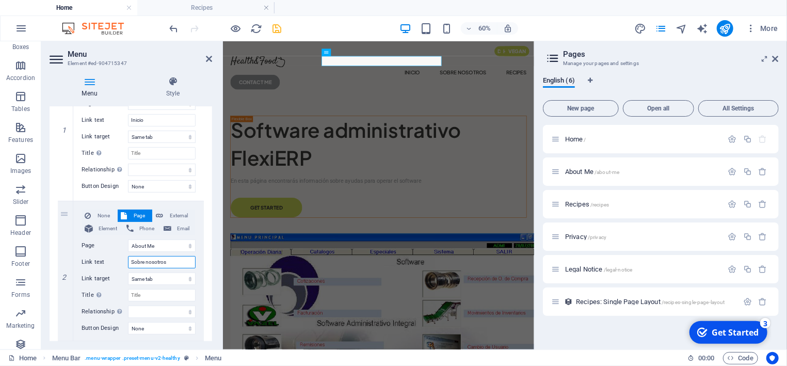
select select
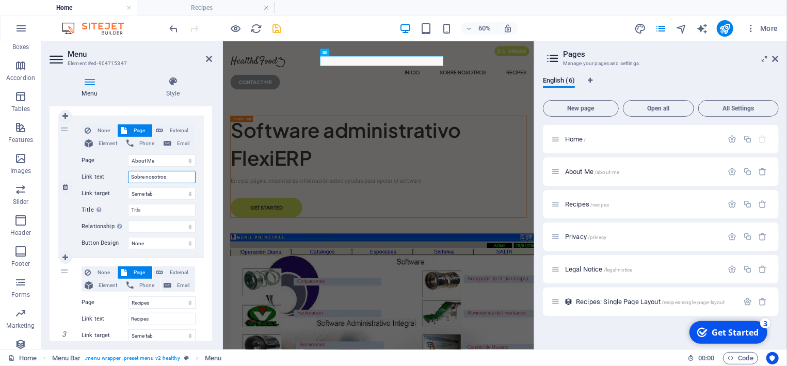
scroll to position [242, 0]
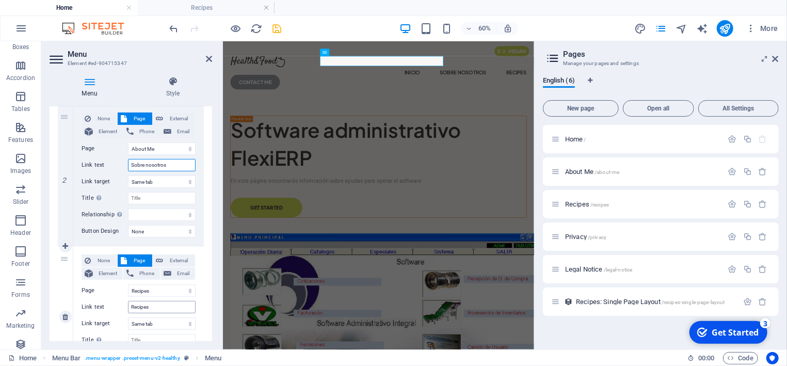
type input "Sobre nosotros"
click at [160, 306] on input "Recipes" at bounding box center [162, 307] width 68 height 12
drag, startPoint x: 160, startPoint y: 306, endPoint x: 123, endPoint y: 310, distance: 37.4
click at [128, 310] on input "Recipes" at bounding box center [162, 307] width 68 height 12
type input "Ayudas"
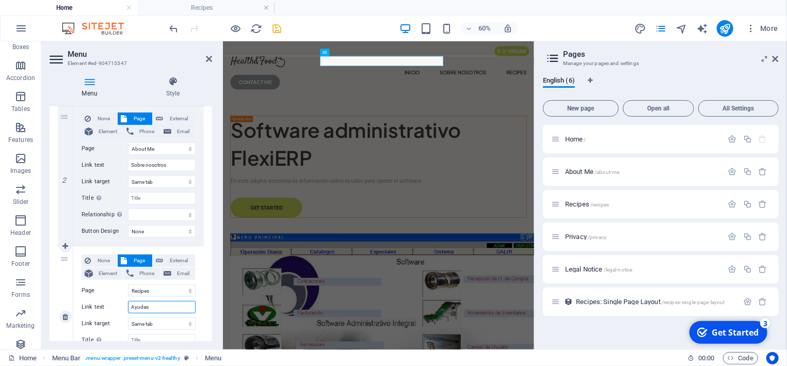
select select
type input "Ayudas"
click at [210, 56] on icon at bounding box center [209, 59] width 6 height 8
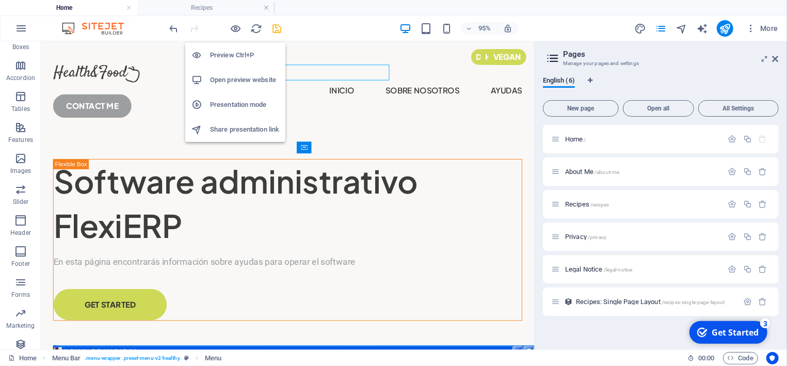
click at [232, 51] on h6 "Preview Ctrl+P" at bounding box center [244, 55] width 69 height 12
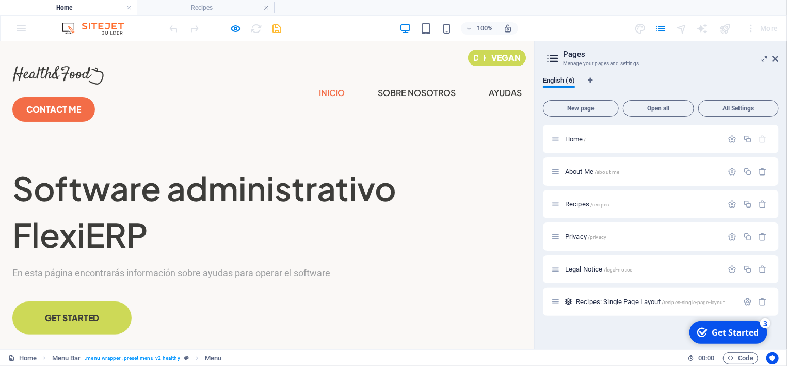
click at [319, 84] on link "Inicio" at bounding box center [332, 92] width 26 height 17
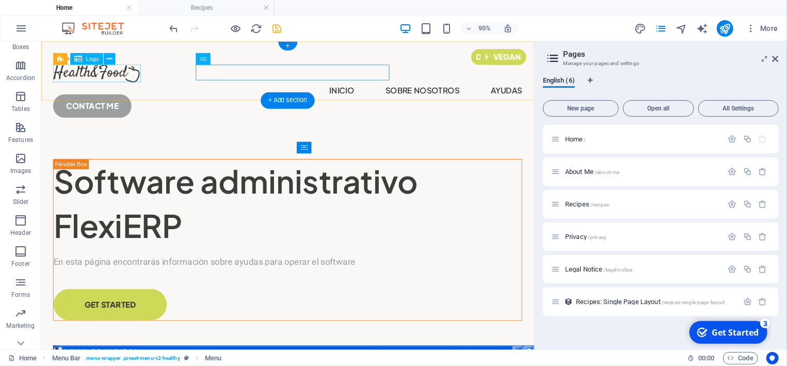
click at [118, 78] on div at bounding box center [300, 75] width 494 height 19
click at [116, 77] on div at bounding box center [300, 75] width 494 height 19
click at [87, 75] on div at bounding box center [300, 75] width 494 height 19
select select "px"
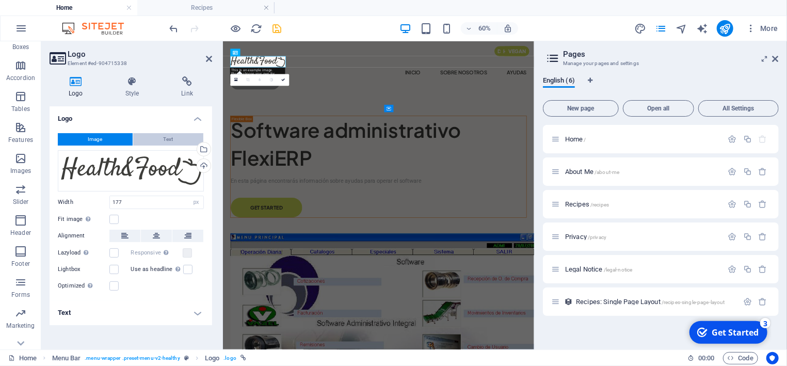
click at [165, 137] on span "Text" at bounding box center [169, 139] width 10 height 12
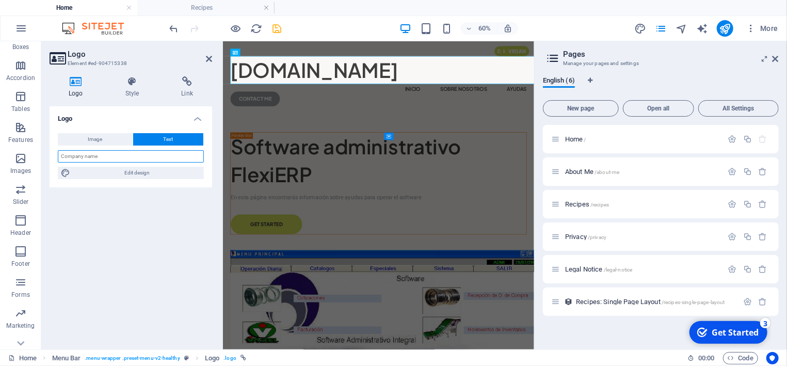
drag, startPoint x: 157, startPoint y: 154, endPoint x: 37, endPoint y: 137, distance: 122.0
click at [58, 150] on input "text" at bounding box center [131, 156] width 146 height 12
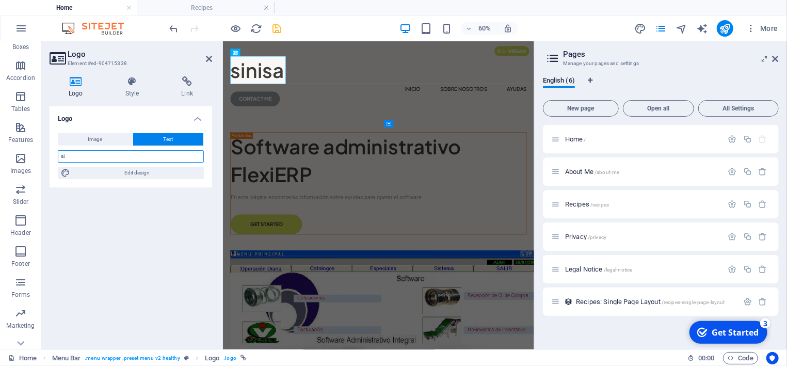
type input "s"
type input "SINISA"
click at [207, 60] on icon at bounding box center [209, 59] width 6 height 8
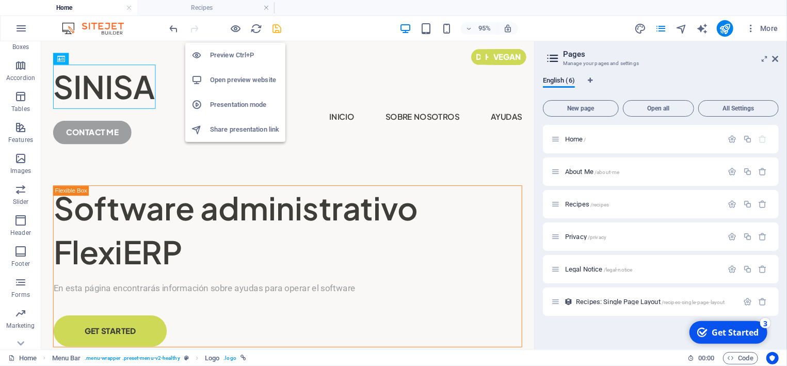
click at [235, 53] on h6 "Preview Ctrl+P" at bounding box center [244, 55] width 69 height 12
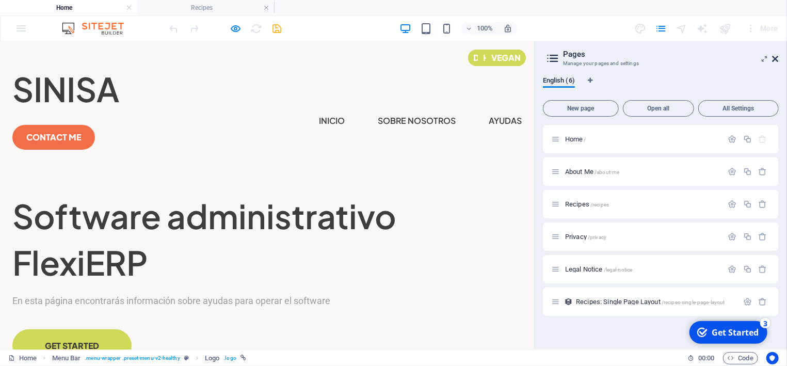
click at [776, 58] on icon at bounding box center [776, 59] width 6 height 8
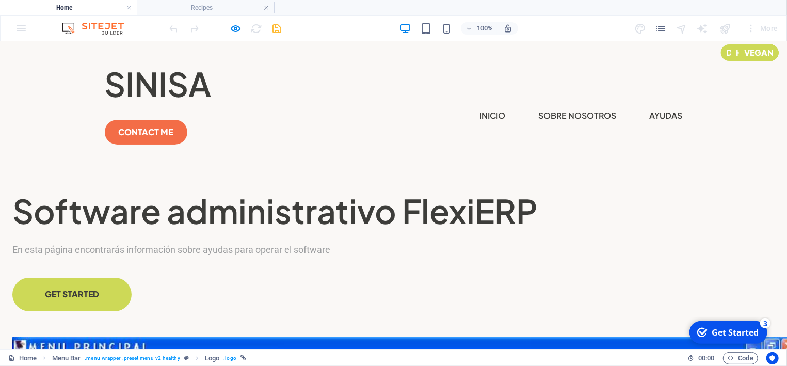
scroll to position [0, 0]
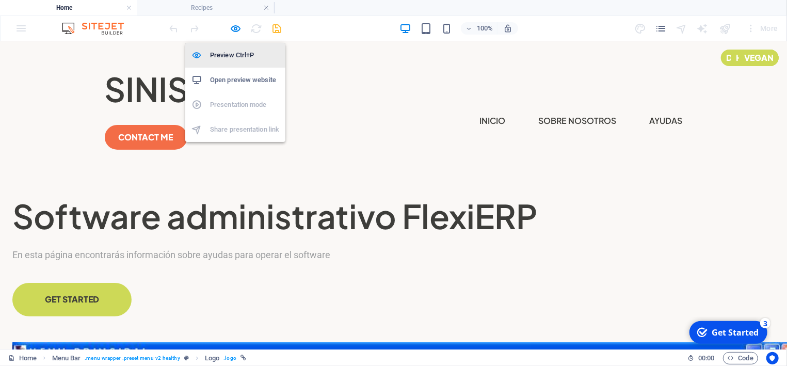
click at [229, 54] on h6 "Preview Ctrl+P" at bounding box center [244, 55] width 69 height 12
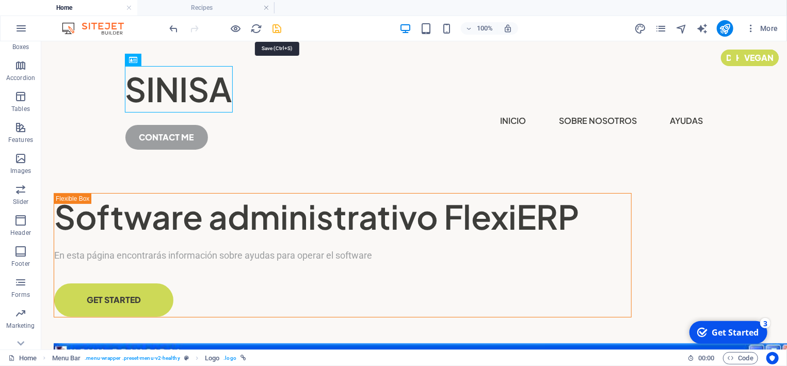
click at [279, 26] on icon "save" at bounding box center [277, 29] width 12 height 12
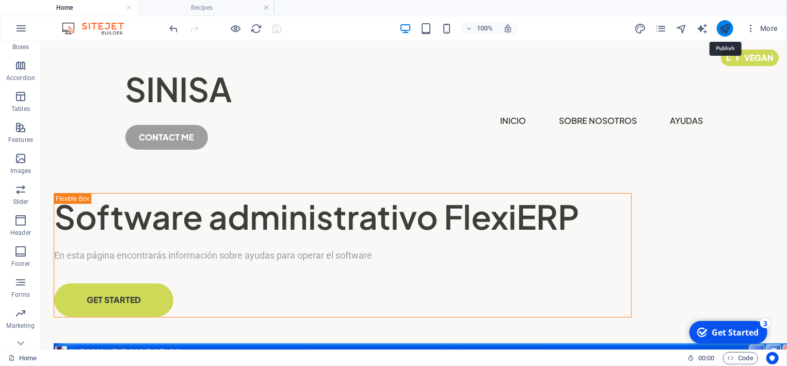
click at [724, 25] on icon "publish" at bounding box center [718, 16] width 40 height 17
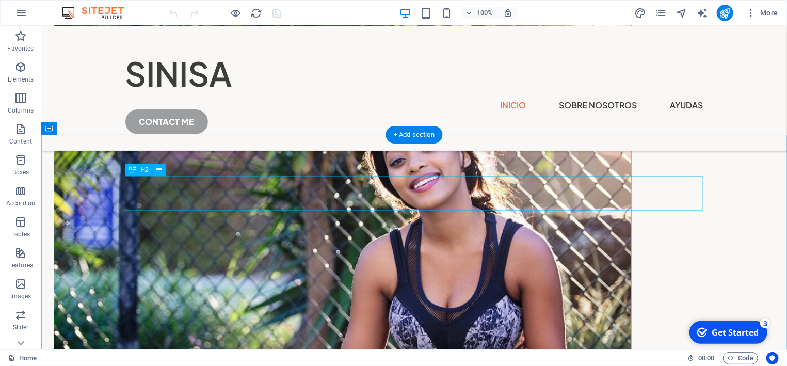
scroll to position [1438, 0]
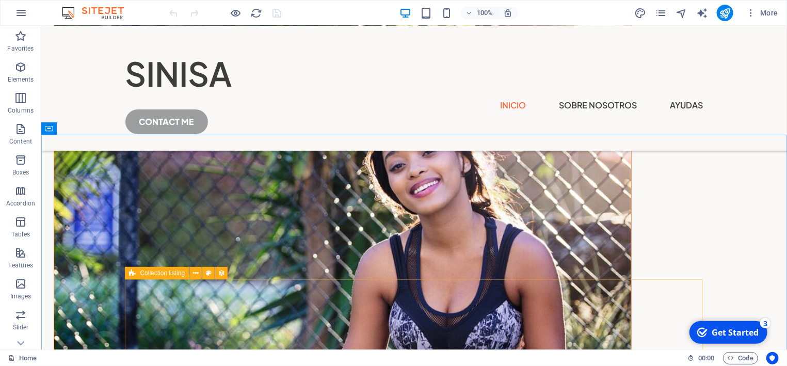
select select "createdAt_DESC"
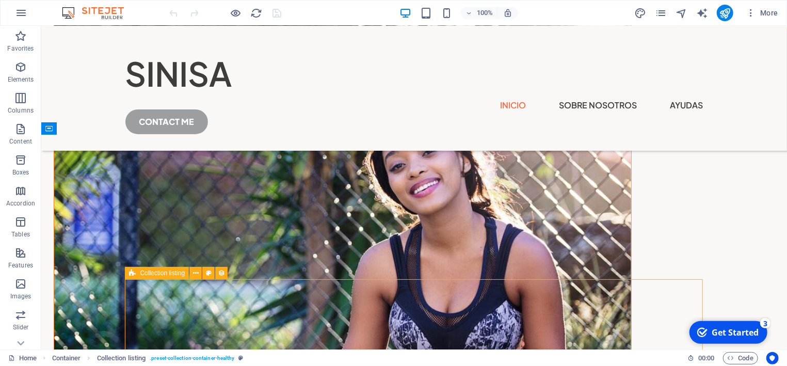
select select "columns.popular"
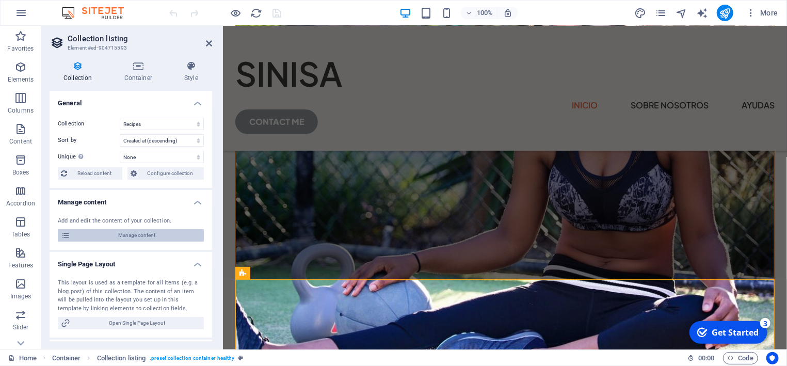
click at [145, 236] on span "Manage content" at bounding box center [136, 235] width 127 height 12
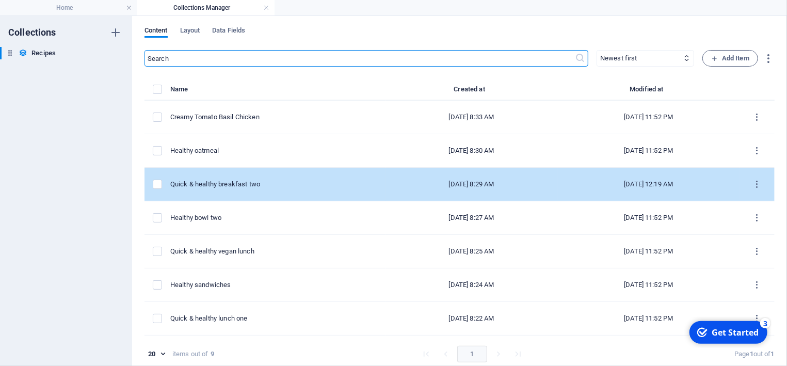
scroll to position [48, 0]
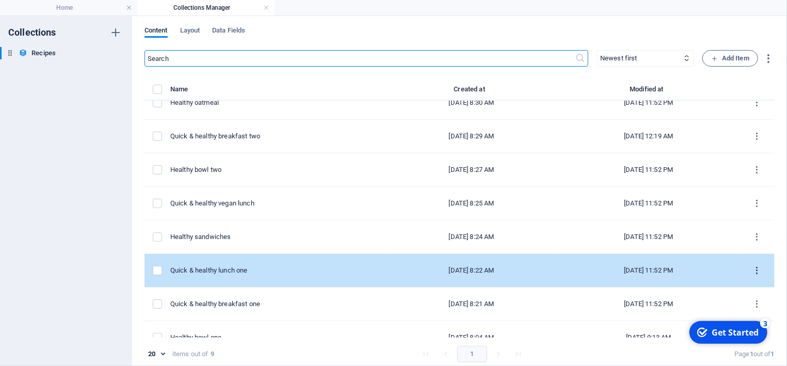
click at [751, 267] on button "items list" at bounding box center [757, 270] width 18 height 17
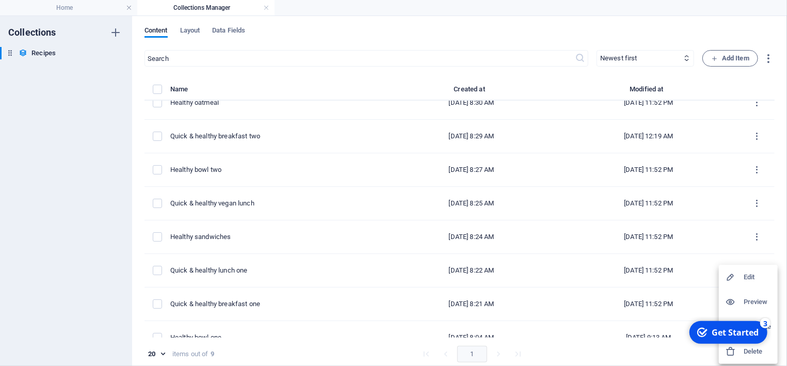
click at [751, 279] on h6 "Edit" at bounding box center [758, 277] width 28 height 12
select select "Lunch"
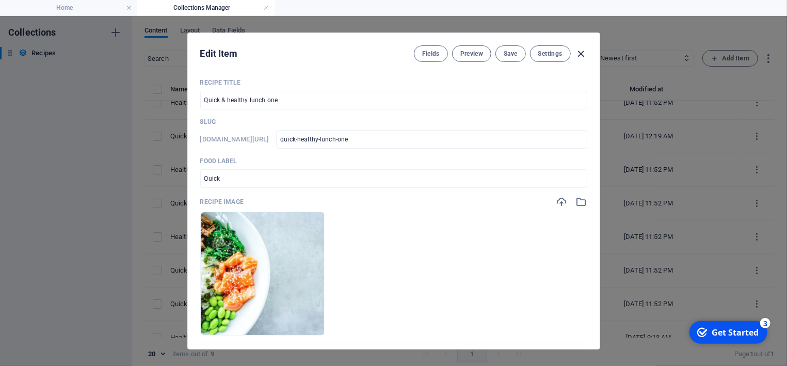
click at [580, 51] on icon "button" at bounding box center [581, 54] width 12 height 12
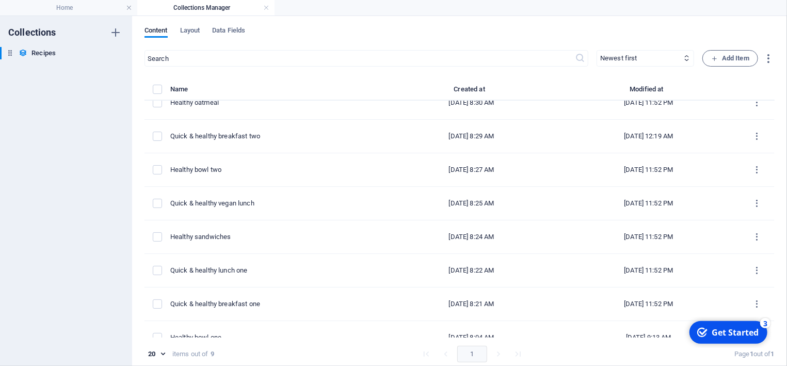
checkbox input "false"
type input "quick-healthy-lunch-one"
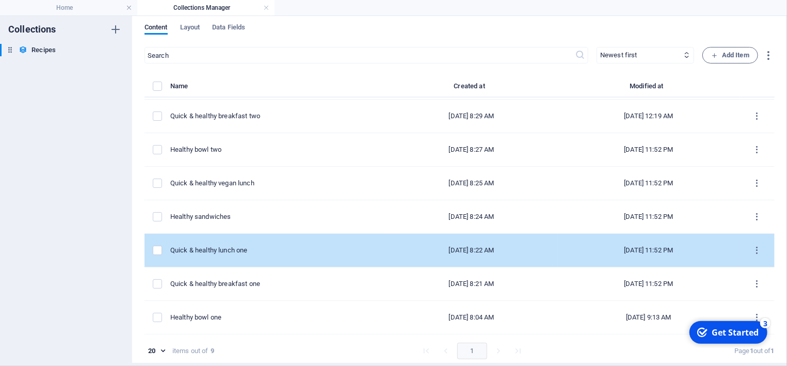
scroll to position [4, 0]
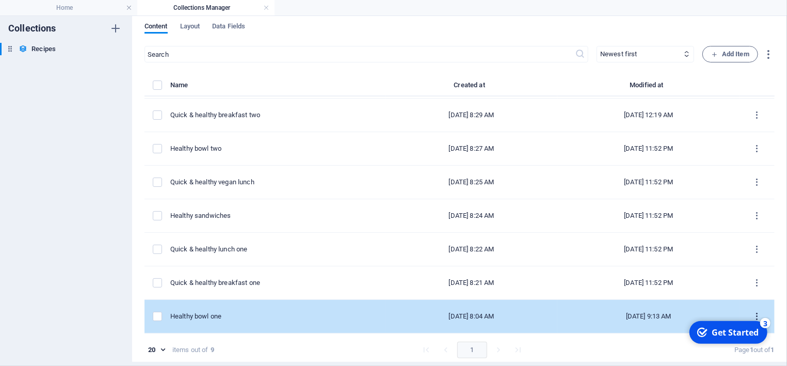
click at [757, 312] on icon "items list" at bounding box center [757, 317] width 10 height 10
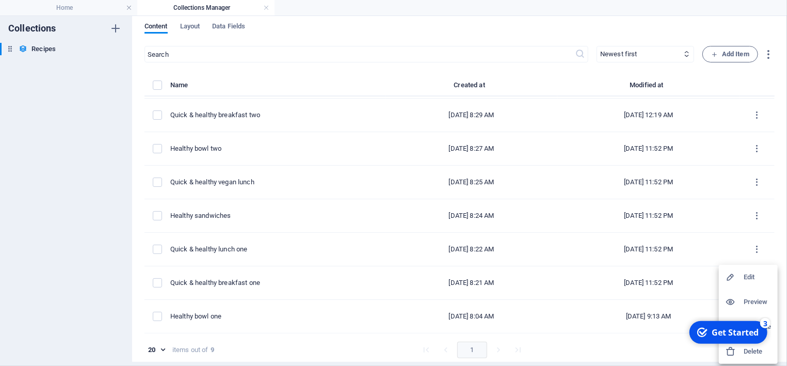
click at [748, 275] on h6 "Edit" at bounding box center [758, 277] width 28 height 12
select select "Breakfast"
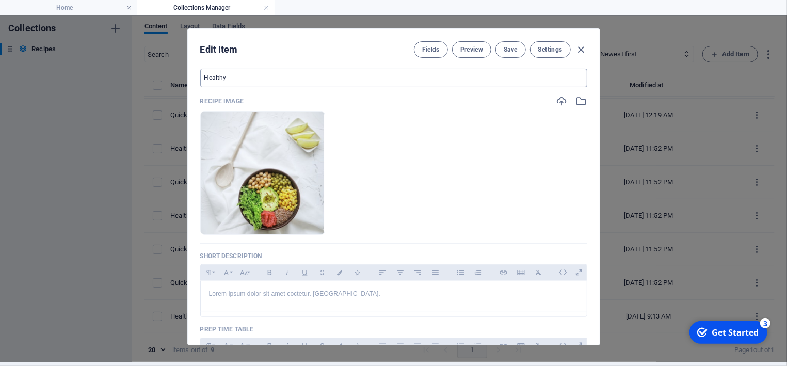
scroll to position [145, 0]
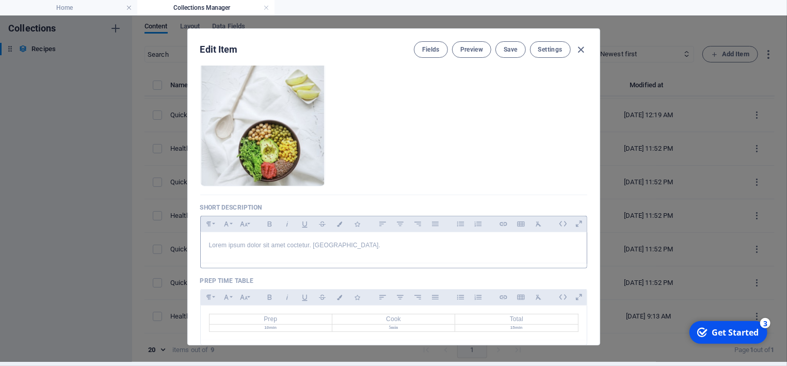
click at [314, 243] on p "Lorem ipsum dolor sit amet coctetur. [GEOGRAPHIC_DATA]." at bounding box center [394, 245] width 370 height 10
click at [348, 240] on p "Lorem ipsum dolor sit amet coctetur. [GEOGRAPHIC_DATA]." at bounding box center [394, 245] width 370 height 10
click at [529, 176] on ul "Drop files here to upload them instantly" at bounding box center [393, 124] width 387 height 124
click at [515, 49] on span "Save" at bounding box center [510, 49] width 13 height 8
click at [585, 50] on icon "button" at bounding box center [581, 50] width 12 height 12
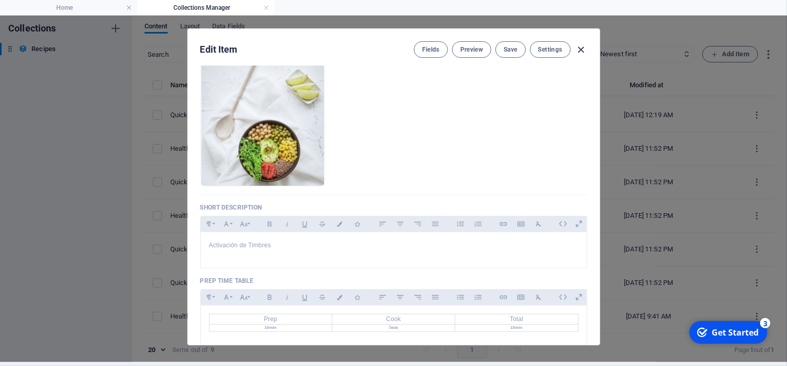
checkbox input "false"
type input "healthy-bowl-one"
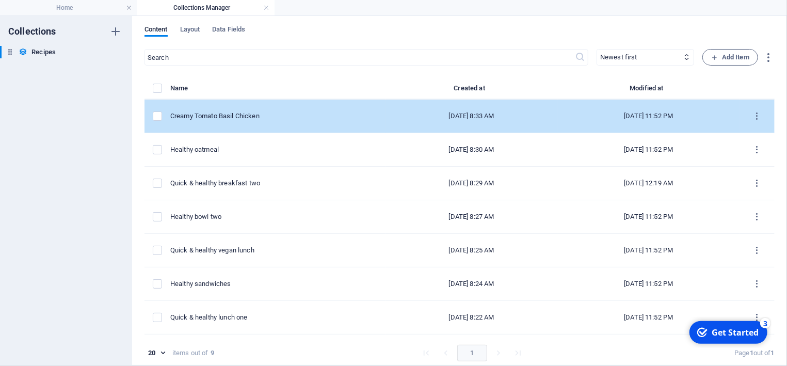
scroll to position [0, 0]
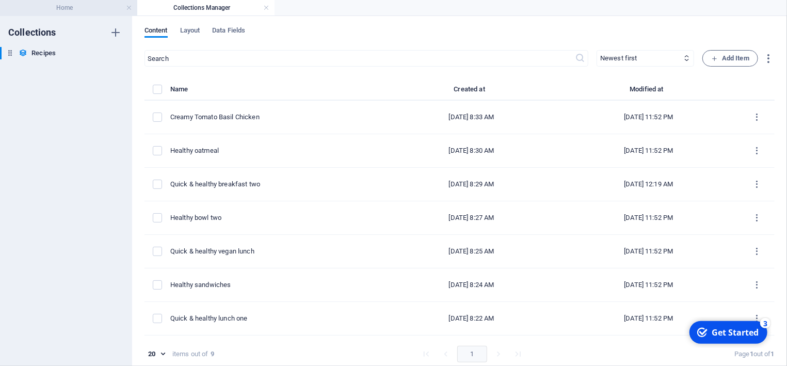
click at [74, 8] on h4 "Home" at bounding box center [68, 7] width 137 height 11
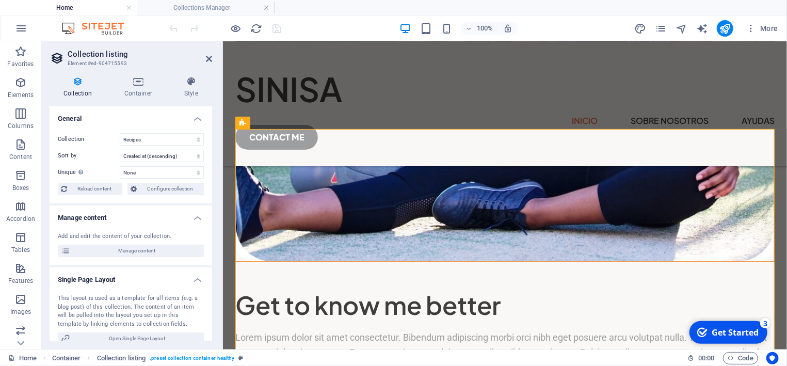
scroll to position [1549, 0]
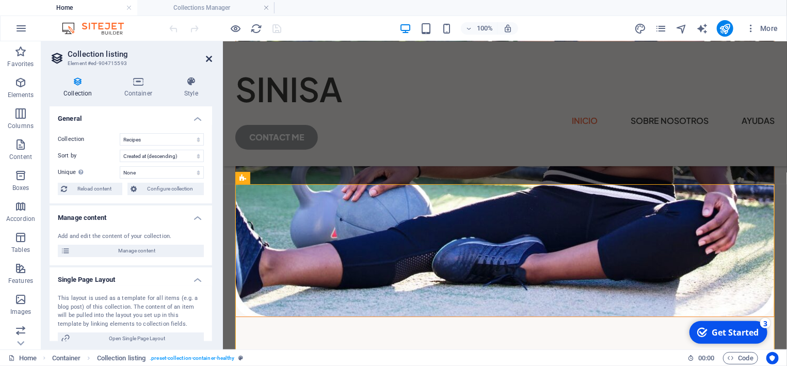
click at [208, 59] on icon at bounding box center [209, 59] width 6 height 8
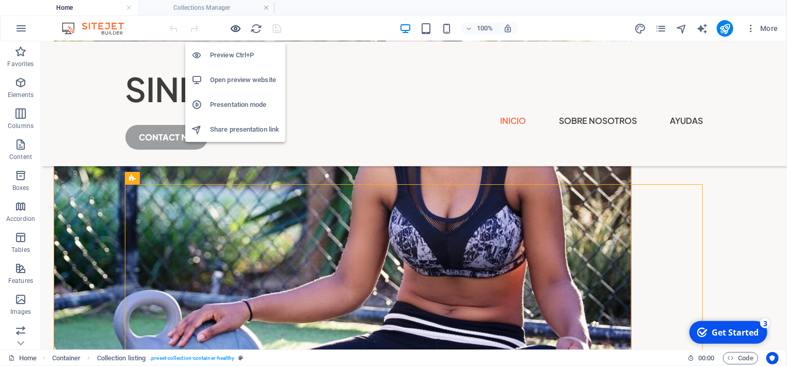
click at [0, 0] on icon "button" at bounding box center [0, 0] width 0 height 0
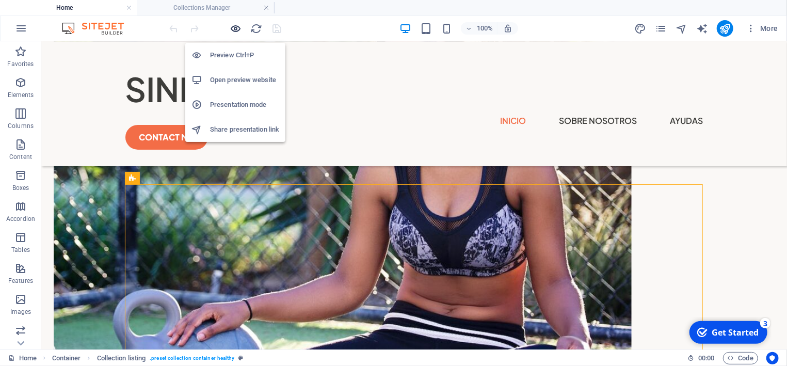
scroll to position [1340, 0]
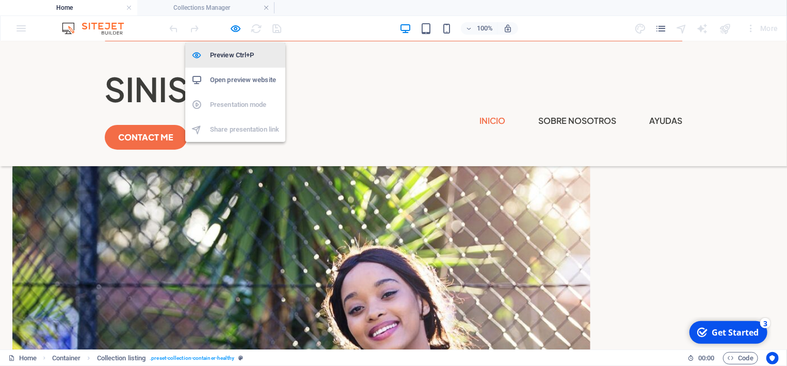
click at [249, 58] on h6 "Preview Ctrl+P" at bounding box center [244, 55] width 69 height 12
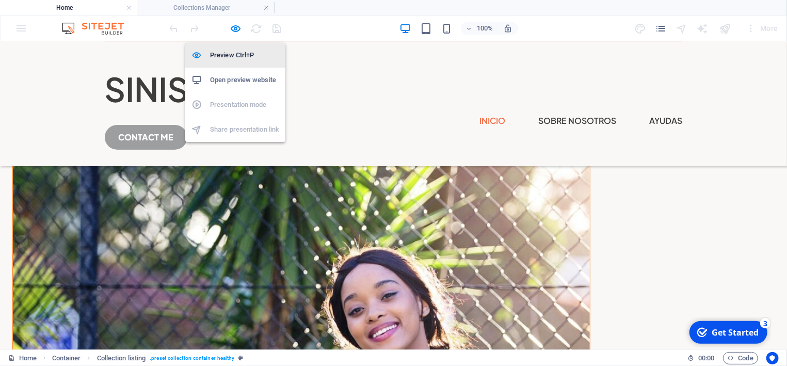
scroll to position [1549, 0]
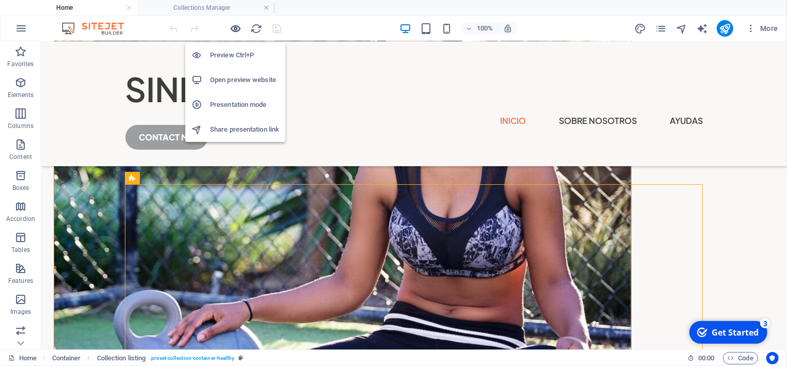
click at [0, 0] on icon "button" at bounding box center [0, 0] width 0 height 0
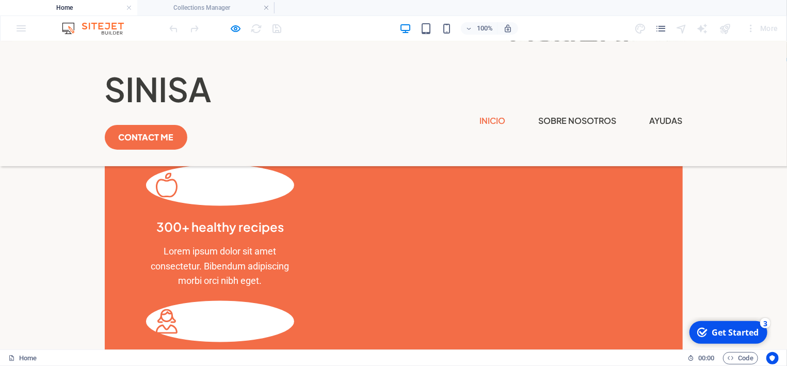
scroll to position [786, 0]
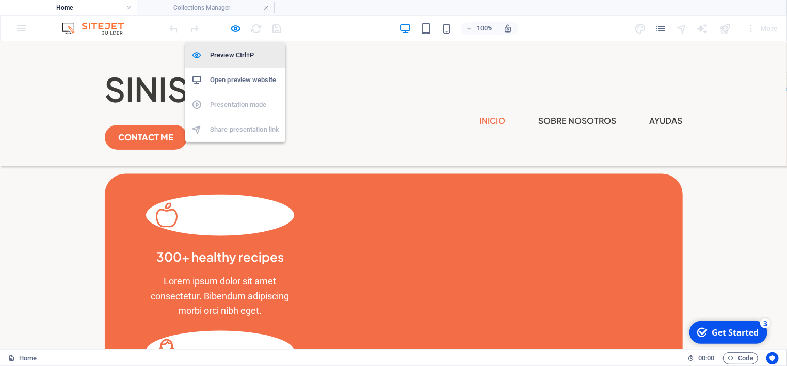
click at [233, 53] on h6 "Preview Ctrl+P" at bounding box center [244, 55] width 69 height 12
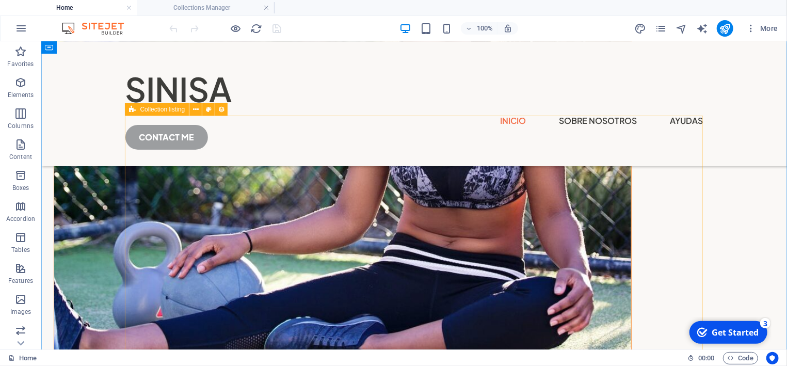
scroll to position [1507, 0]
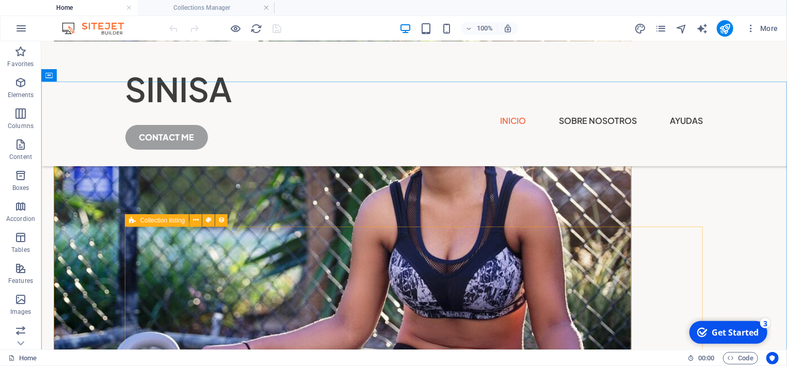
select select "createdAt_DESC"
select select "columns.popular"
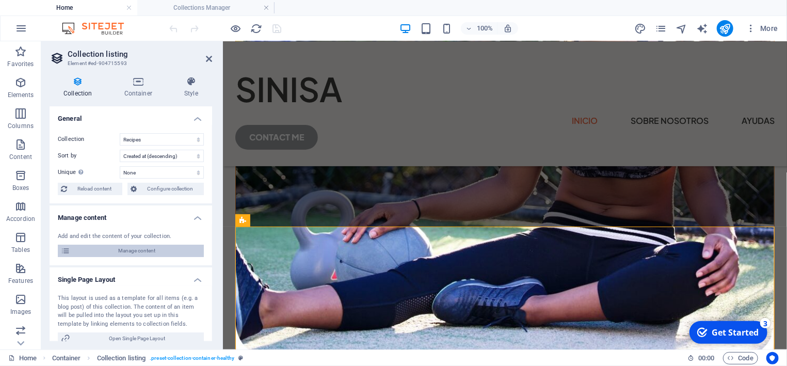
click at [151, 251] on span "Manage content" at bounding box center [136, 251] width 127 height 12
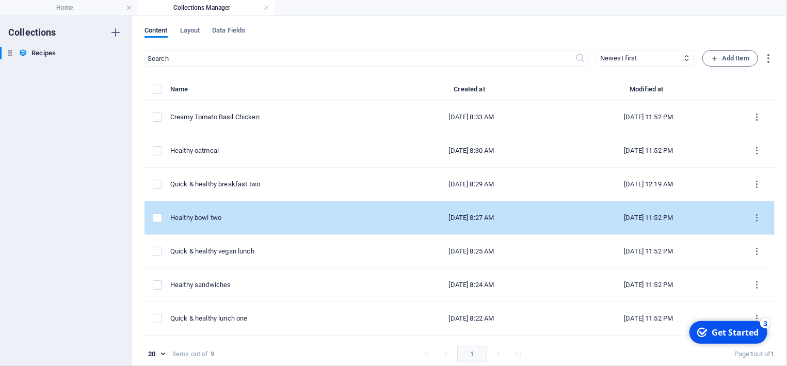
scroll to position [65, 0]
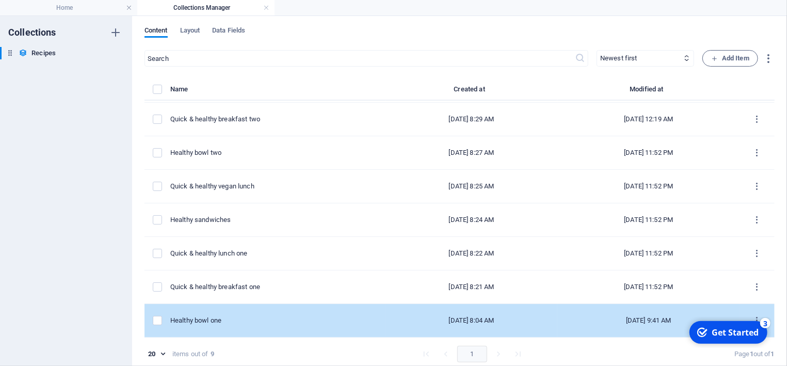
click at [237, 313] on td "Healthy bowl one" at bounding box center [277, 321] width 215 height 34
select select "Breakfast"
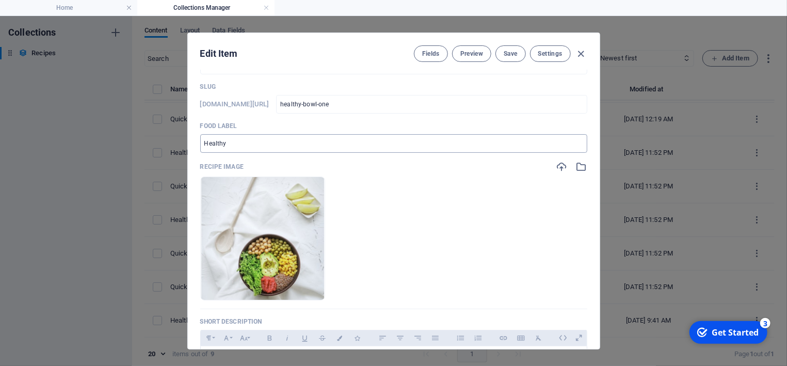
scroll to position [0, 0]
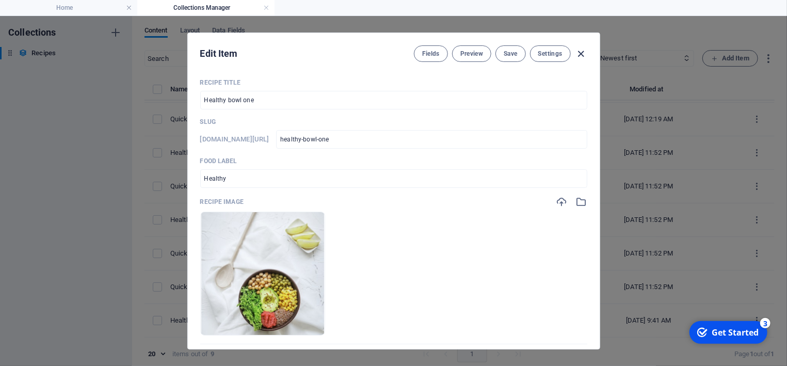
click at [580, 54] on icon "button" at bounding box center [581, 54] width 12 height 12
checkbox input "false"
type input "healthy-bowl-one"
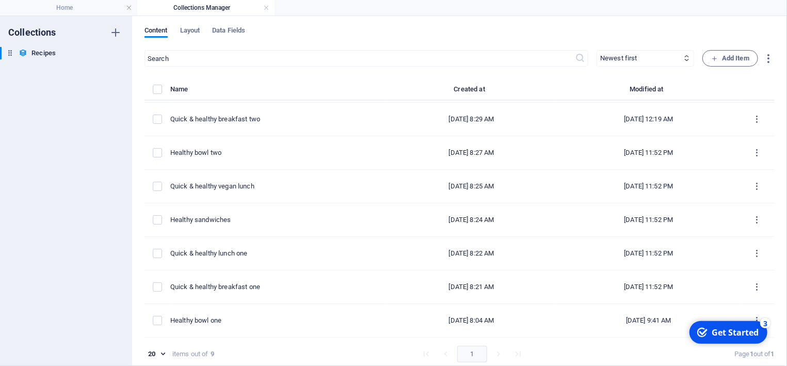
scroll to position [65, 0]
click at [268, 7] on link at bounding box center [266, 8] width 6 height 10
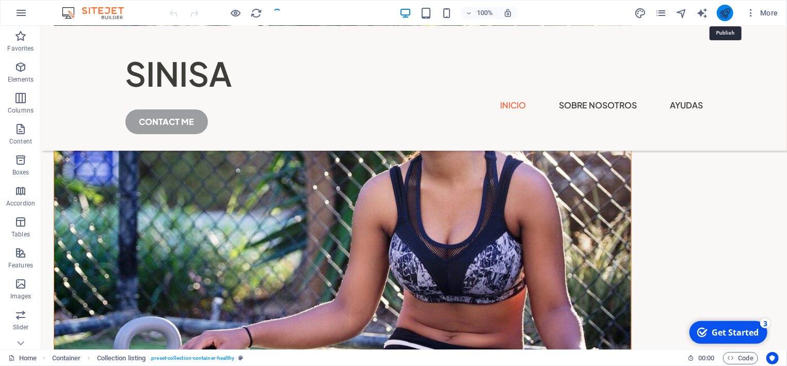
scroll to position [1507, 0]
